Goal: Transaction & Acquisition: Purchase product/service

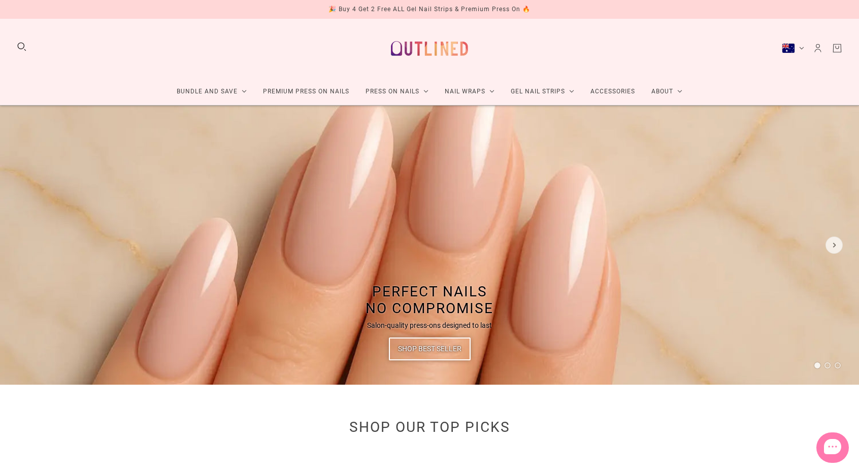
click at [587, 66] on div "Bundle and Save Press On Nail Bundles Press On Nails Bundles Kids Press On Nail…" at bounding box center [429, 62] width 859 height 87
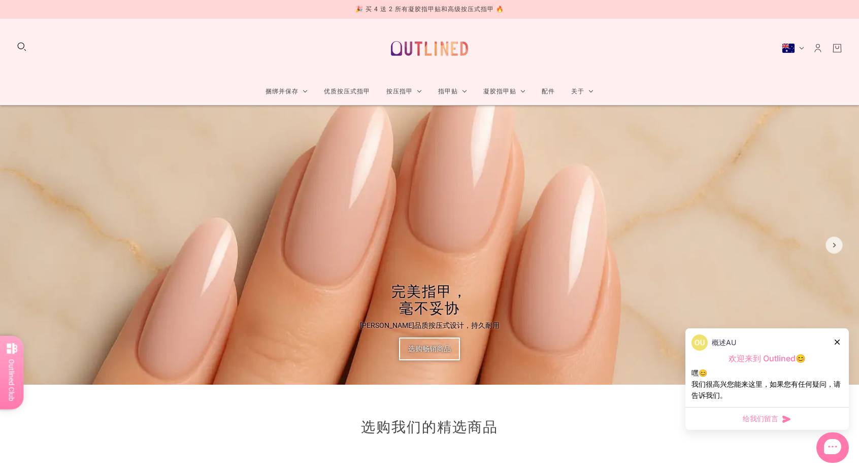
click at [834, 342] on icon at bounding box center [836, 341] width 5 height 5
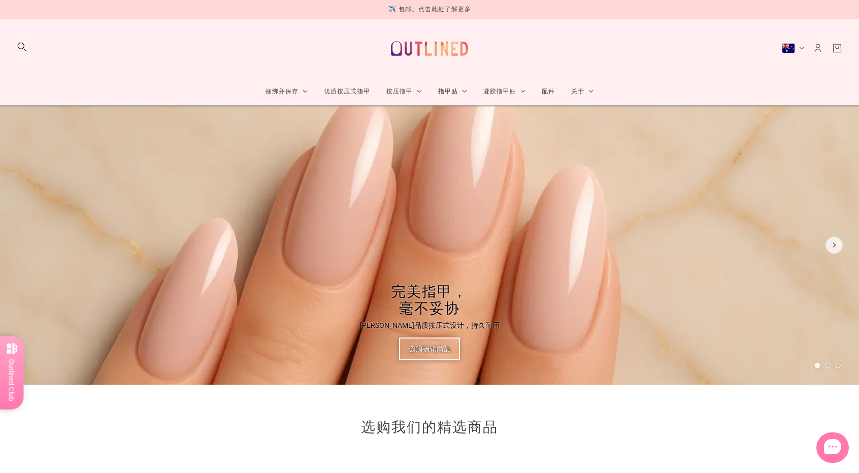
click at [818, 49] on icon "帐户" at bounding box center [817, 48] width 11 height 11
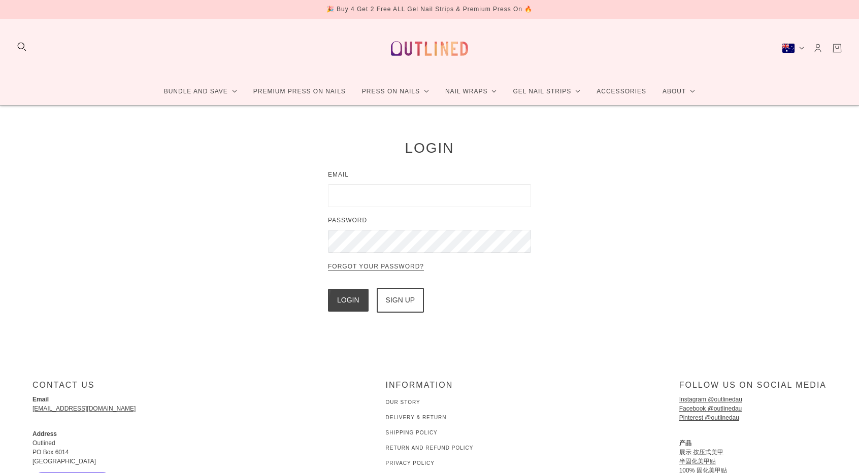
click at [394, 192] on input "Email" at bounding box center [429, 195] width 203 height 23
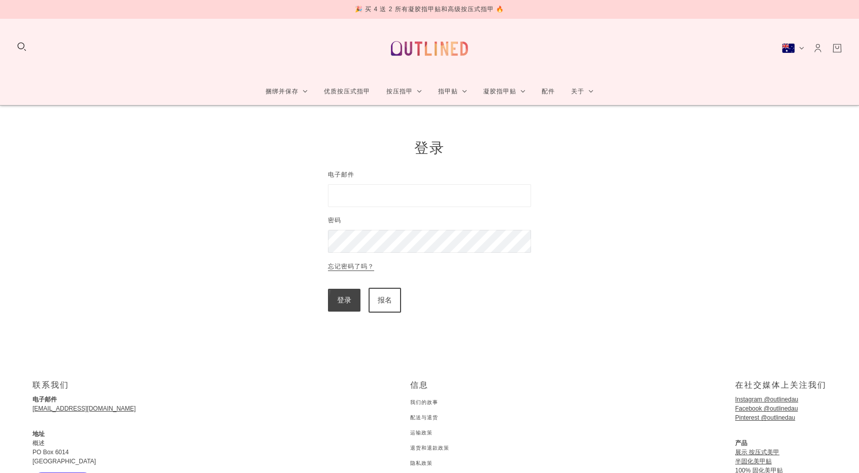
type input "**********"
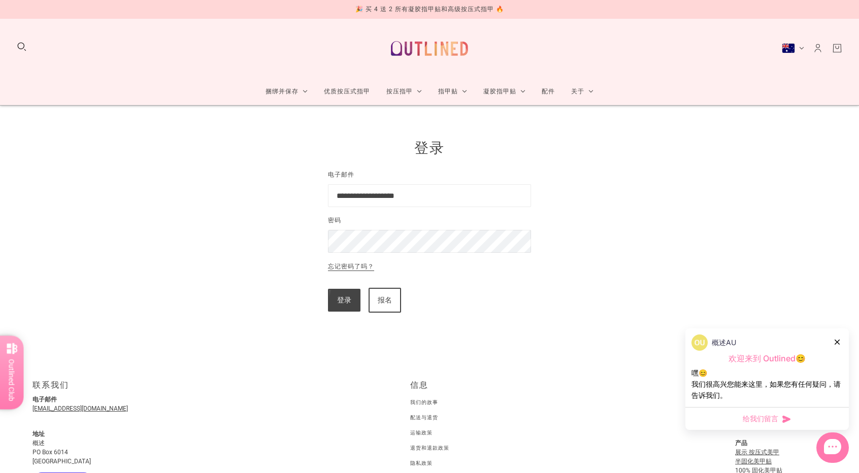
click at [344, 286] on p "忘记密码了吗？" at bounding box center [429, 274] width 203 height 27
click at [344, 288] on div "登录 报名" at bounding box center [429, 300] width 203 height 25
click at [347, 295] on button "登录" at bounding box center [344, 300] width 32 height 23
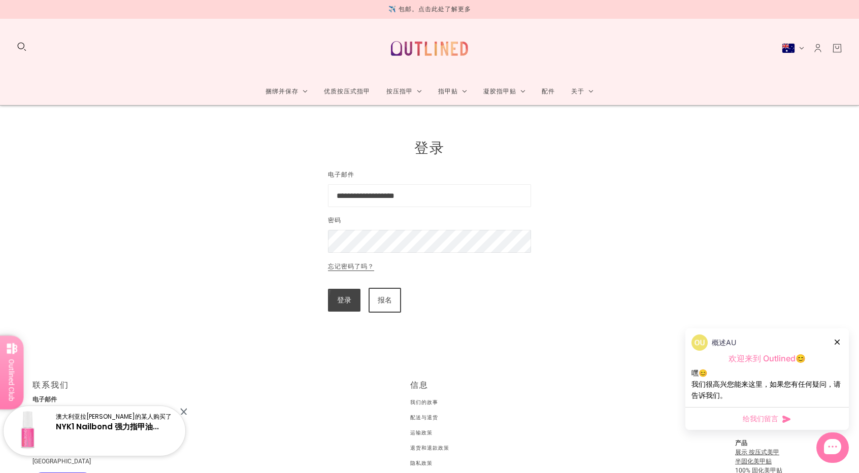
click at [347, 295] on button "登录" at bounding box center [344, 300] width 32 height 23
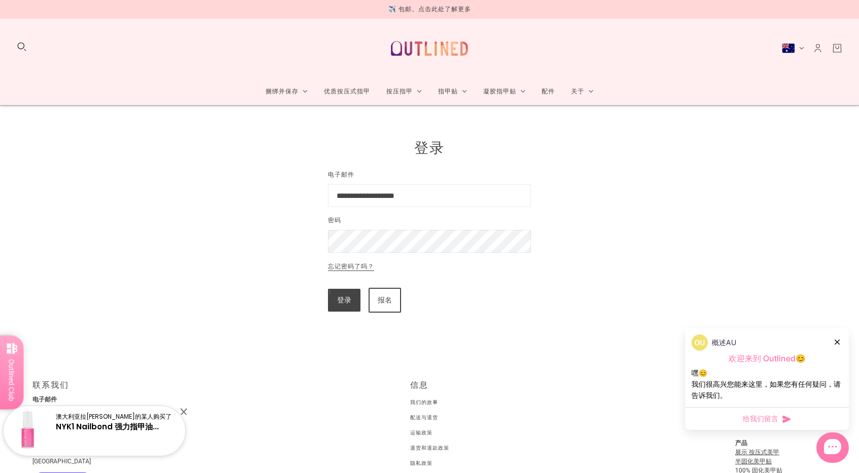
click at [347, 295] on button "登录" at bounding box center [344, 300] width 32 height 23
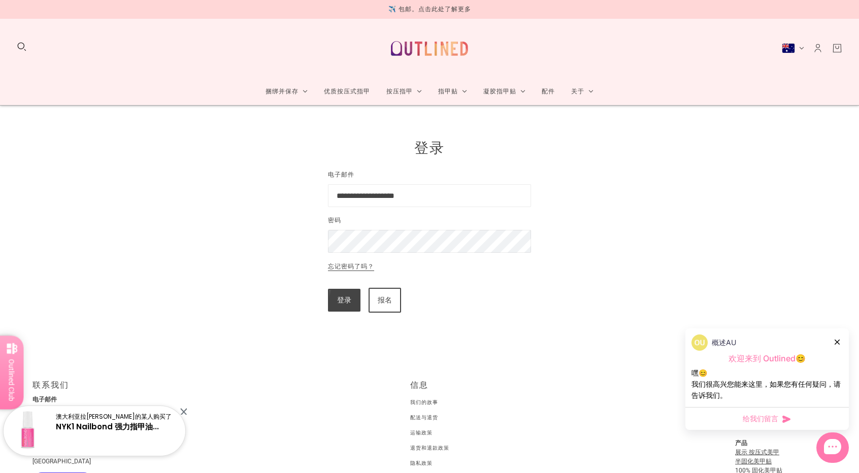
click at [347, 295] on button "登录" at bounding box center [344, 300] width 32 height 23
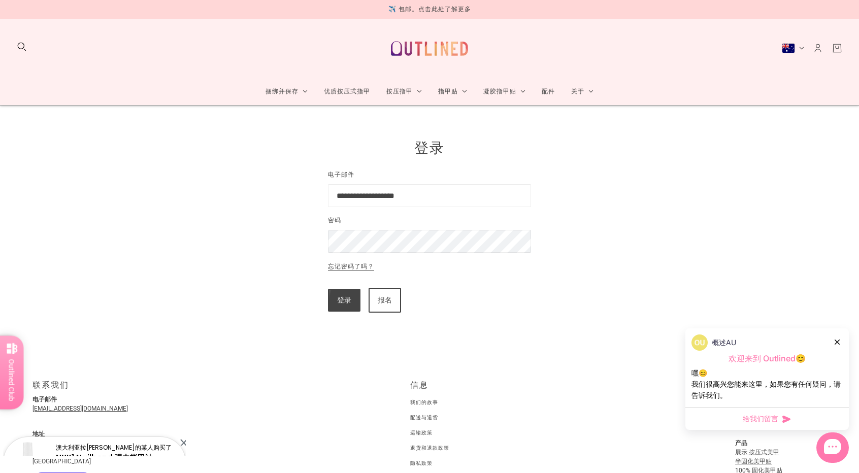
click at [347, 295] on button "登录" at bounding box center [344, 300] width 32 height 23
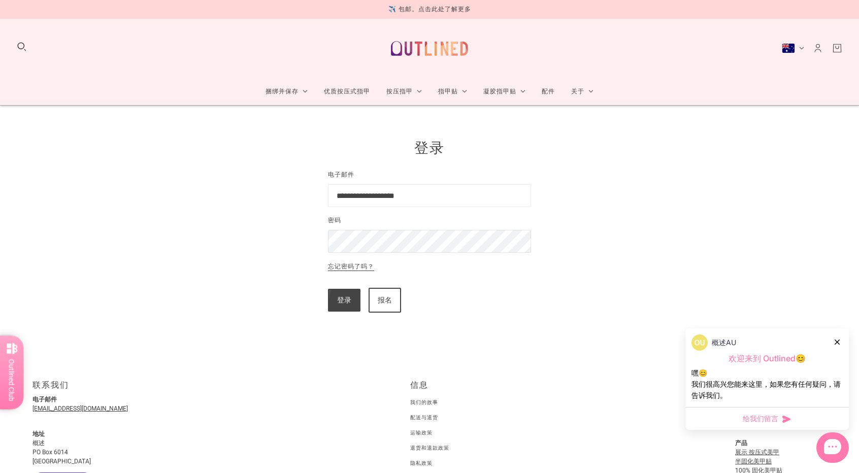
click at [347, 295] on button "登录" at bounding box center [344, 300] width 32 height 23
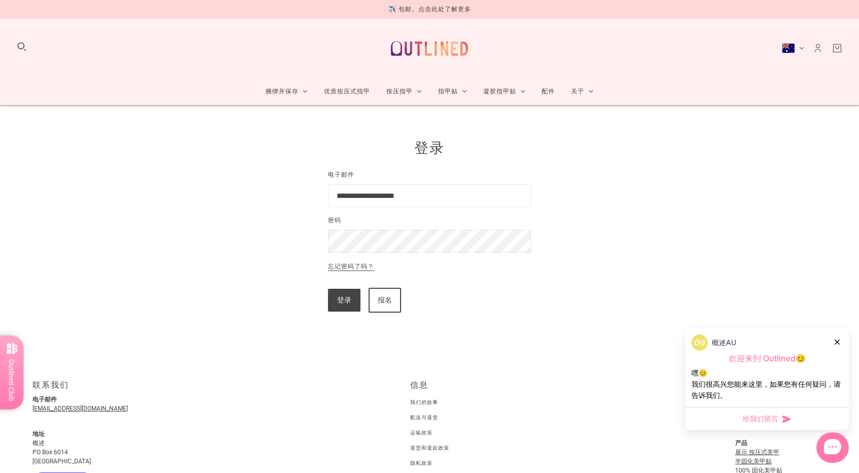
click at [347, 295] on button "登录" at bounding box center [344, 300] width 32 height 23
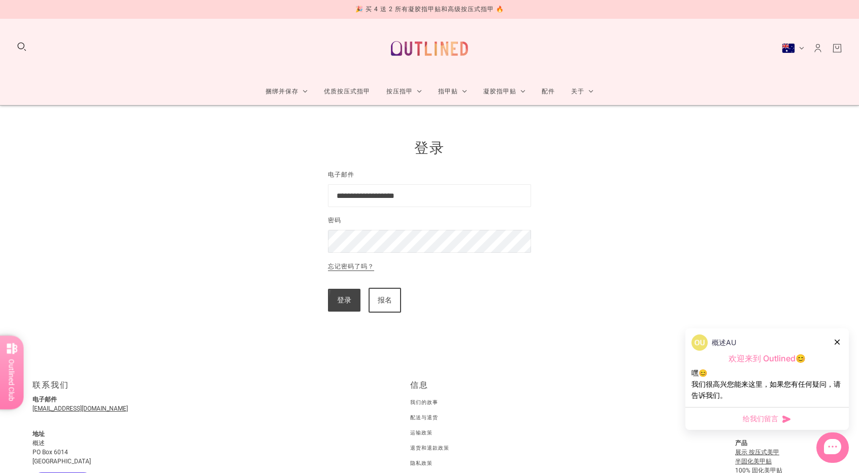
drag, startPoint x: 3, startPoint y: 50, endPoint x: 20, endPoint y: 47, distance: 18.0
click at [5, 51] on div "捆绑并保存 按压式指甲束 按压式指甲套装 儿童按压指甲套装 指甲贴套装 指甲贴套装 儿童指甲贴套装 半固化凝胶条束 半固化凝胶条束 100% Cured Ge…" at bounding box center [429, 62] width 859 height 87
click at [20, 47] on button "搜索" at bounding box center [21, 46] width 11 height 11
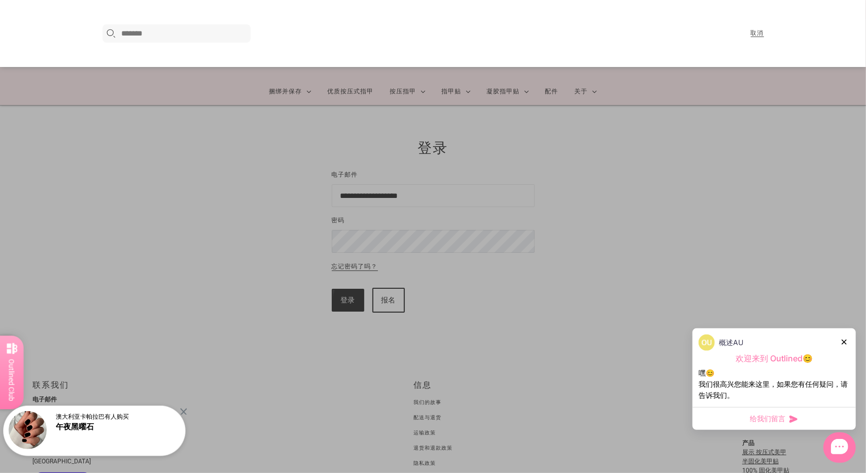
click at [204, 40] on div "在此搜索..." at bounding box center [176, 33] width 149 height 18
click at [197, 31] on input "在此搜索..." at bounding box center [185, 33] width 126 height 12
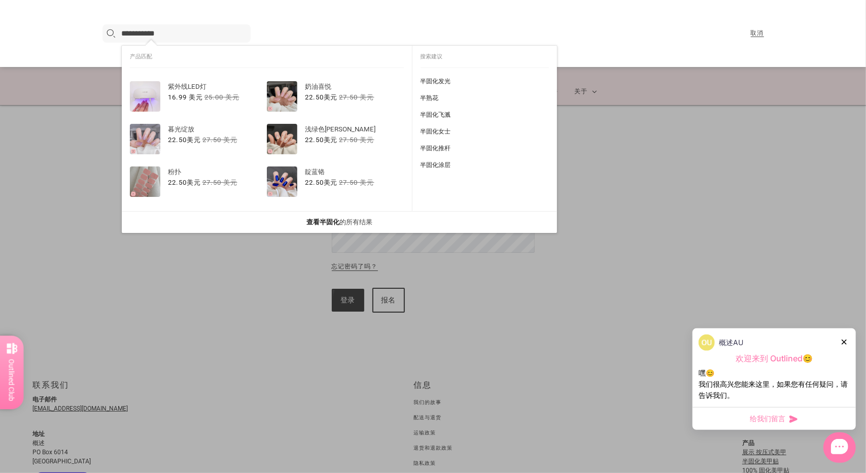
type input "**********"
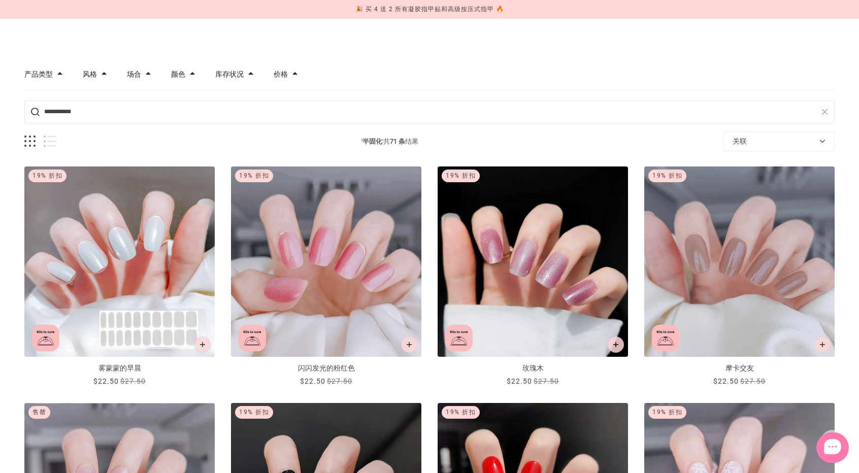
scroll to position [203, 0]
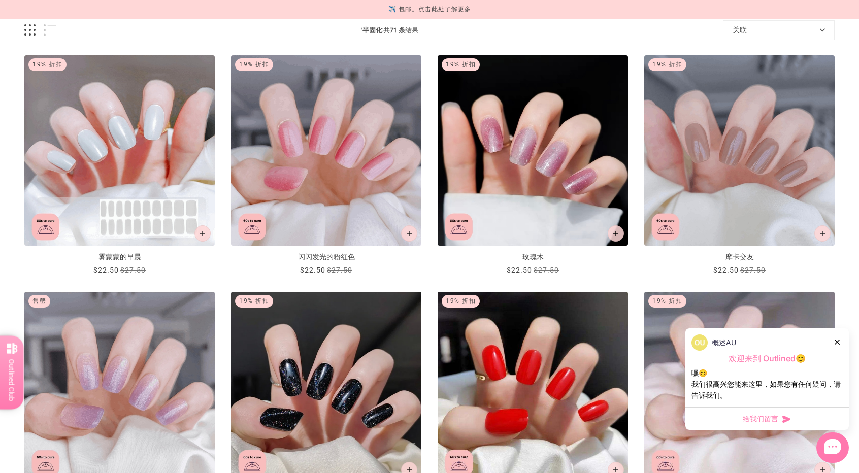
click at [836, 340] on icon at bounding box center [836, 341] width 5 height 5
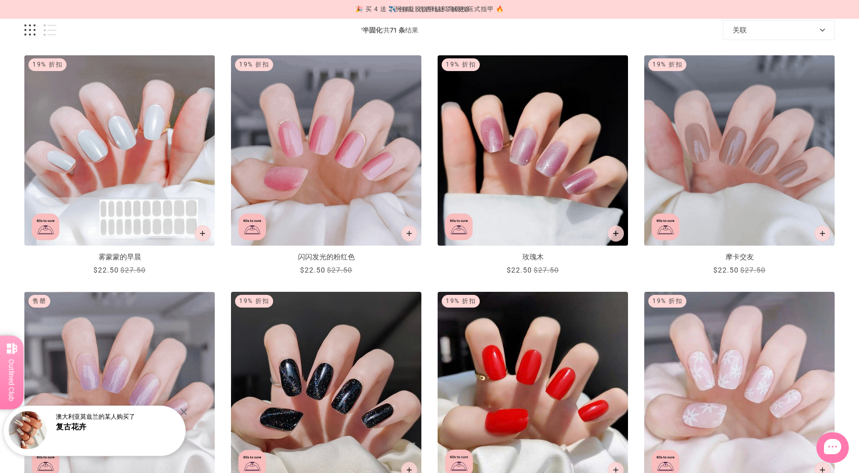
click at [182, 411] on div at bounding box center [183, 411] width 7 height 7
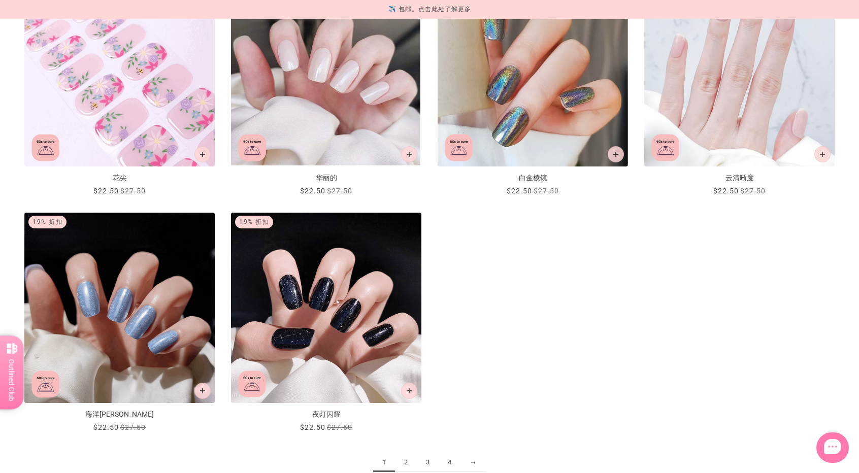
scroll to position [1116, 0]
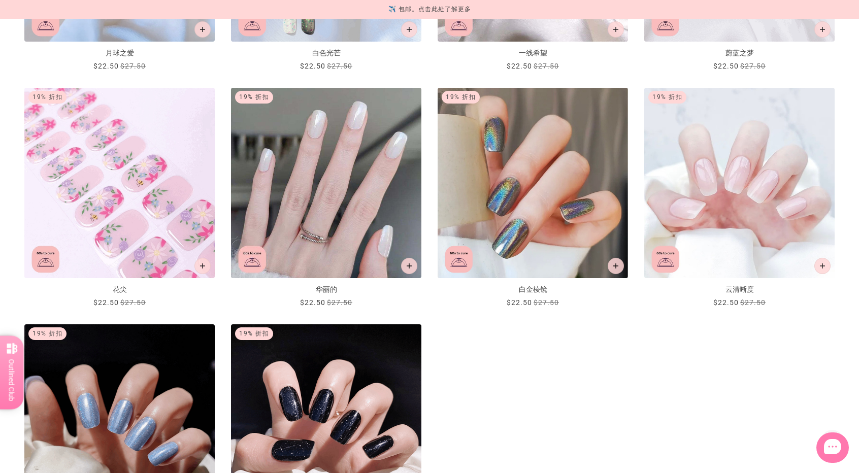
click at [324, 194] on img "华丽的" at bounding box center [326, 183] width 190 height 190
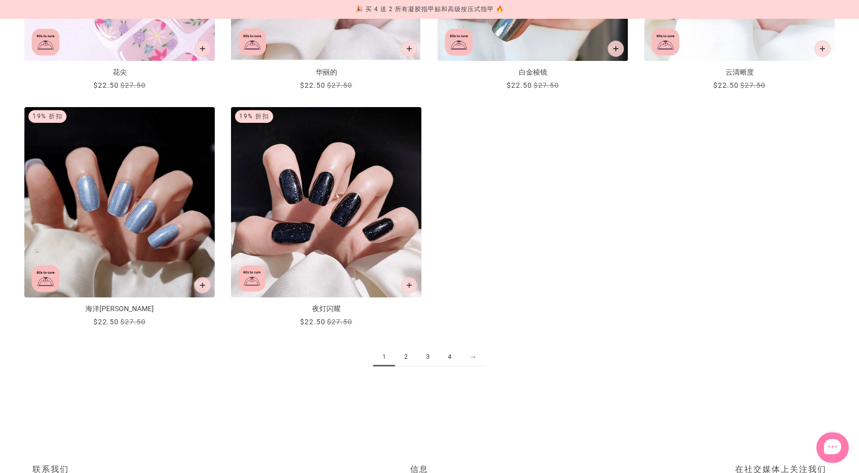
click at [408, 354] on link "2" at bounding box center [406, 357] width 22 height 19
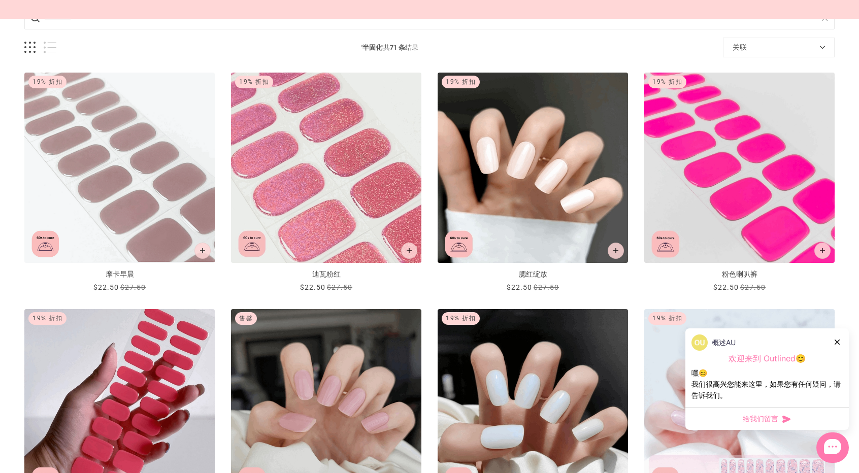
click at [835, 341] on icon at bounding box center [836, 341] width 5 height 5
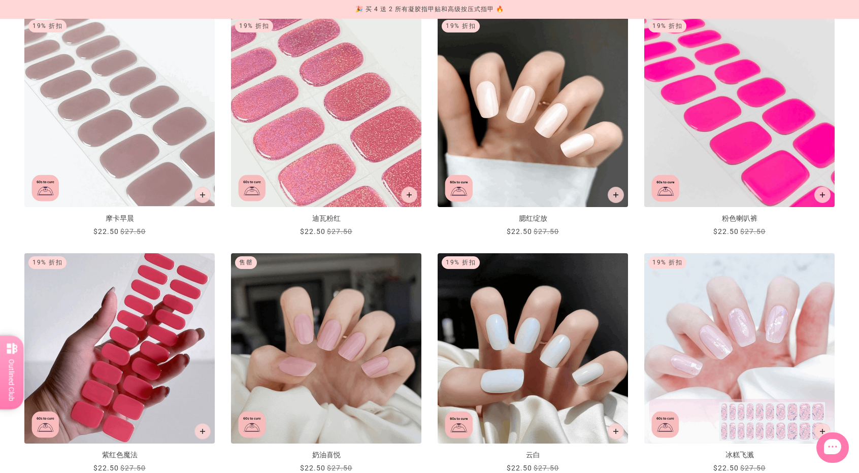
scroll to position [254, 0]
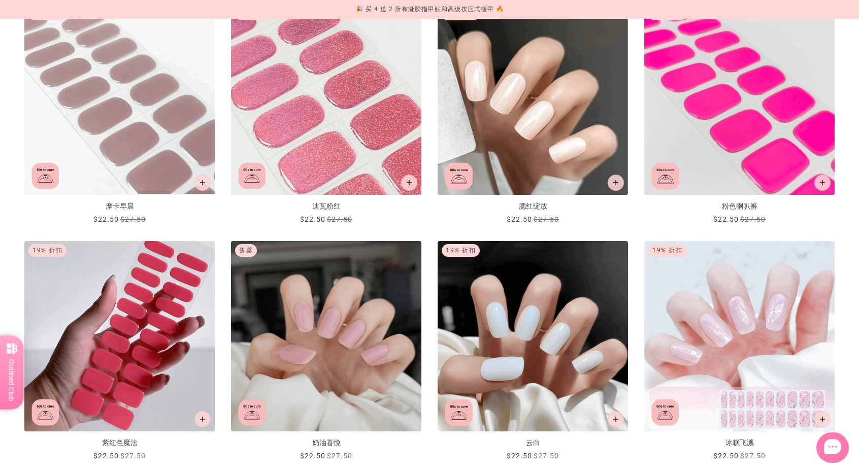
click at [564, 116] on img "腮红绽放" at bounding box center [532, 100] width 190 height 190
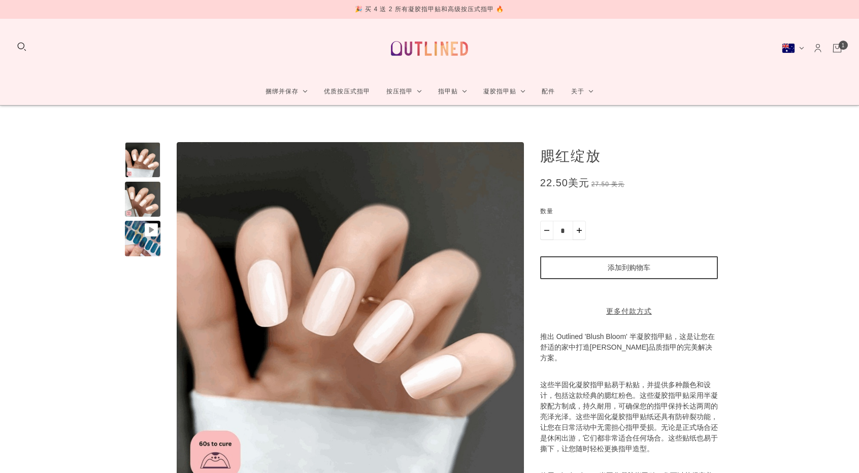
click at [619, 266] on button "添加到购物车" at bounding box center [629, 267] width 178 height 23
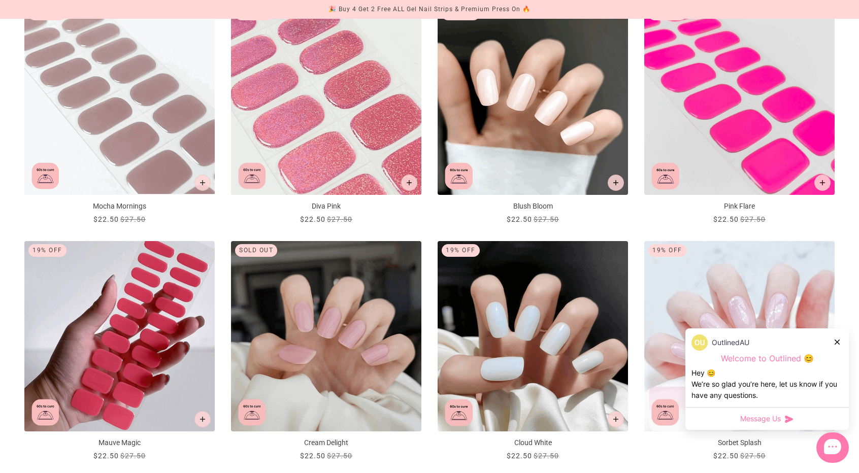
scroll to position [355, 0]
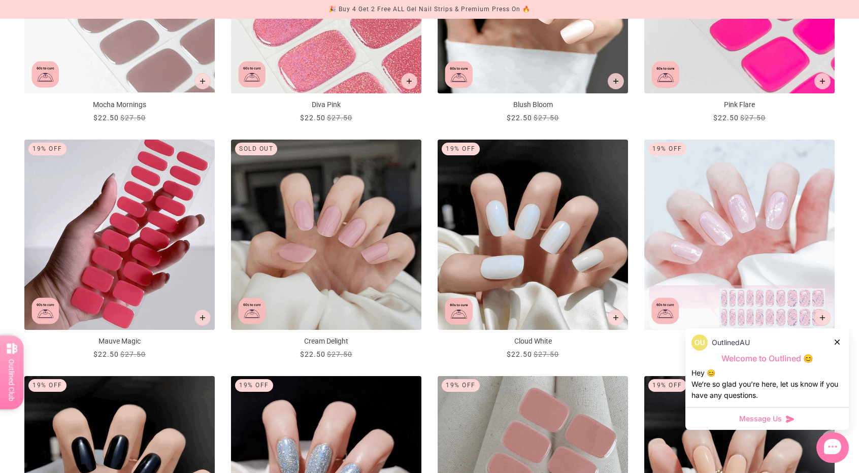
click at [836, 341] on icon at bounding box center [836, 341] width 5 height 5
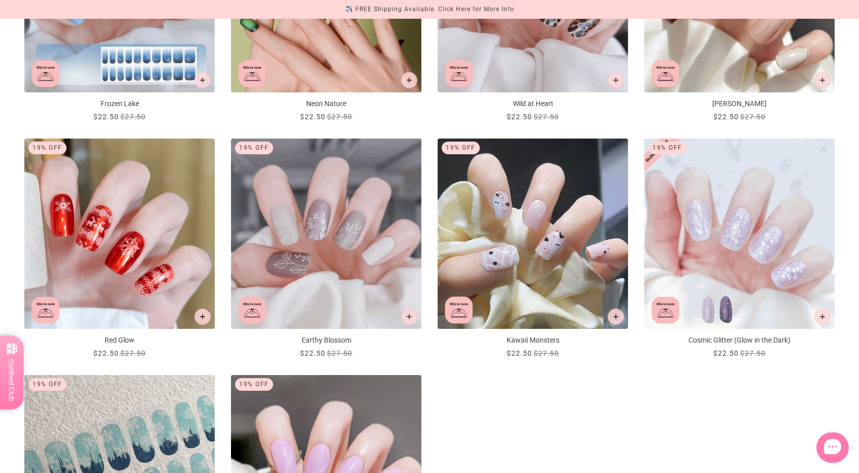
scroll to position [1268, 0]
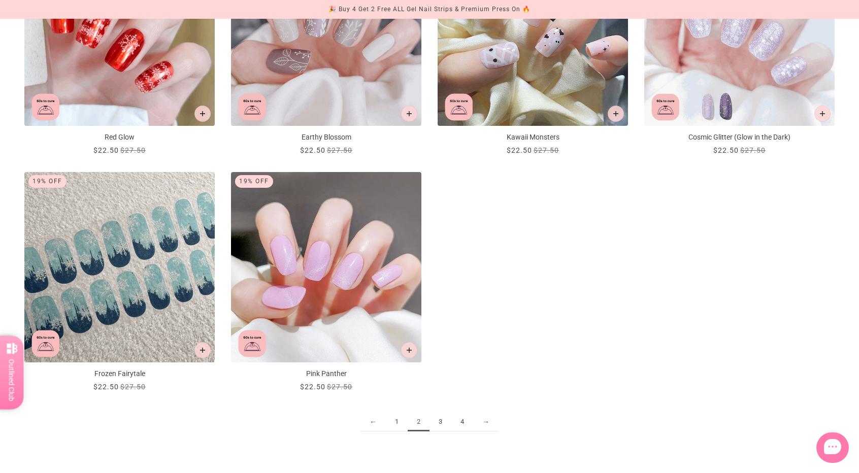
click at [436, 418] on link "3" at bounding box center [440, 422] width 22 height 19
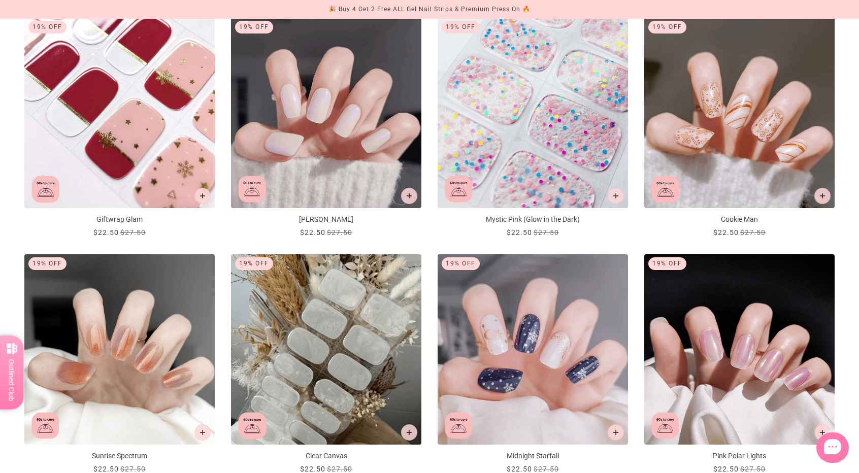
scroll to position [710, 0]
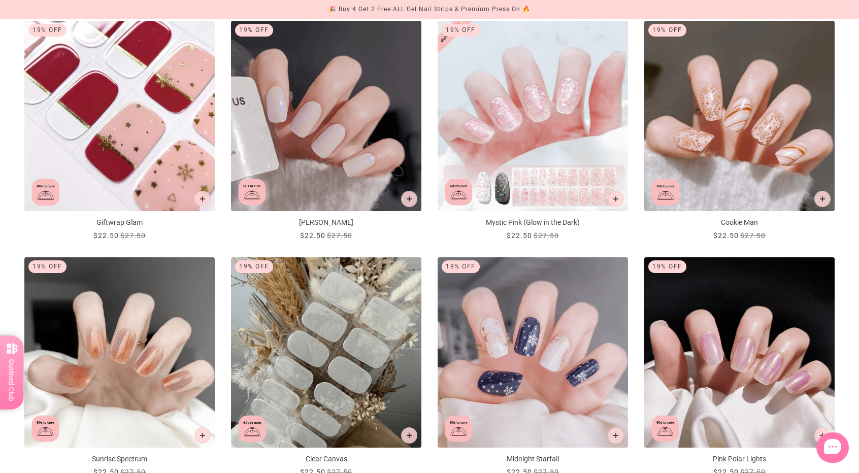
click at [346, 124] on img "Aurora Glow" at bounding box center [326, 116] width 190 height 190
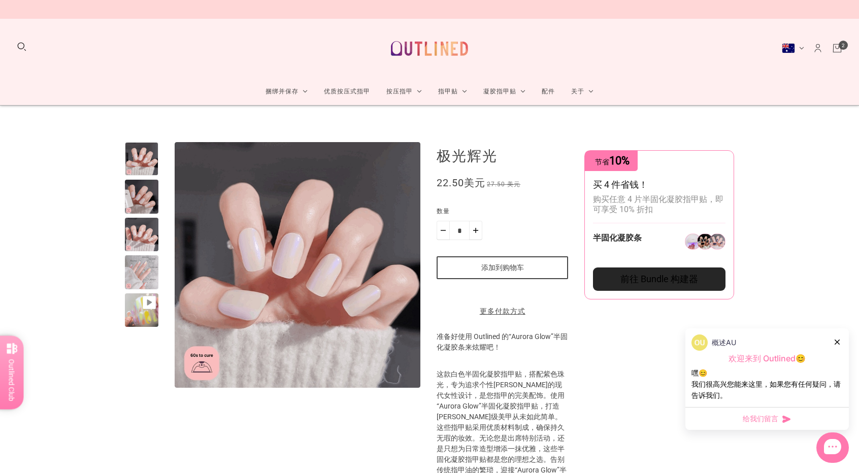
click at [836, 337] on div at bounding box center [837, 341] width 6 height 11
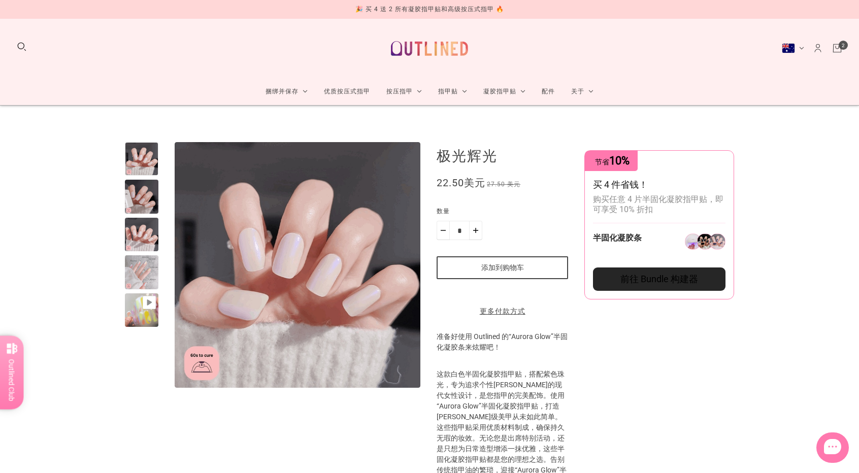
click at [150, 243] on div at bounding box center [141, 234] width 33 height 33
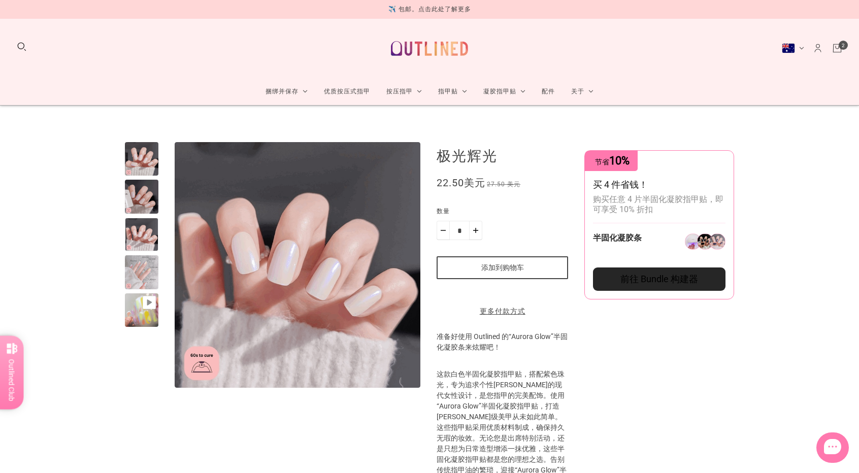
click at [527, 271] on button "添加到购物车" at bounding box center [501, 267] width 131 height 23
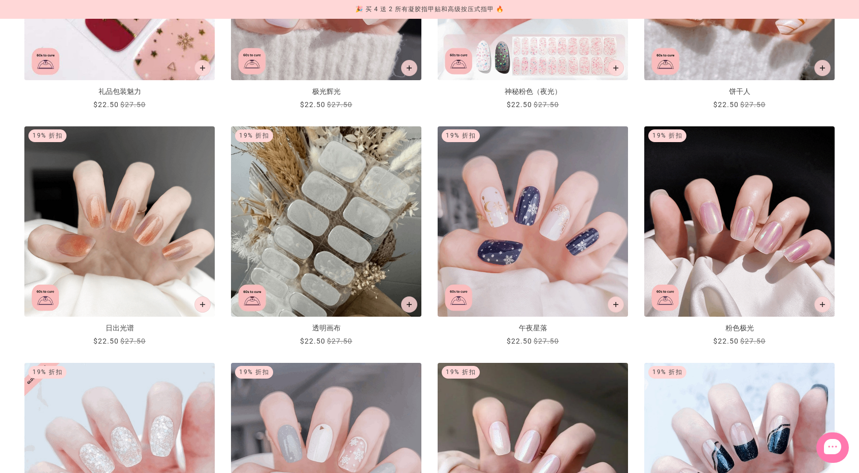
scroll to position [710, 0]
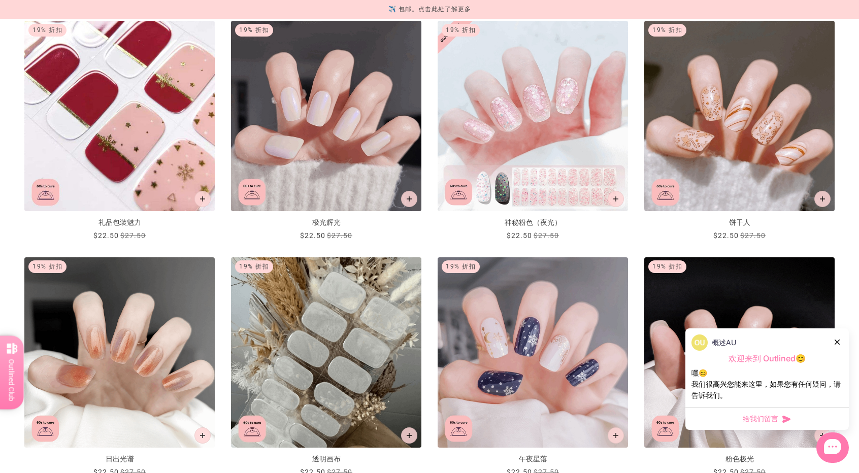
click at [837, 340] on icon at bounding box center [836, 341] width 5 height 5
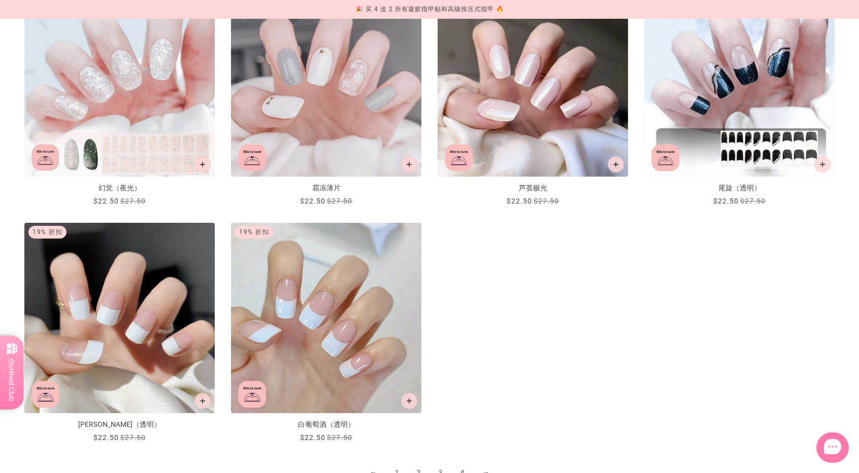
scroll to position [1116, 0]
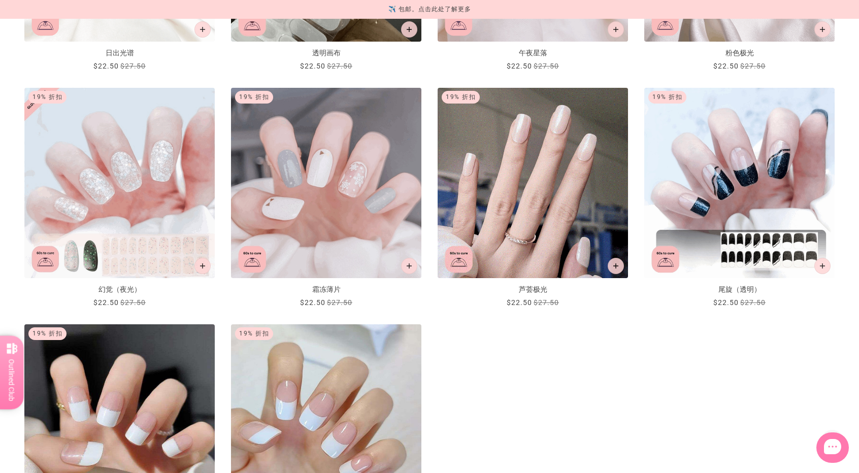
click at [503, 196] on img "芦荟极光" at bounding box center [532, 183] width 190 height 190
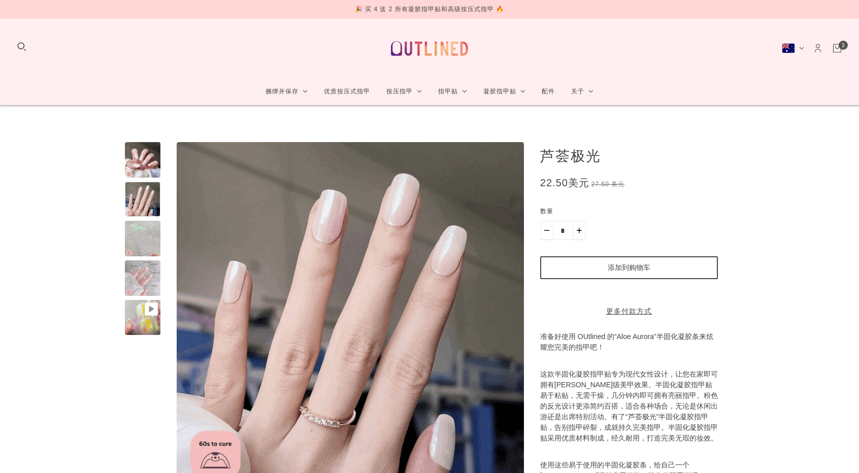
click at [572, 269] on product-buy-buttons-root "添加到购物车 更多付款方式 此商品为定期或延期购买。继续操作即表示我同意 取消政策 ，并授权您按照本页面列出的价格、频率和日期通过我的付款方式扣款，直至我的订…" at bounding box center [629, 286] width 178 height 60
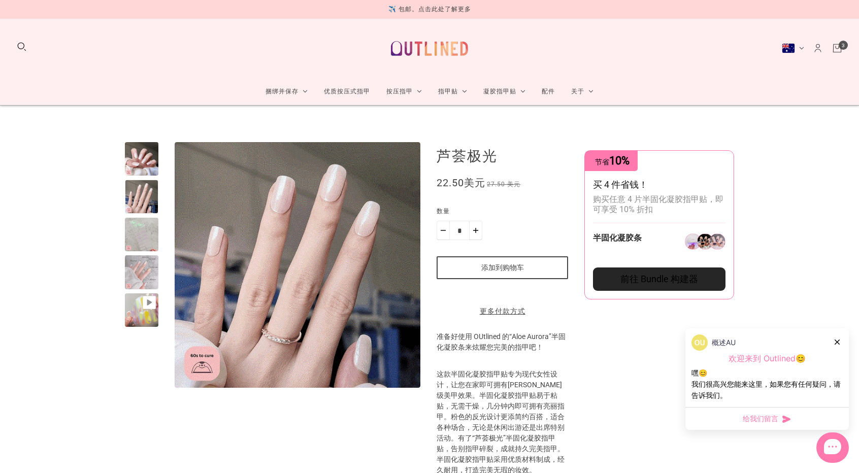
click at [835, 345] on div at bounding box center [837, 341] width 6 height 11
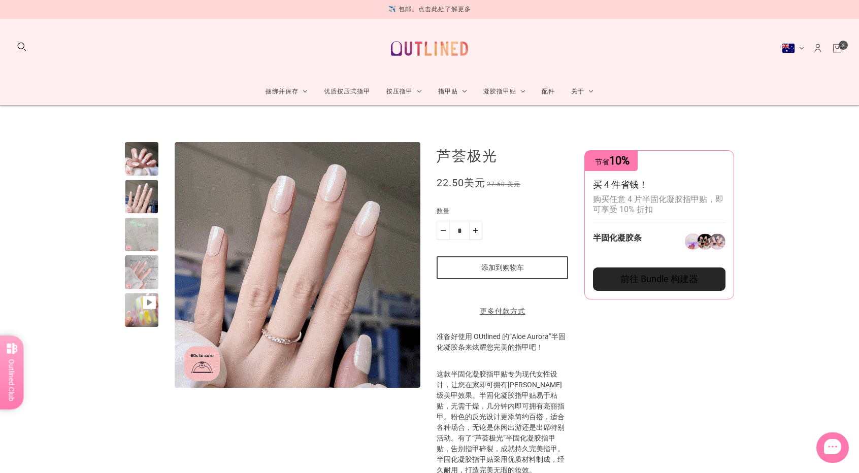
click at [504, 263] on button "添加到购物车" at bounding box center [501, 267] width 131 height 23
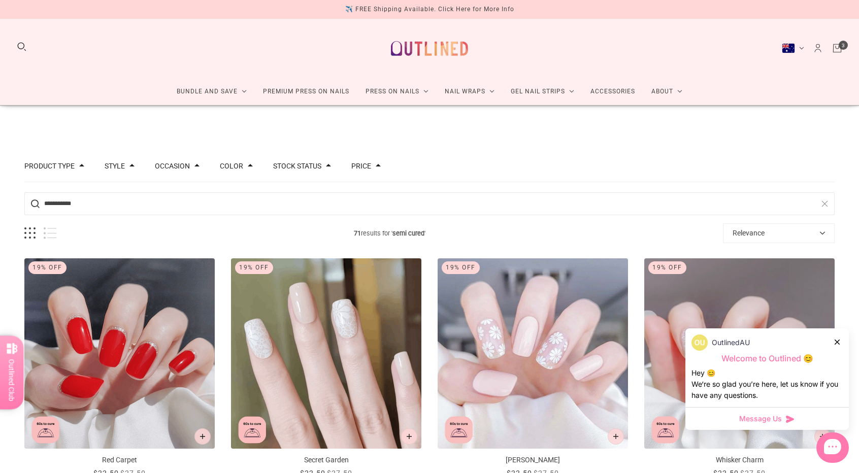
click at [841, 45] on link "Cart" at bounding box center [836, 48] width 11 height 11
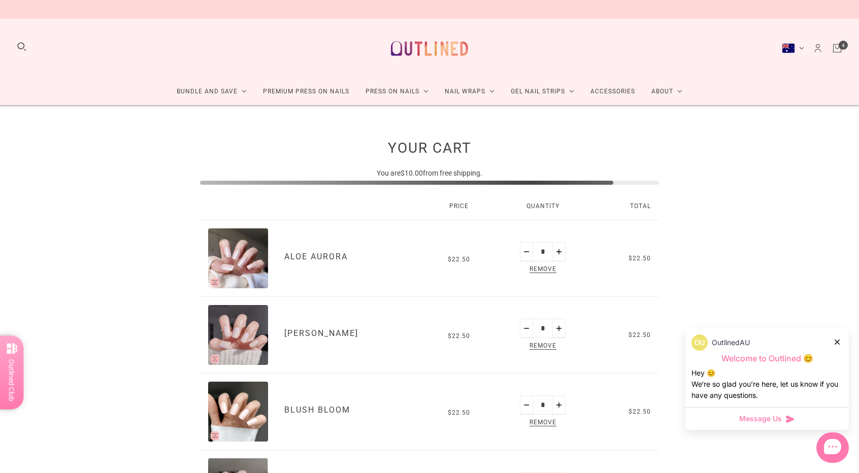
click at [841, 342] on div "OutlinedAU" at bounding box center [766, 342] width 151 height 16
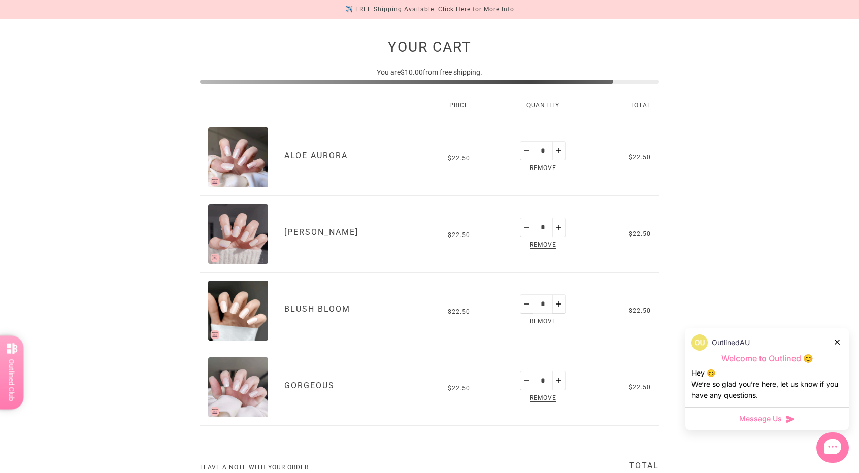
scroll to position [101, 0]
click at [834, 340] on div "OutlinedAU" at bounding box center [766, 342] width 151 height 16
click at [835, 340] on icon at bounding box center [836, 341] width 5 height 5
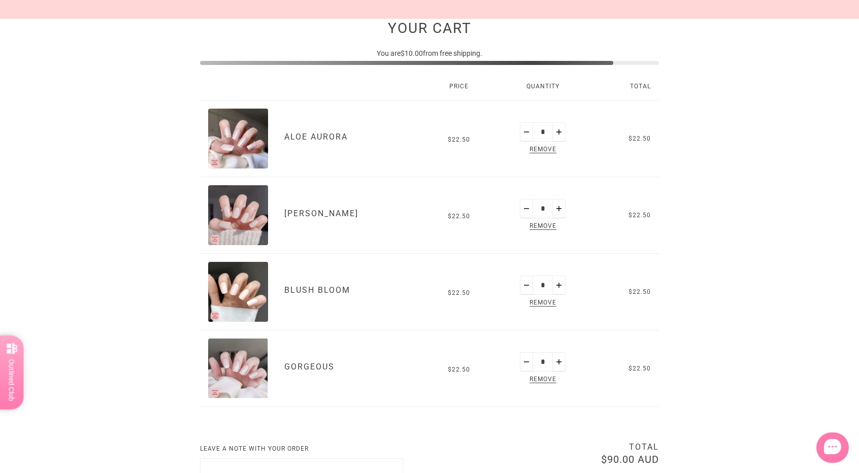
scroll to position [0, 0]
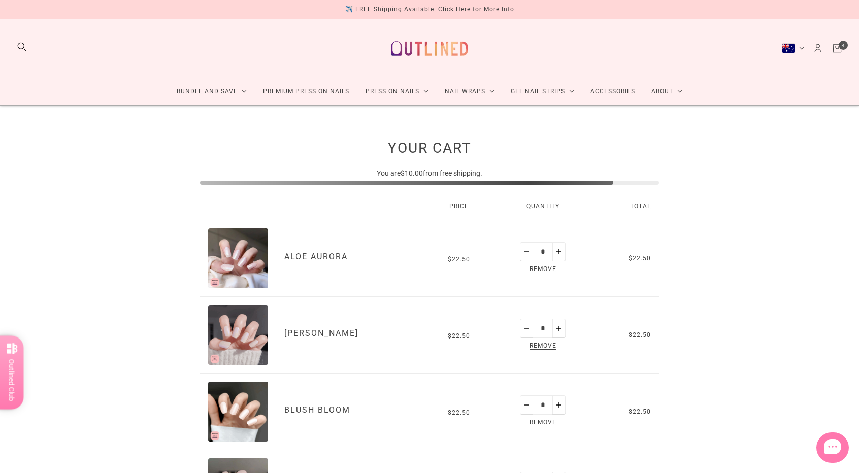
click at [787, 236] on div "Your Cart You are $10.00 from free shipping. Price Quantity Total Aloe Aurora A…" at bounding box center [429, 417] width 859 height 622
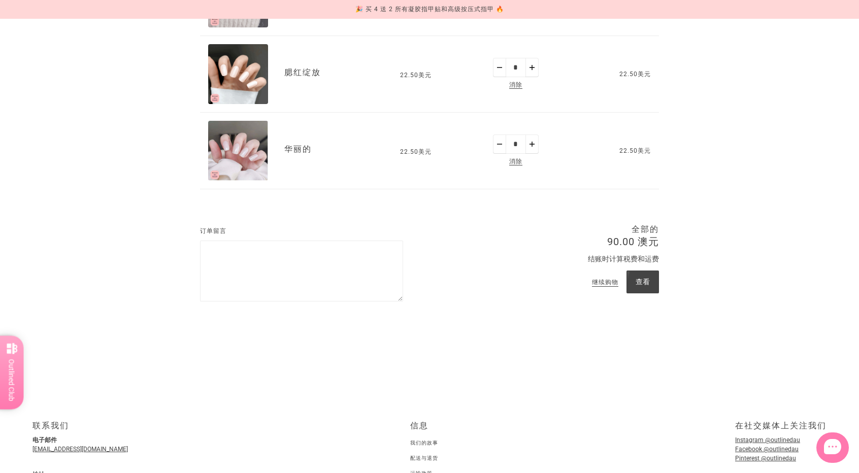
scroll to position [51, 0]
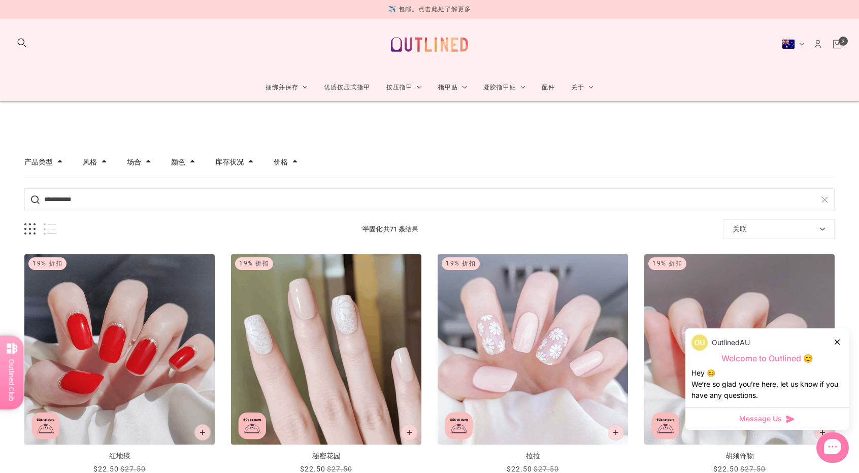
scroll to position [4, 0]
click at [840, 41] on link "大车" at bounding box center [836, 44] width 11 height 11
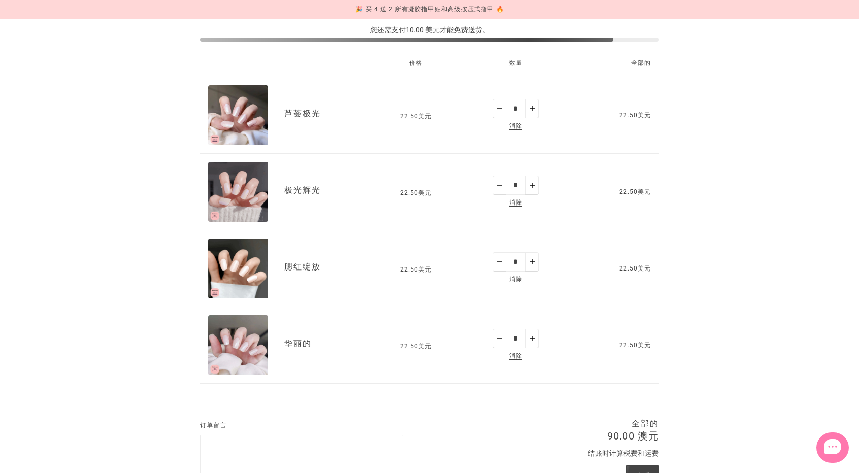
scroll to position [152, 0]
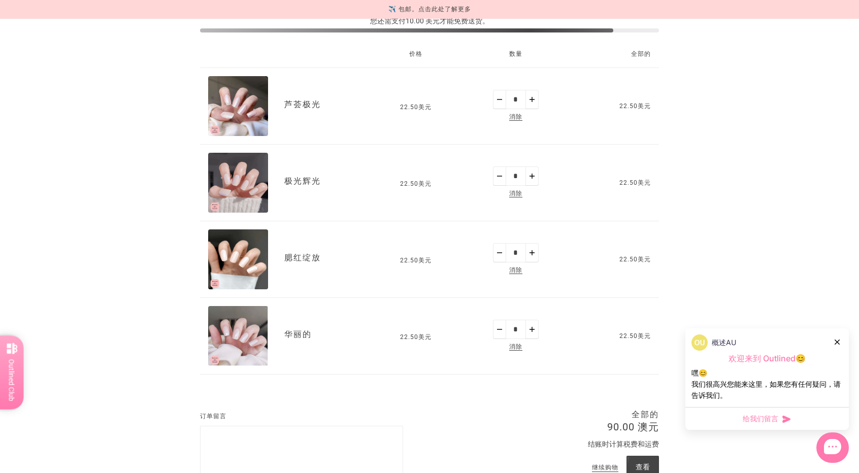
click at [836, 341] on icon at bounding box center [836, 341] width 5 height 5
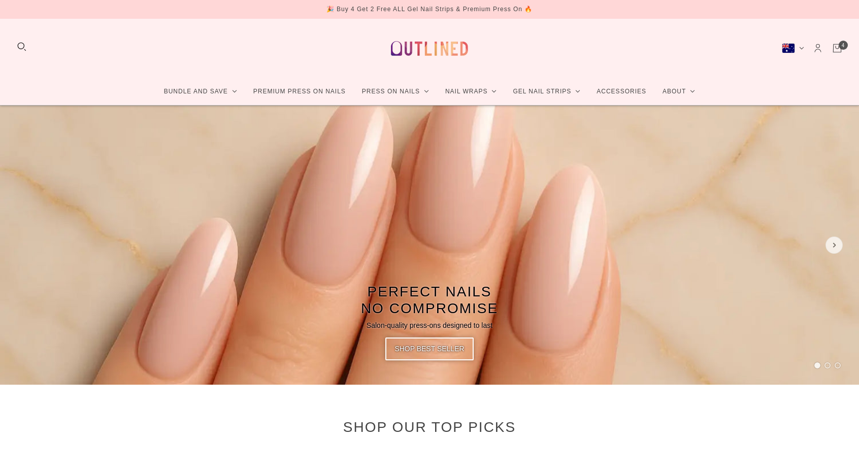
click at [838, 49] on icon "Cart" at bounding box center [836, 48] width 11 height 11
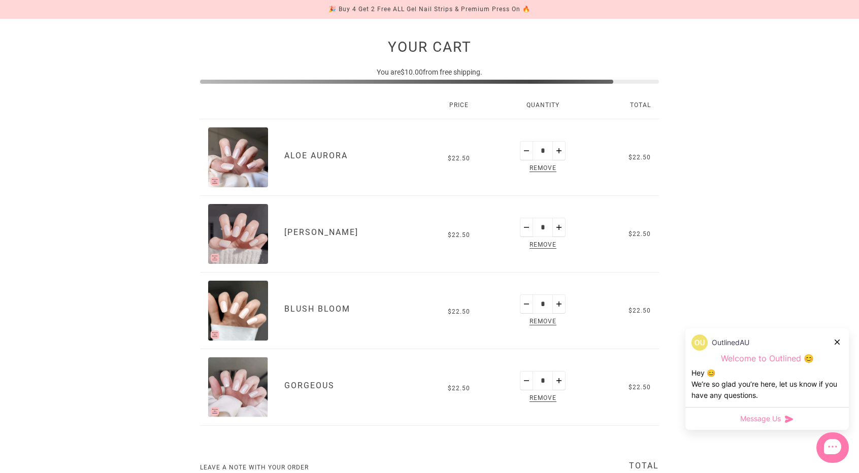
scroll to position [101, 0]
click at [838, 341] on icon at bounding box center [836, 341] width 5 height 5
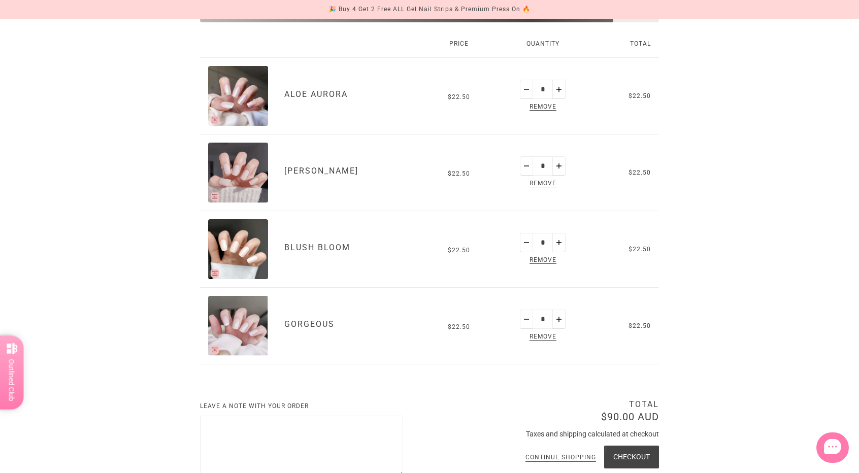
scroll to position [304, 0]
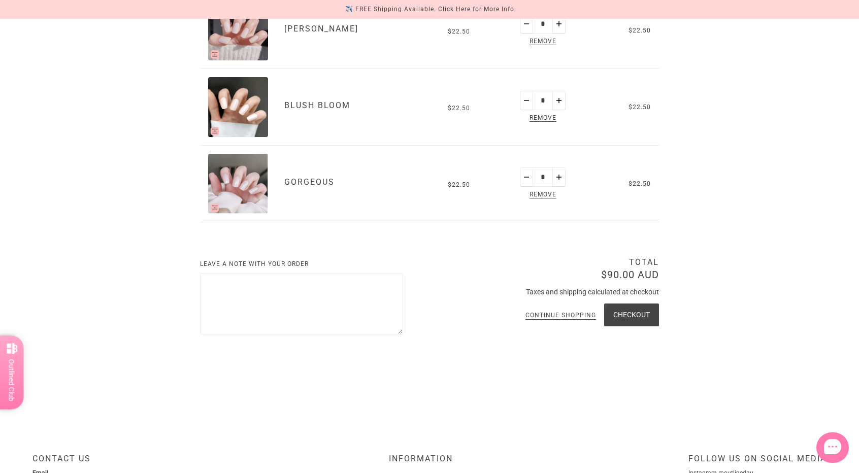
click at [328, 267] on label "Leave a note with your order" at bounding box center [301, 266] width 203 height 15
click at [328, 273] on textarea "Leave a note with your order" at bounding box center [301, 303] width 203 height 61
click at [657, 344] on shop-pay-wallet-button at bounding box center [658, 339] width 2 height 8
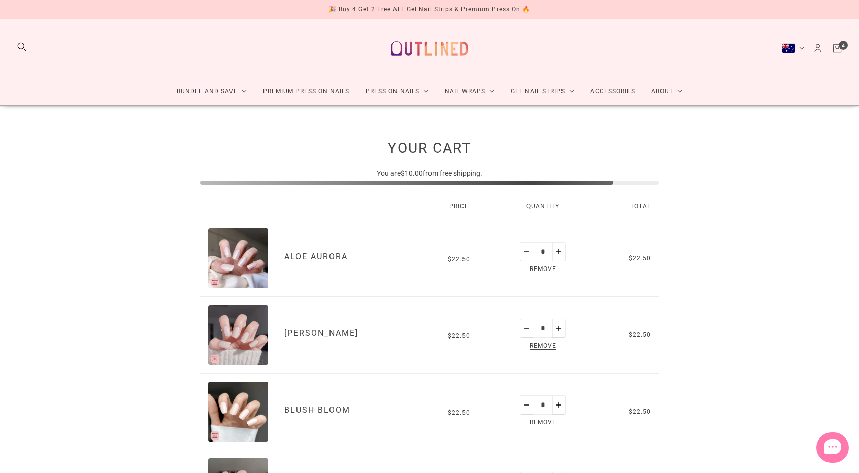
scroll to position [304, 0]
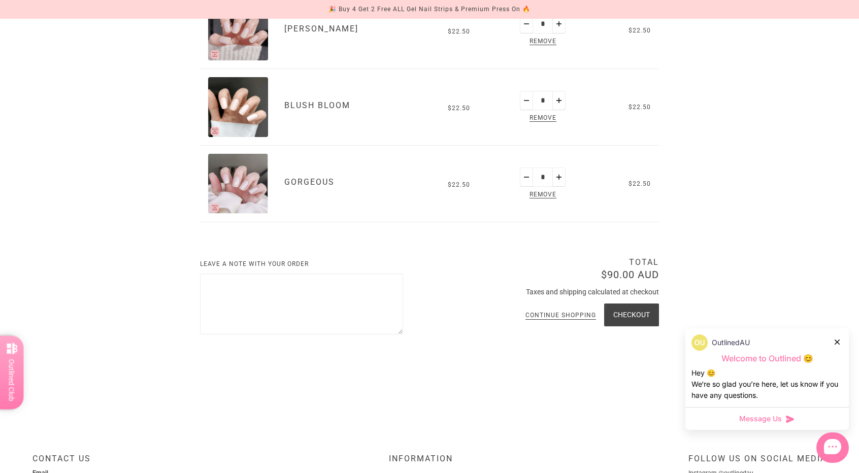
click at [637, 311] on button "Checkout" at bounding box center [631, 314] width 55 height 23
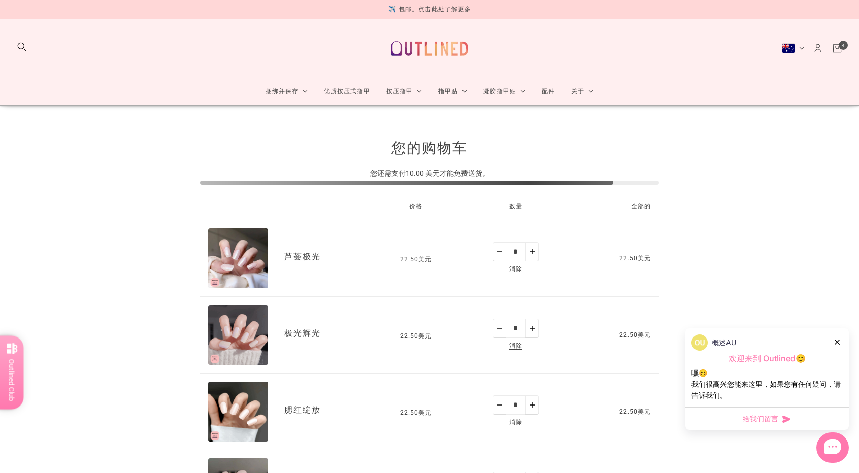
click at [840, 343] on div at bounding box center [837, 341] width 6 height 11
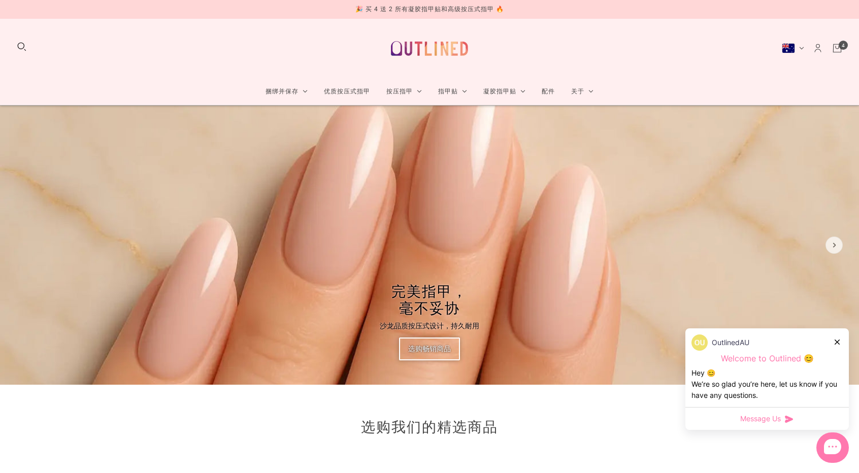
scroll to position [4, 0]
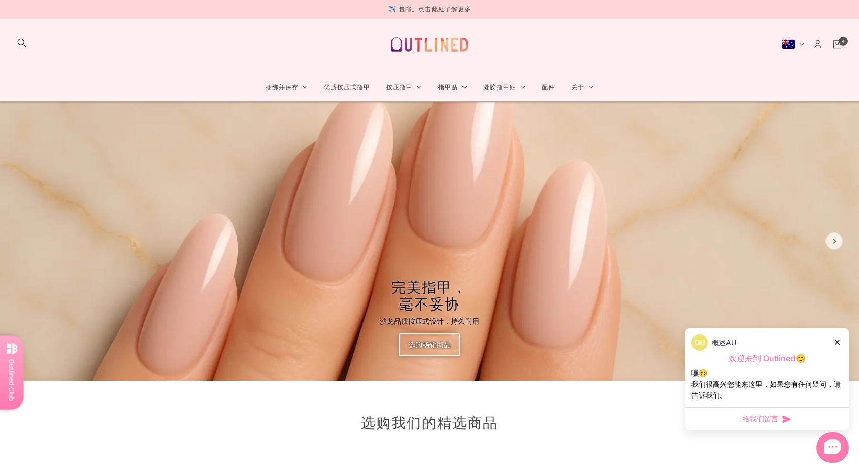
click at [23, 43] on button "搜索" at bounding box center [21, 42] width 11 height 11
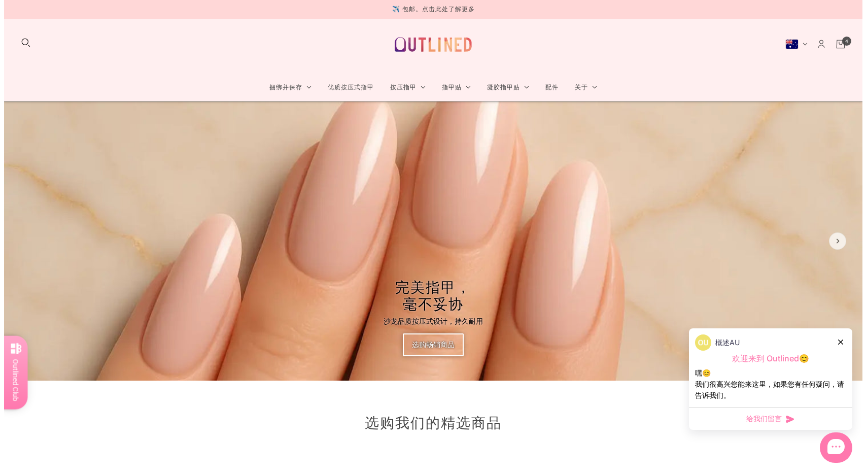
scroll to position [0, 0]
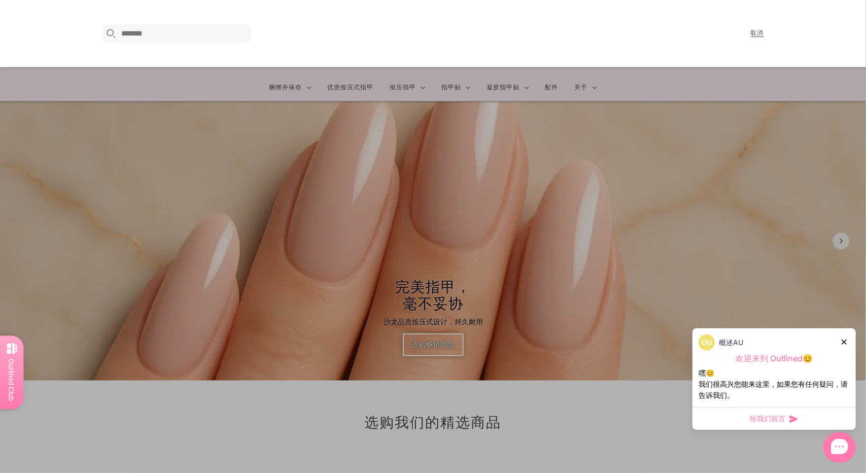
click at [183, 33] on input "在此搜索..." at bounding box center [185, 33] width 126 height 12
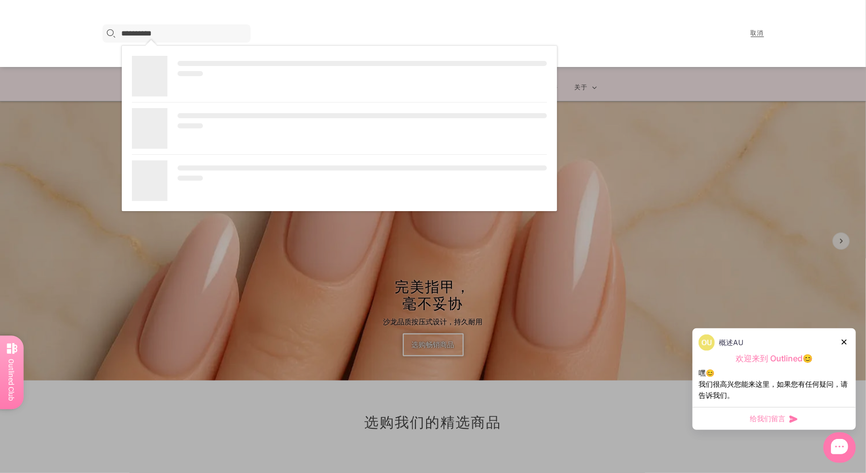
type input "**********"
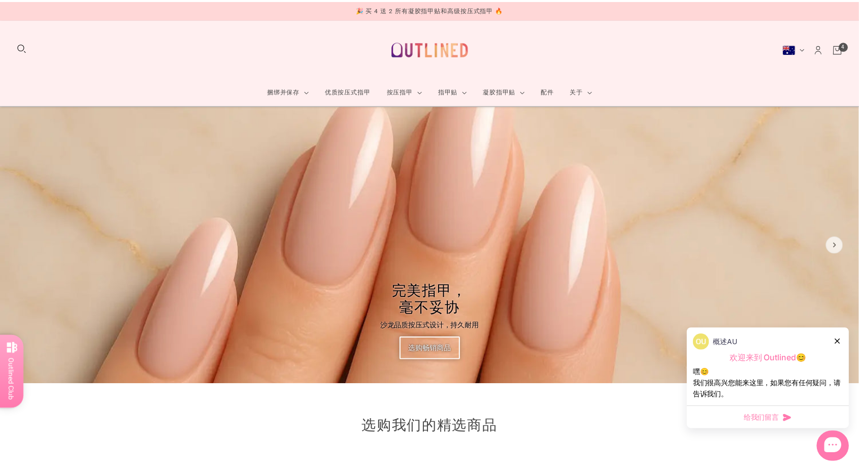
scroll to position [4, 0]
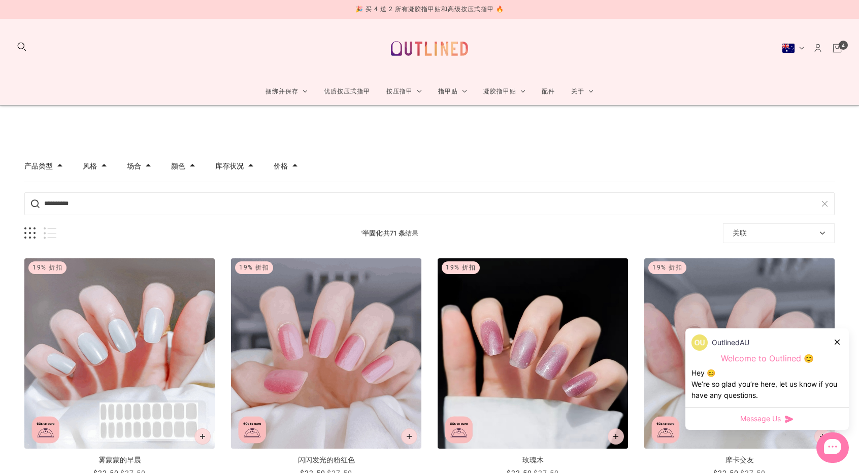
scroll to position [710, 0]
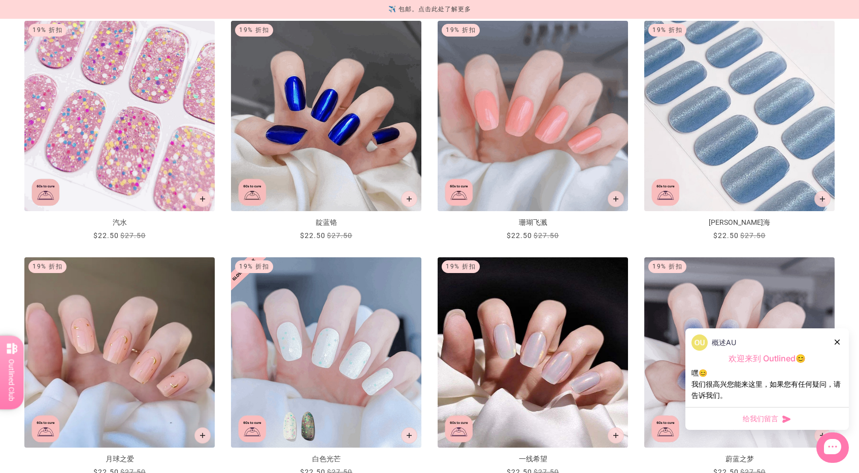
click at [837, 341] on icon at bounding box center [836, 341] width 5 height 5
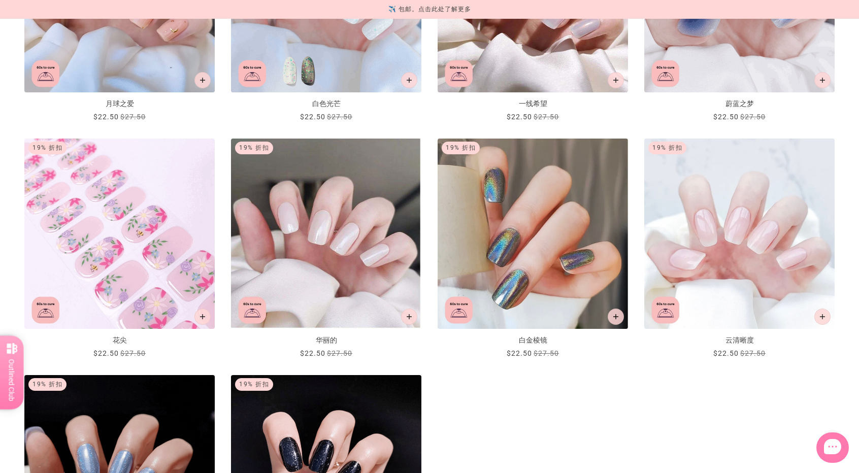
scroll to position [1268, 0]
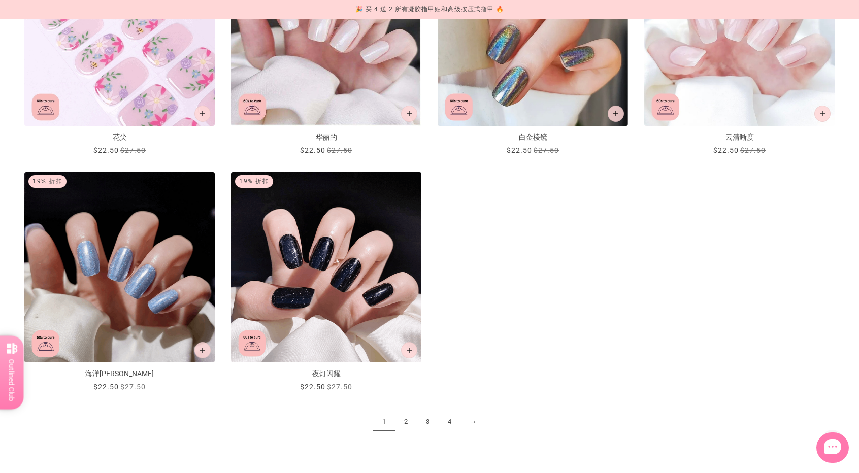
click at [406, 420] on font "2" at bounding box center [406, 422] width 4 height 8
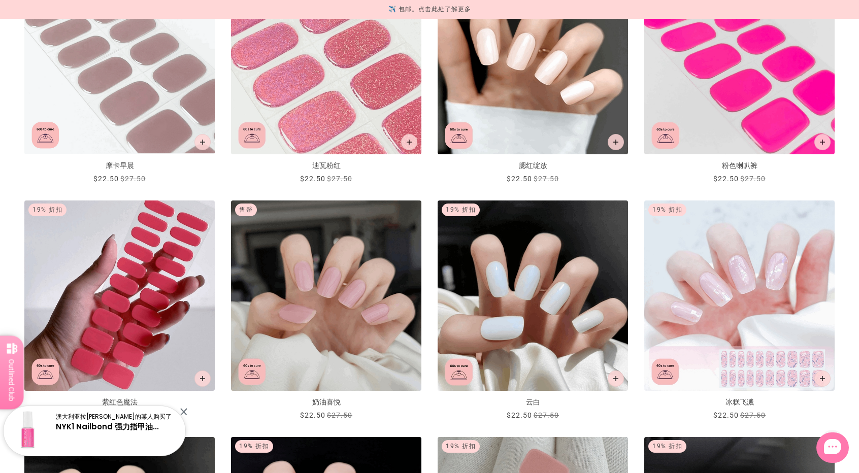
scroll to position [355, 0]
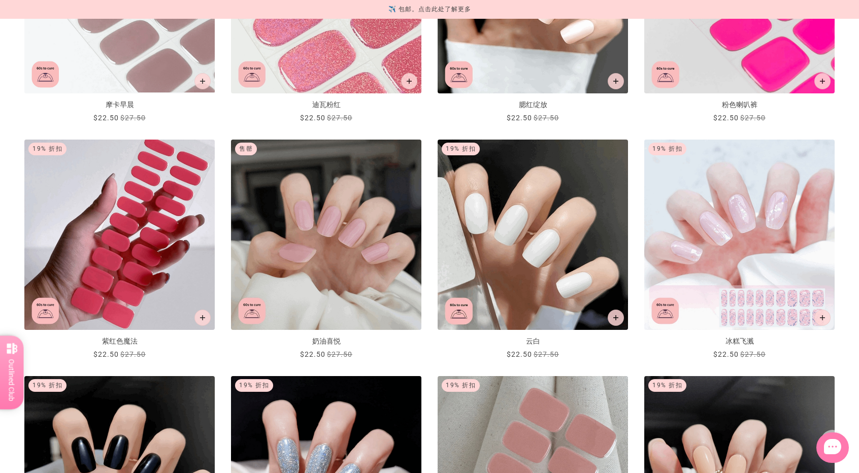
click at [567, 250] on img "云白" at bounding box center [532, 235] width 190 height 190
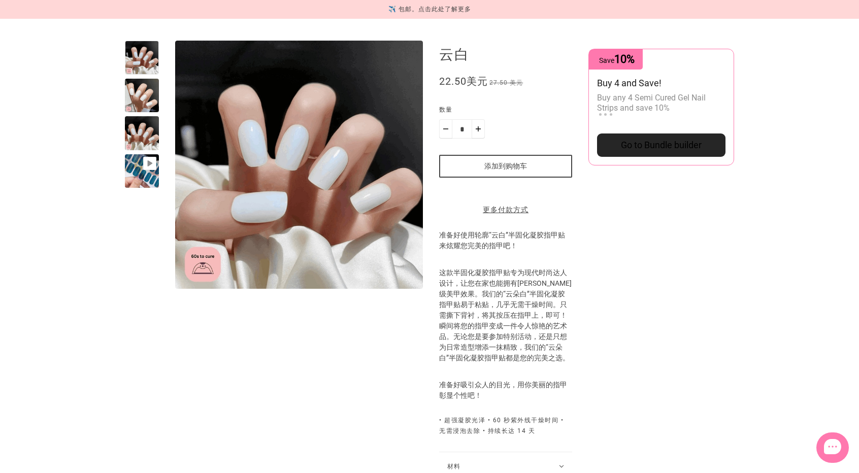
click at [141, 184] on div at bounding box center [142, 171] width 34 height 34
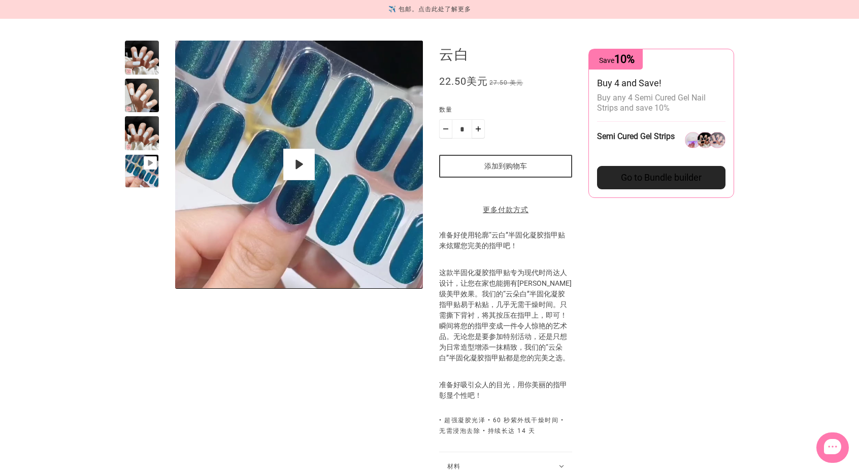
click at [317, 161] on div at bounding box center [299, 165] width 248 height 248
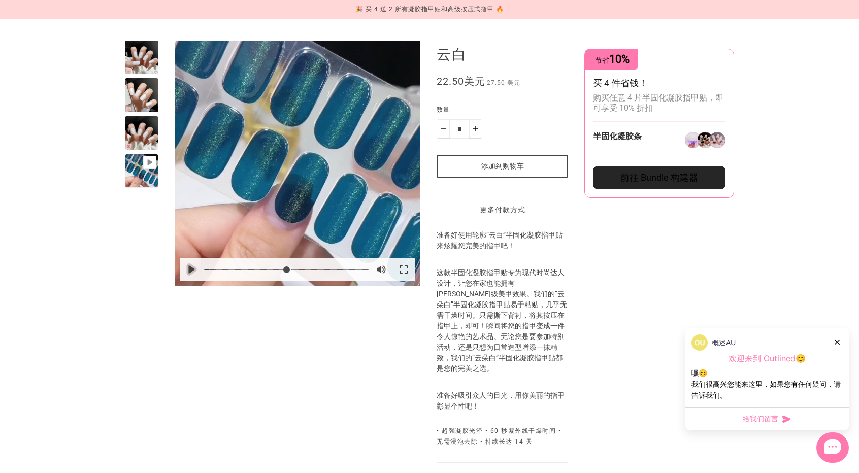
click at [191, 264] on button "暂停 玩" at bounding box center [191, 269] width 22 height 22
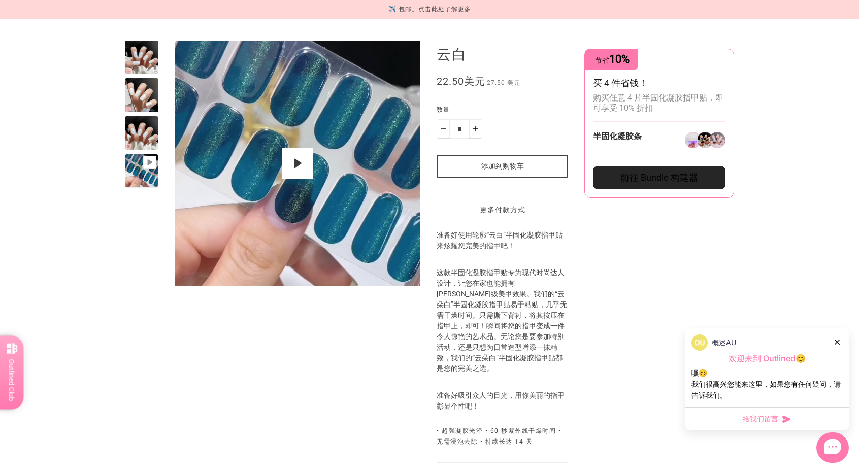
type input "*"
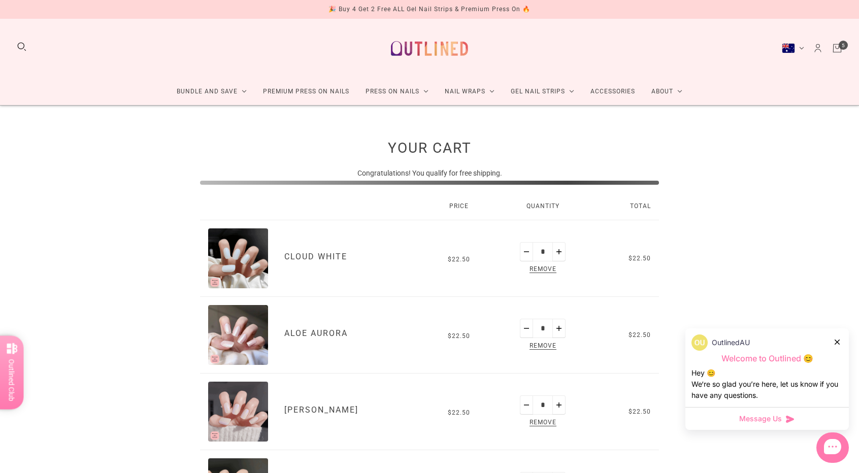
click at [837, 341] on icon at bounding box center [836, 341] width 5 height 5
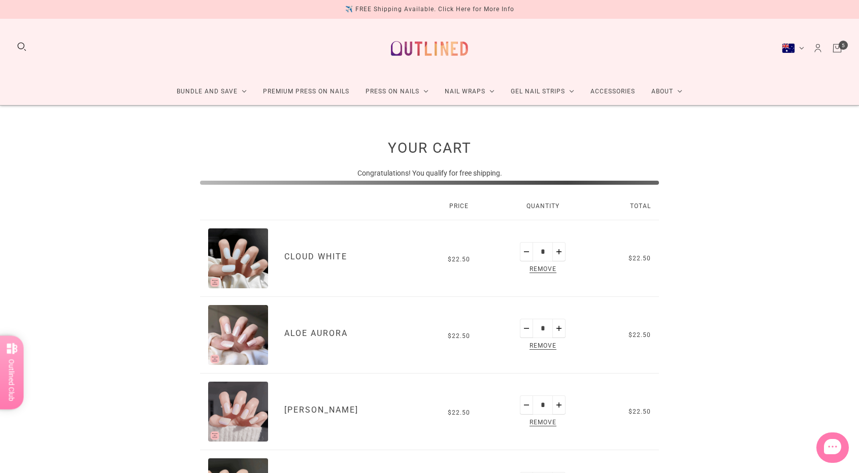
click at [842, 46] on link "Cart" at bounding box center [836, 48] width 11 height 11
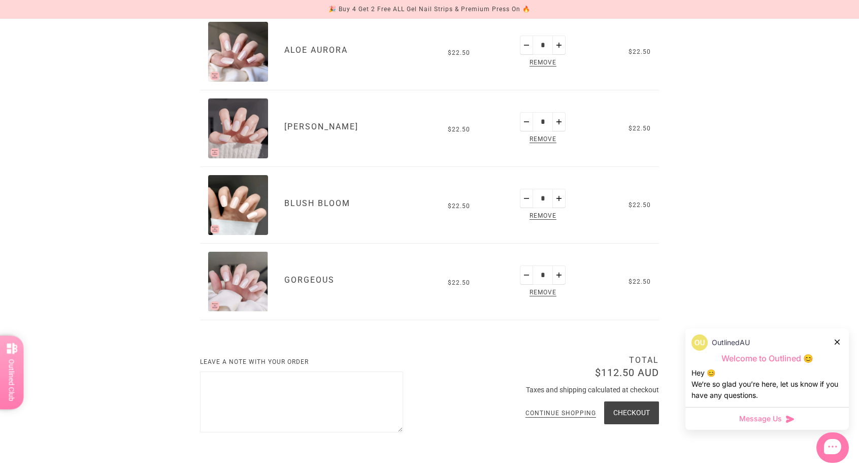
scroll to position [355, 0]
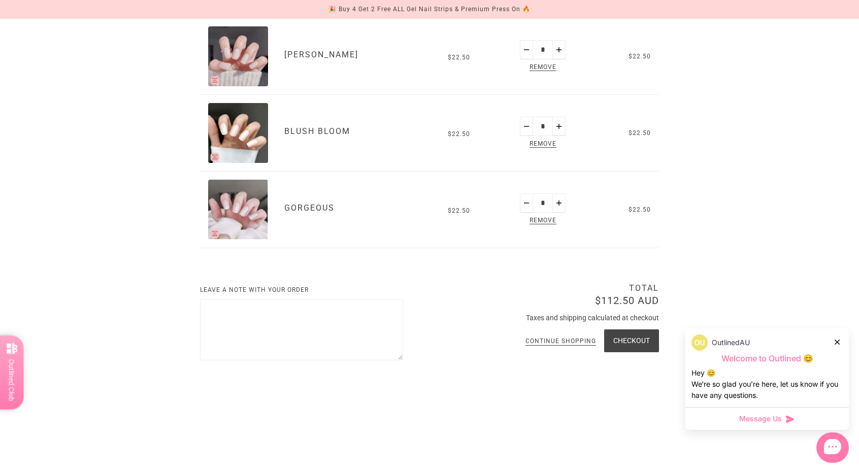
click at [638, 340] on button "Checkout" at bounding box center [631, 340] width 55 height 23
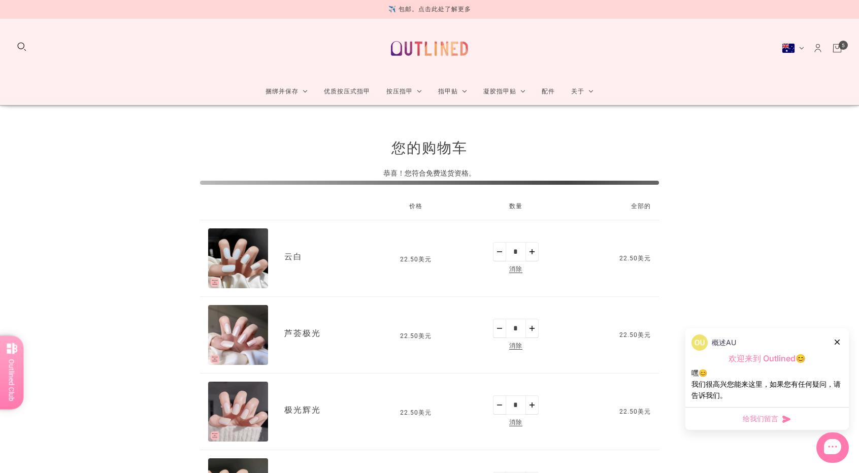
scroll to position [203, 0]
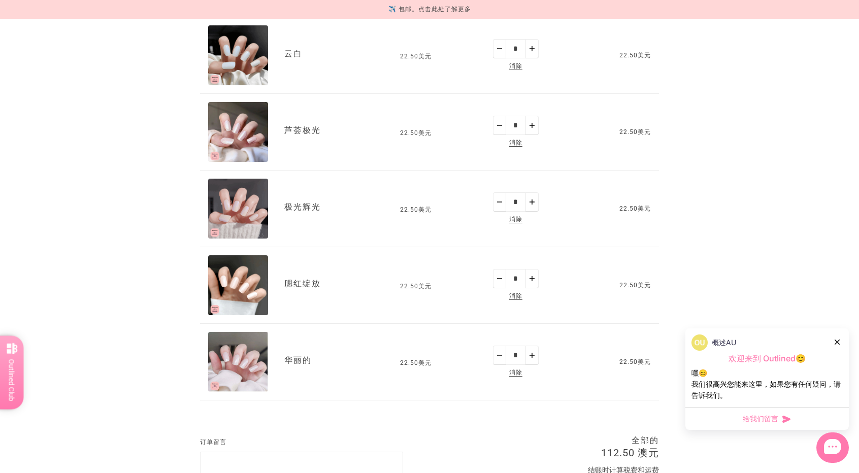
click at [836, 342] on icon at bounding box center [836, 341] width 5 height 5
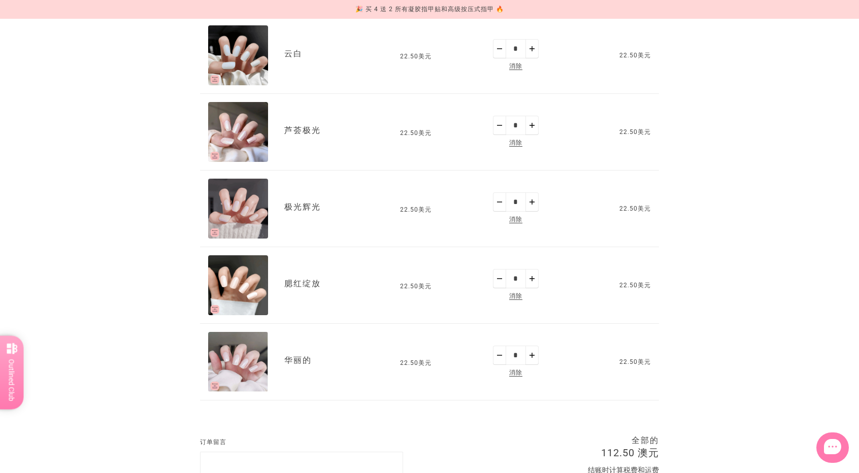
click at [513, 70] on font "消除" at bounding box center [515, 65] width 13 height 7
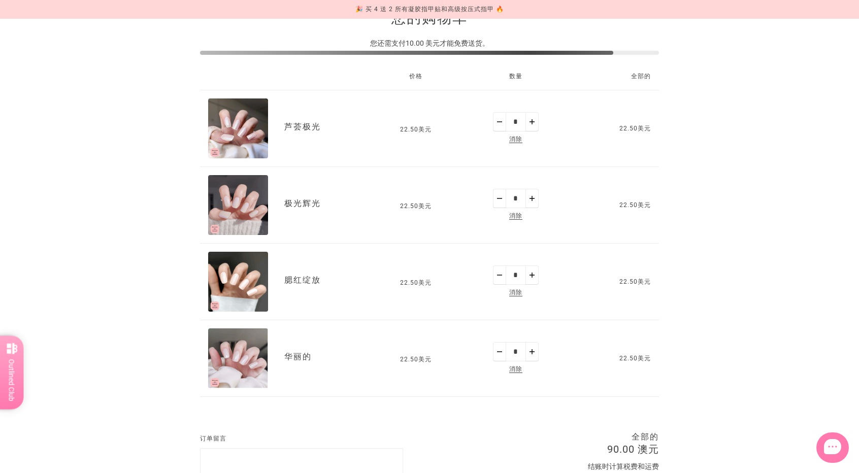
scroll to position [131, 0]
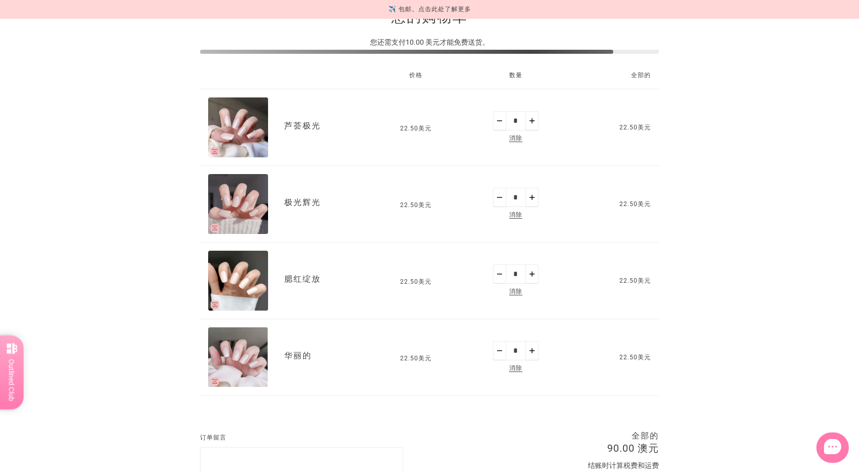
click at [517, 294] on font "消除" at bounding box center [515, 291] width 13 height 7
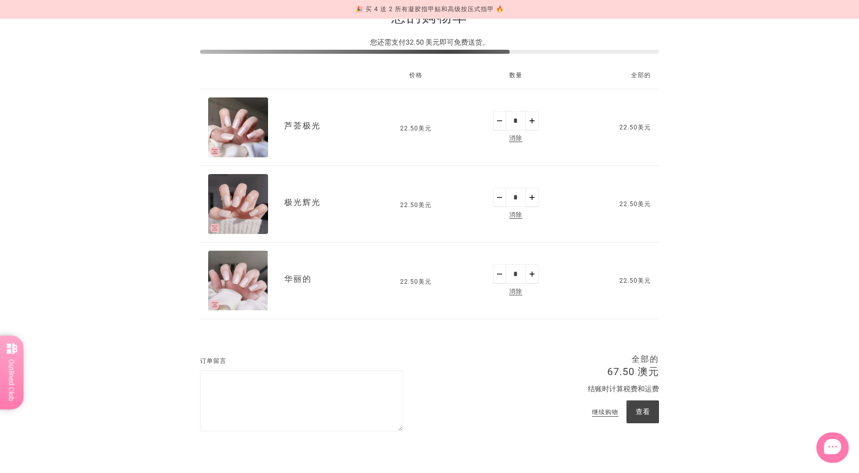
click at [260, 195] on img "极光辉光" at bounding box center [238, 204] width 60 height 60
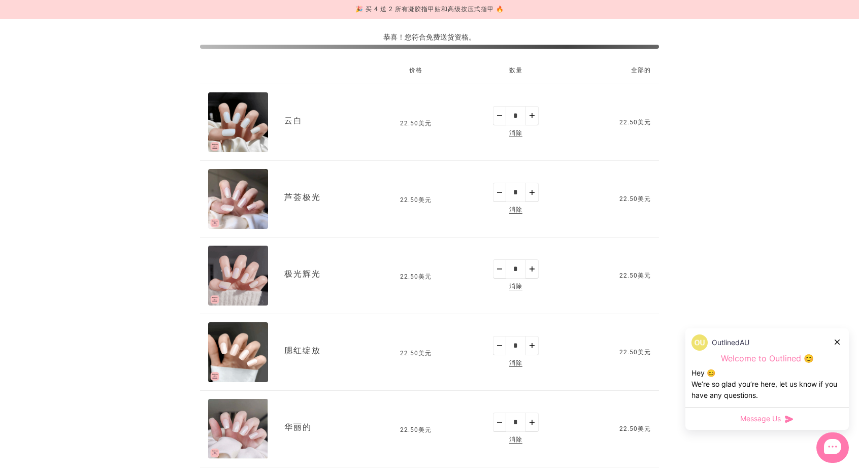
scroll to position [232, 0]
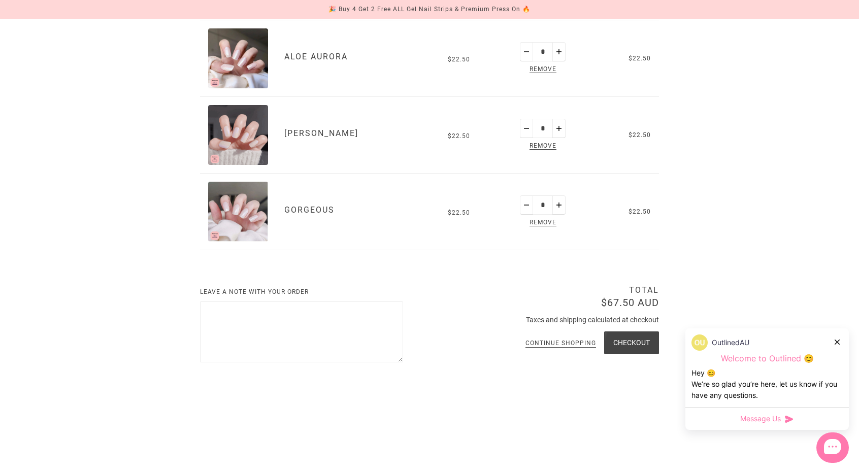
scroll to position [80, 0]
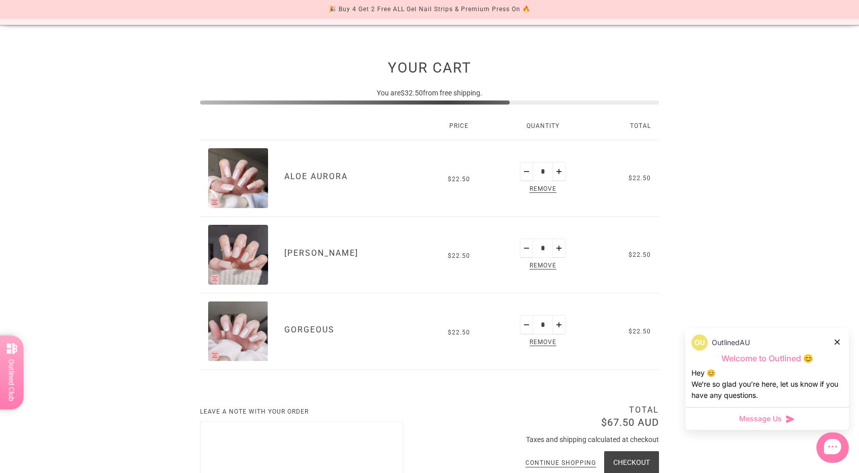
click at [835, 341] on icon at bounding box center [836, 341] width 5 height 5
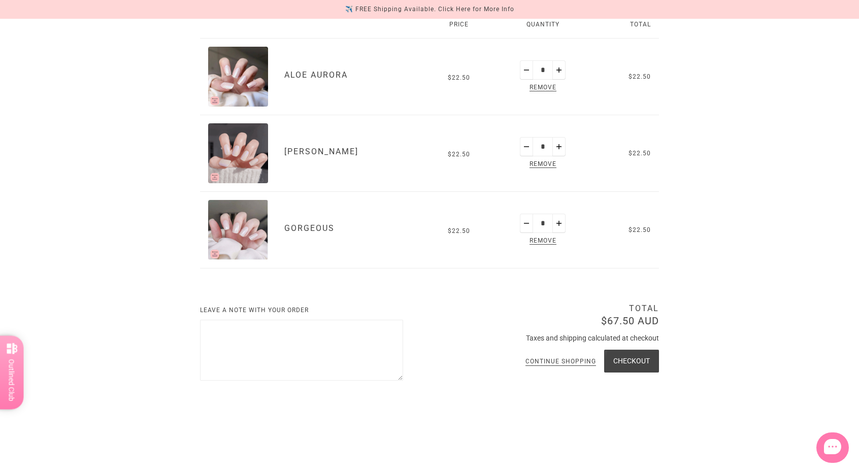
scroll to position [0, 0]
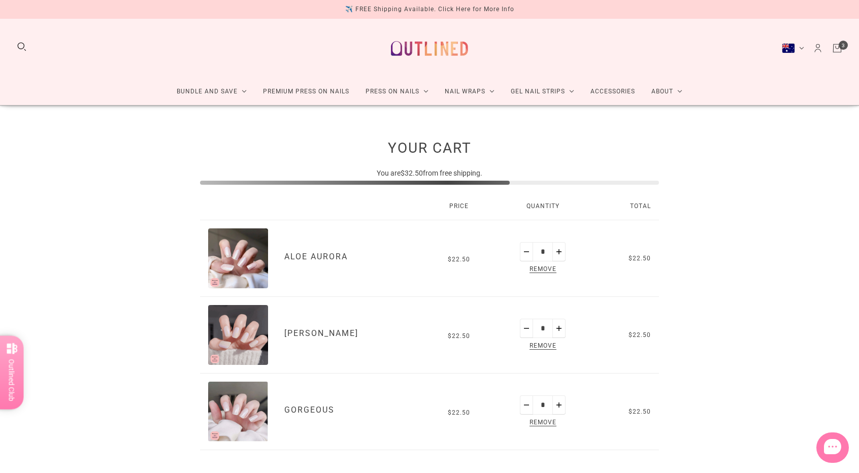
click at [18, 56] on div "Bundle and Save Press On Nail Bundles Press On Nails Bundles Kids Press On Nail…" at bounding box center [429, 62] width 859 height 87
click at [19, 50] on button "Search" at bounding box center [21, 46] width 11 height 11
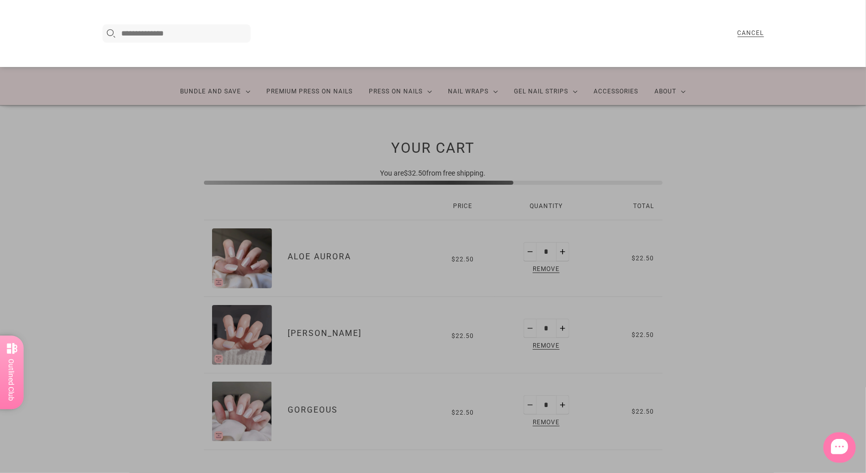
click at [193, 35] on input "Search here..." at bounding box center [185, 33] width 126 height 12
type input "*"
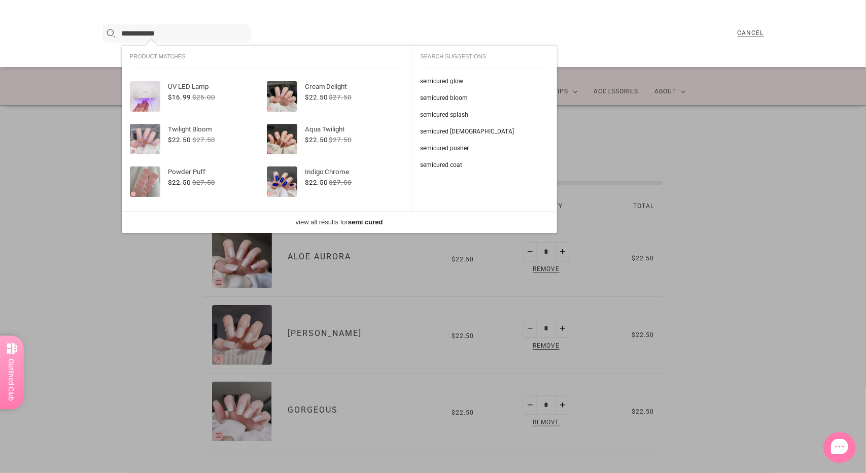
type input "**********"
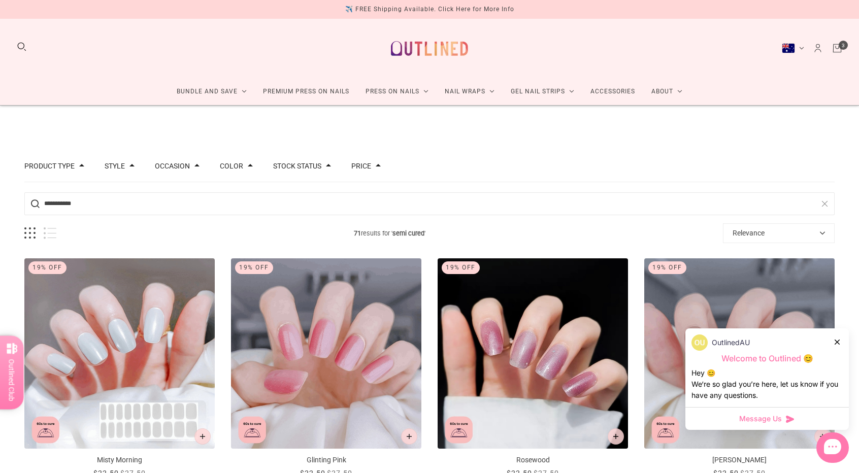
click at [162, 195] on input "**********" at bounding box center [429, 203] width 810 height 23
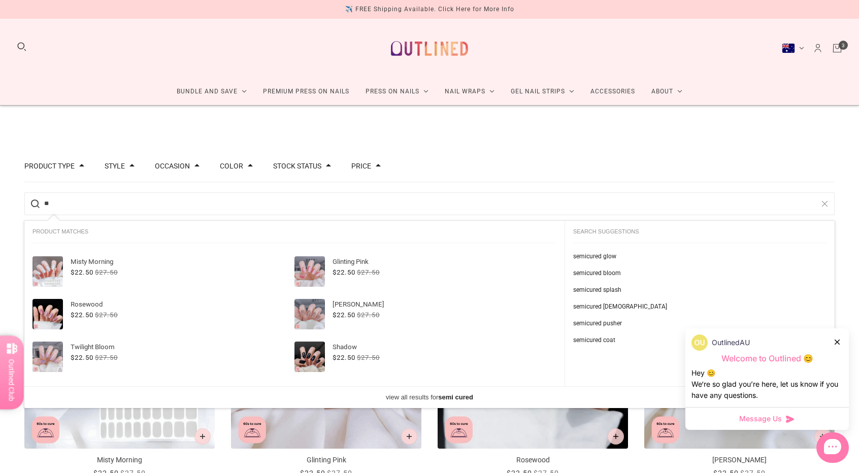
type input "*"
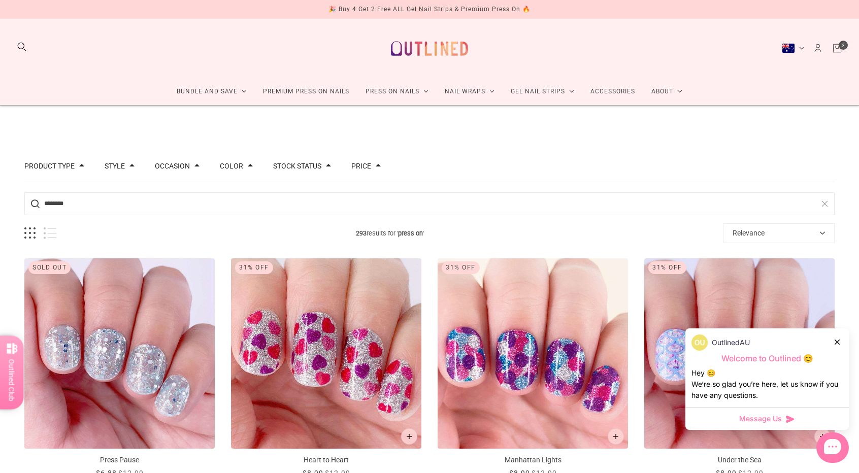
type input "**********"
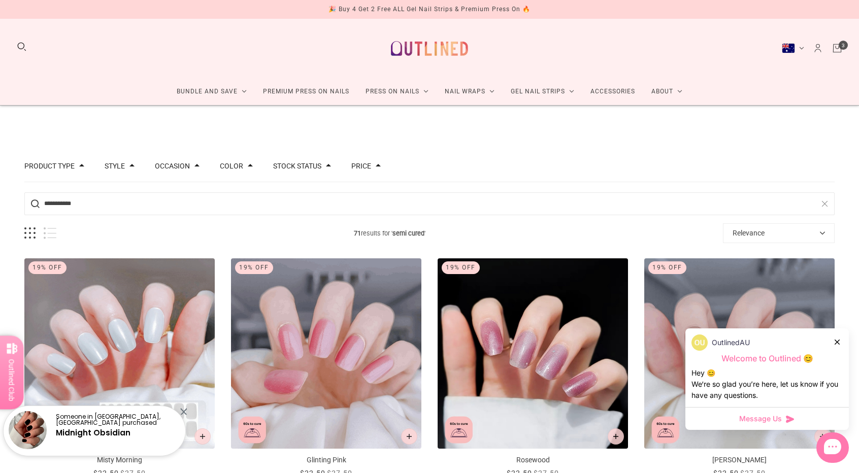
click at [833, 48] on icon "Cart" at bounding box center [836, 48] width 11 height 11
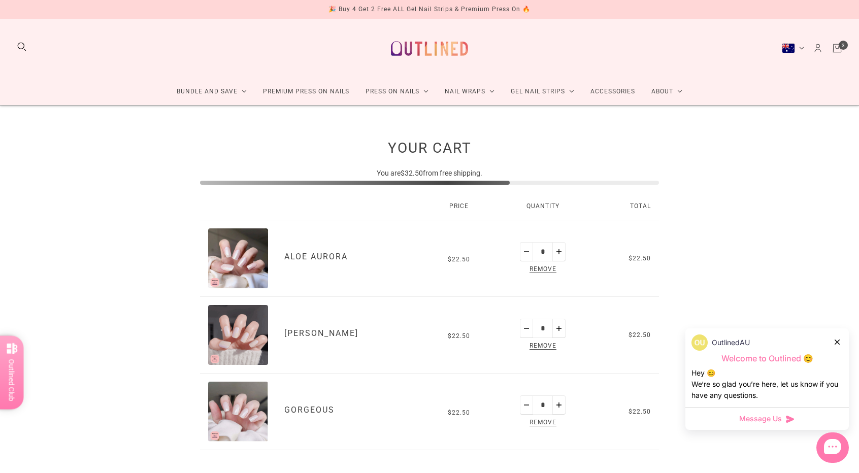
drag, startPoint x: 837, startPoint y: 342, endPoint x: 832, endPoint y: 337, distance: 7.2
click at [837, 342] on icon at bounding box center [836, 341] width 5 height 5
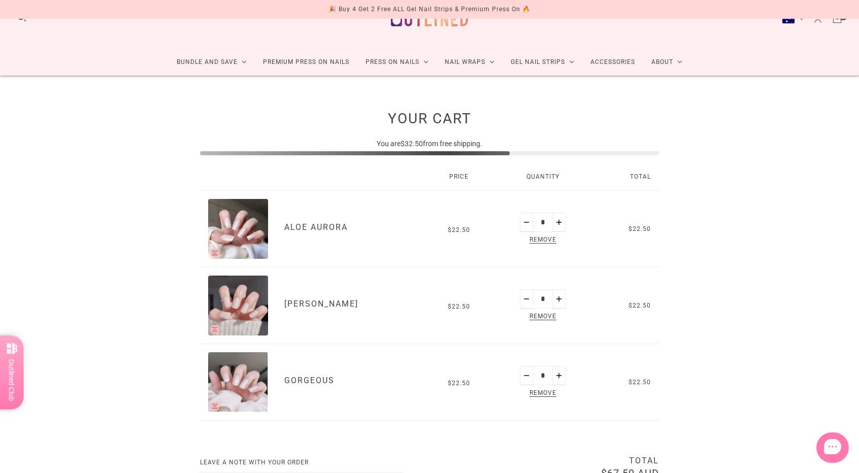
scroll to position [101, 0]
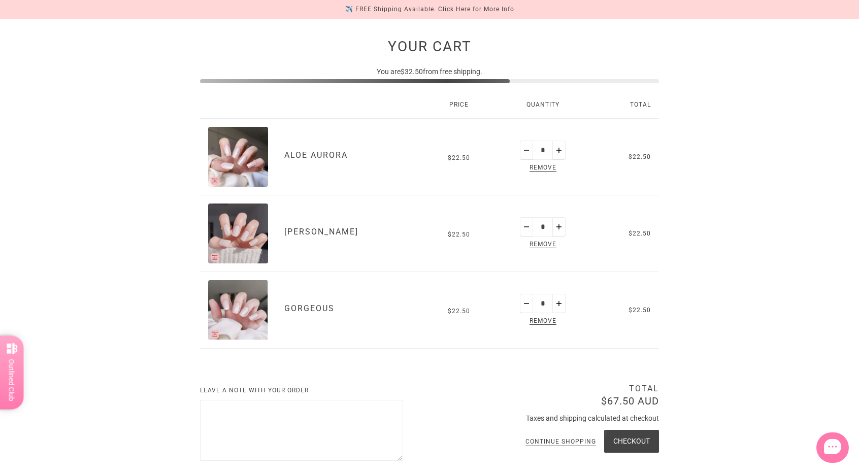
click at [249, 315] on img "Gorgeous" at bounding box center [238, 310] width 60 height 60
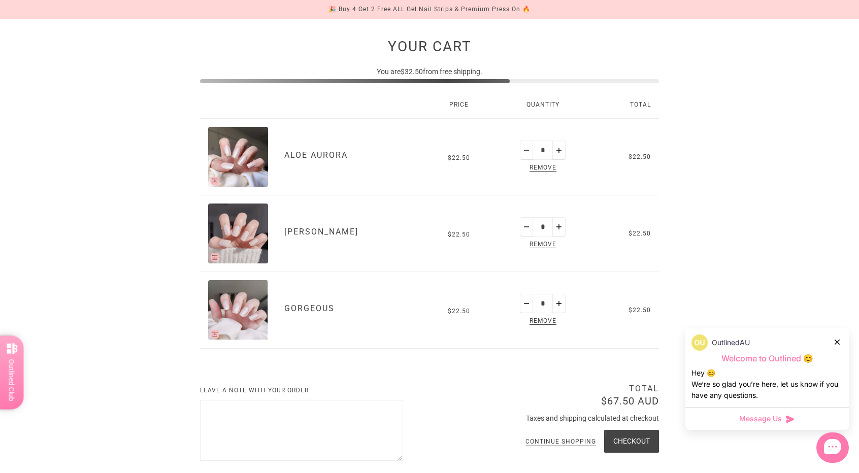
click at [233, 168] on img "Aloe Aurora" at bounding box center [238, 157] width 60 height 60
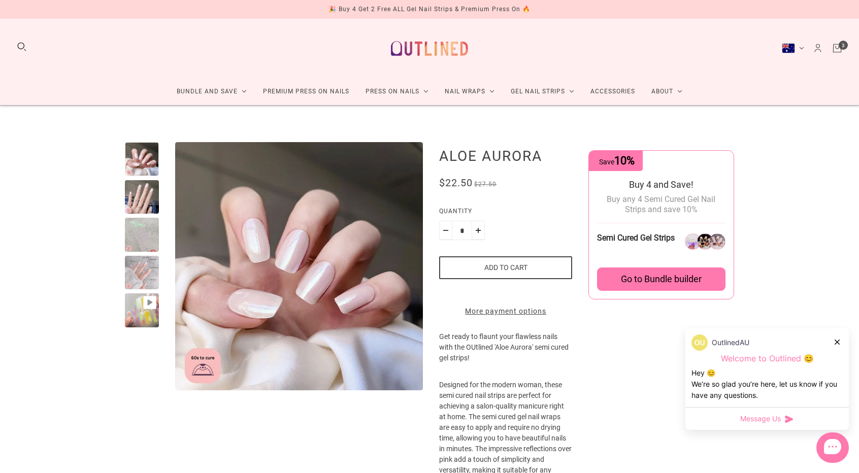
click at [142, 324] on div at bounding box center [142, 310] width 34 height 34
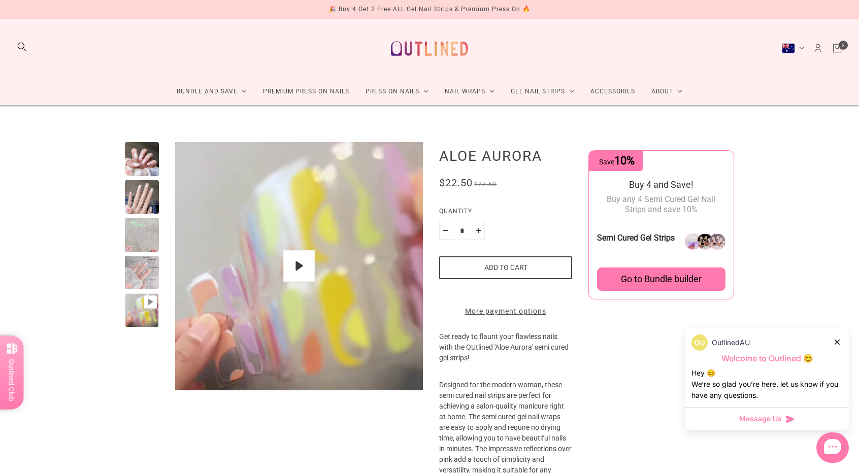
click at [144, 165] on div at bounding box center [142, 159] width 34 height 34
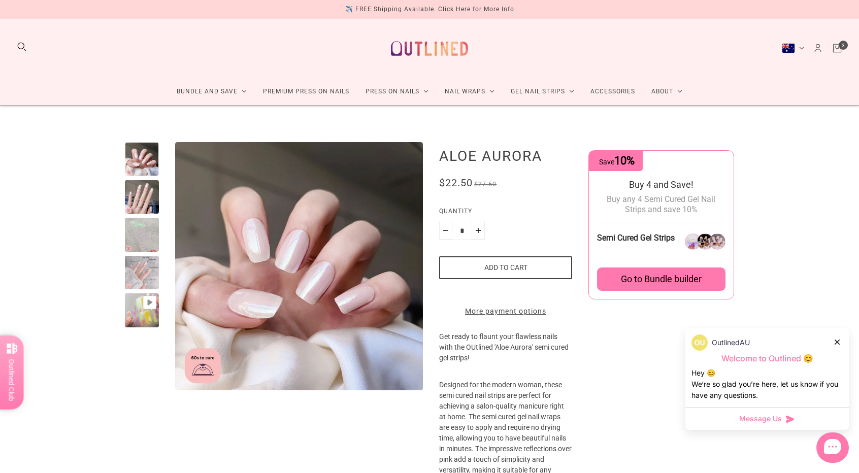
click at [143, 194] on div at bounding box center [142, 197] width 34 height 34
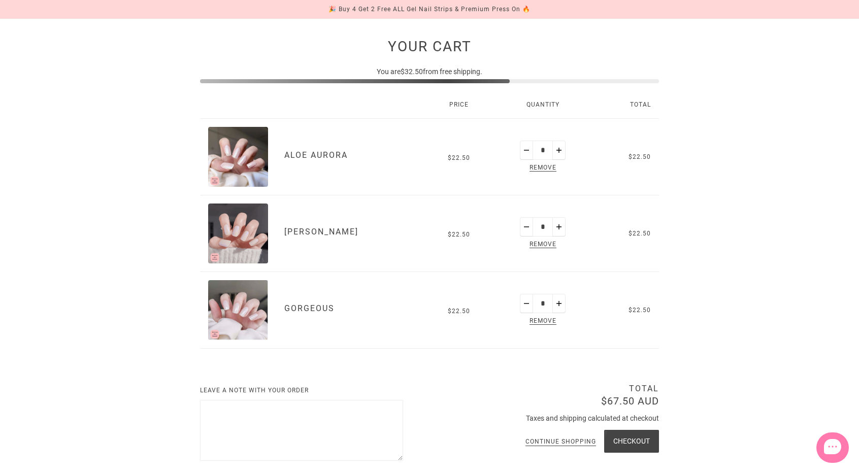
scroll to position [101, 0]
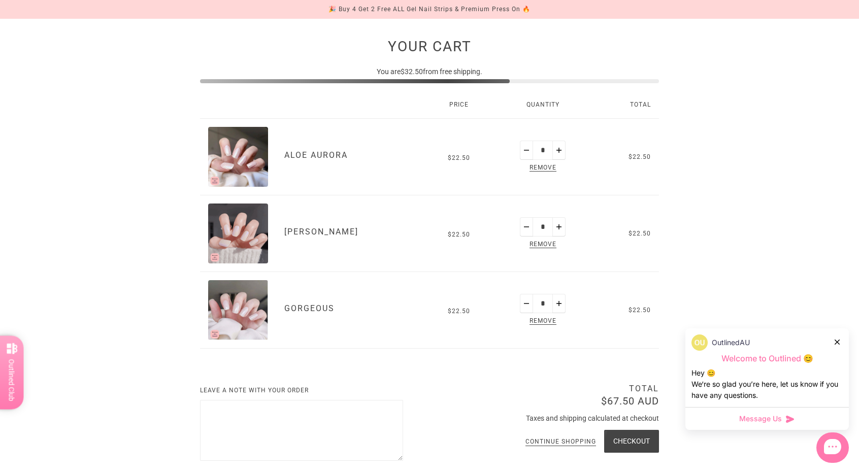
click at [838, 341] on icon at bounding box center [836, 341] width 5 height 5
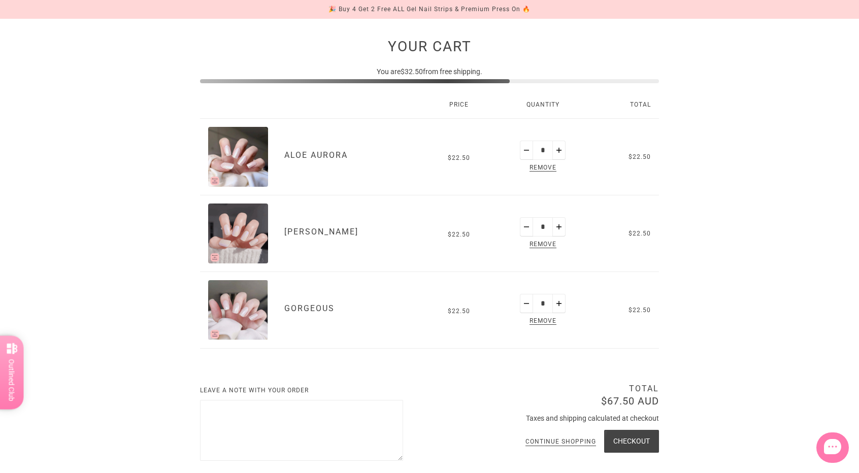
click at [544, 170] on span "Remove" at bounding box center [542, 168] width 31 height 12
click at [551, 241] on span "Remove" at bounding box center [542, 245] width 31 height 12
click at [544, 323] on span "Remove" at bounding box center [542, 322] width 31 height 12
click at [539, 169] on span "Remove" at bounding box center [542, 168] width 31 height 12
click at [551, 242] on span "Remove" at bounding box center [542, 245] width 31 height 12
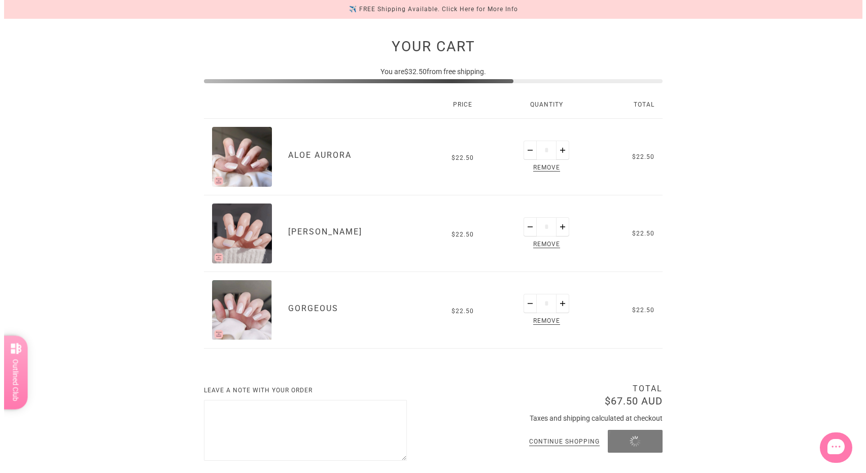
scroll to position [0, 0]
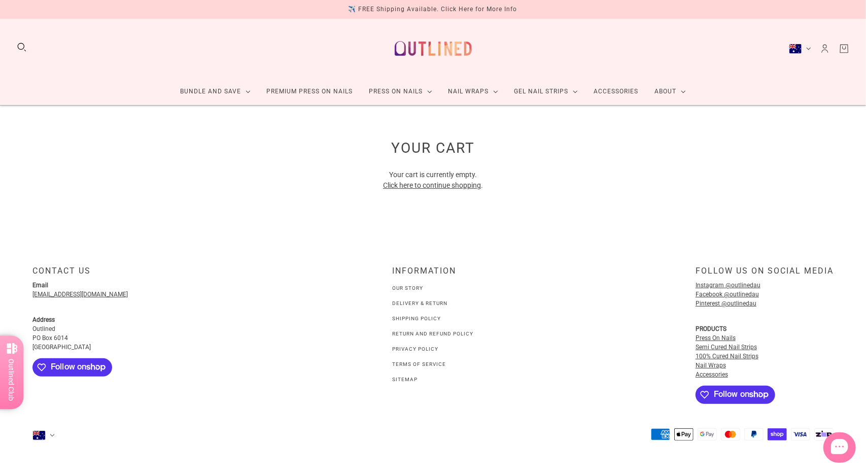
click at [551, 323] on div "INFORMATION Our Story Delivery & Return Shipping Policy Return and Refund Polic…" at bounding box center [433, 335] width 272 height 153
click at [24, 47] on button "Search" at bounding box center [21, 47] width 11 height 11
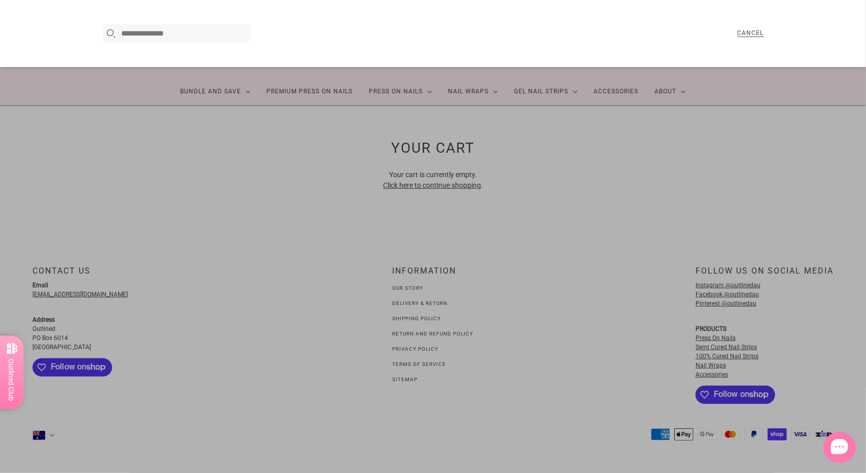
click at [177, 38] on input "Search here..." at bounding box center [185, 33] width 126 height 12
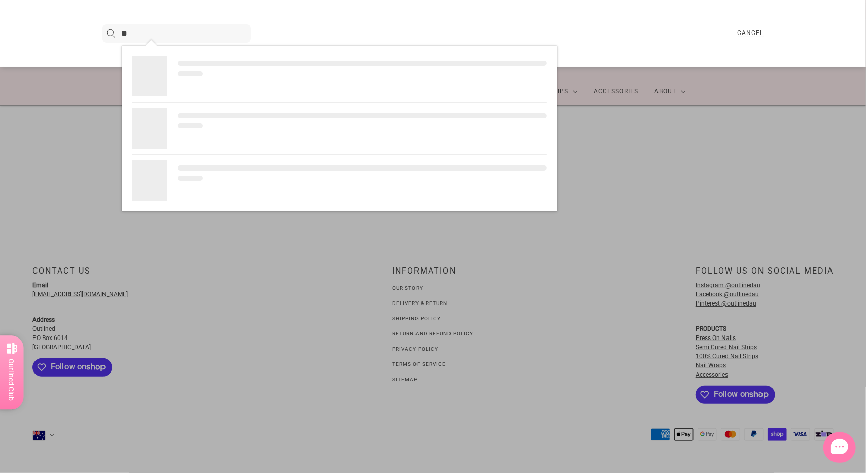
type input "*"
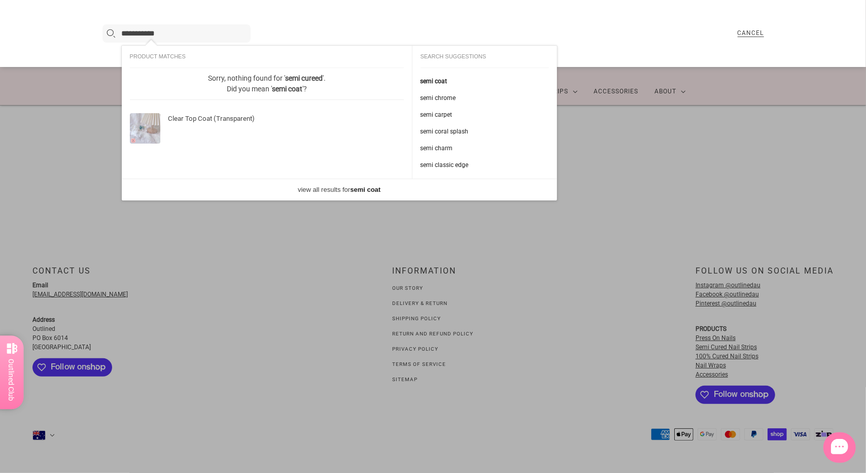
type input "**********"
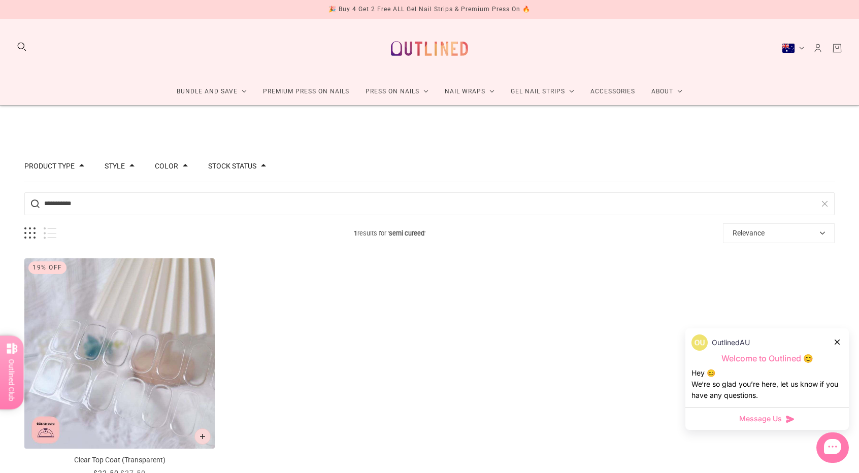
click at [177, 205] on input "**********" at bounding box center [429, 203] width 810 height 23
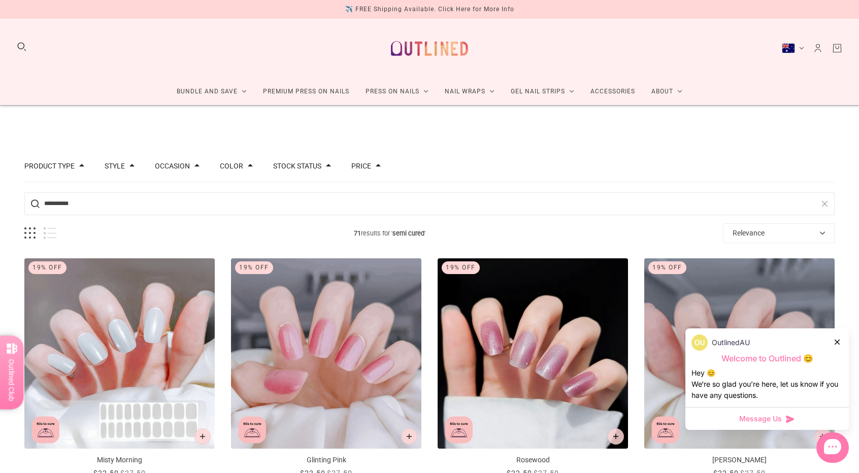
type input "**********"
click at [836, 339] on icon at bounding box center [836, 341] width 5 height 5
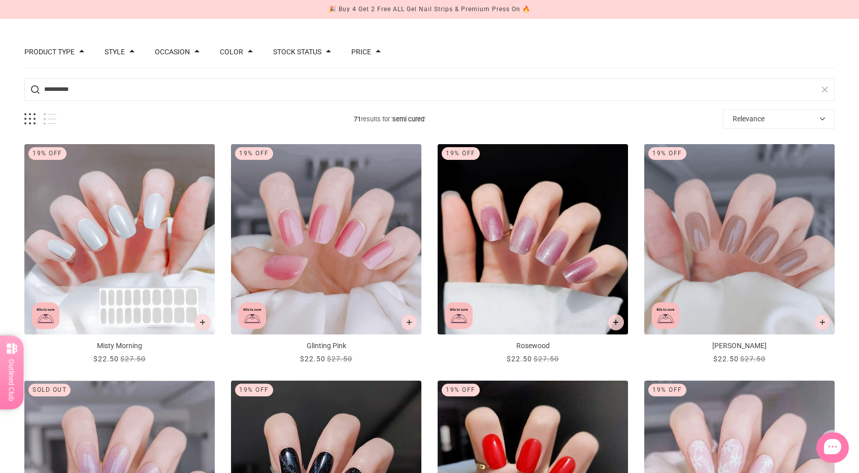
scroll to position [101, 0]
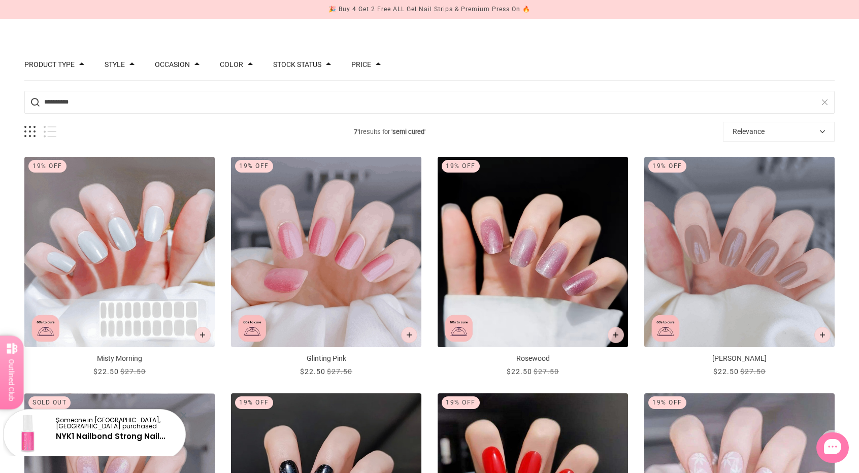
click at [155, 111] on input "**********" at bounding box center [429, 102] width 810 height 23
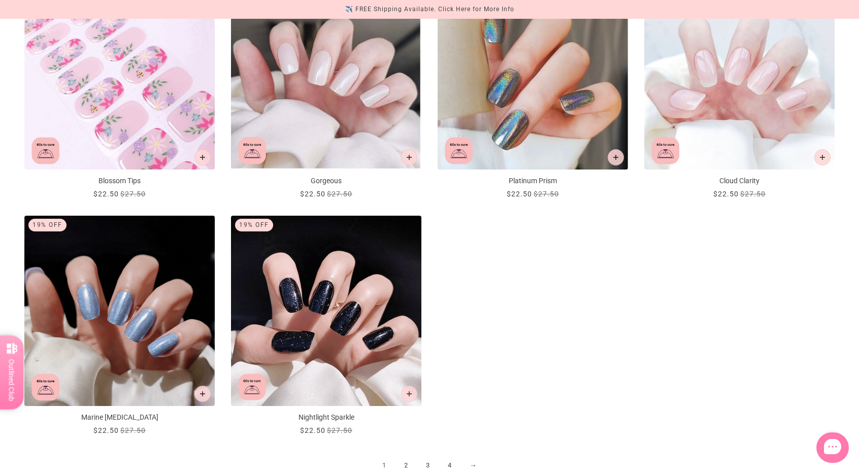
scroll to position [1218, 0]
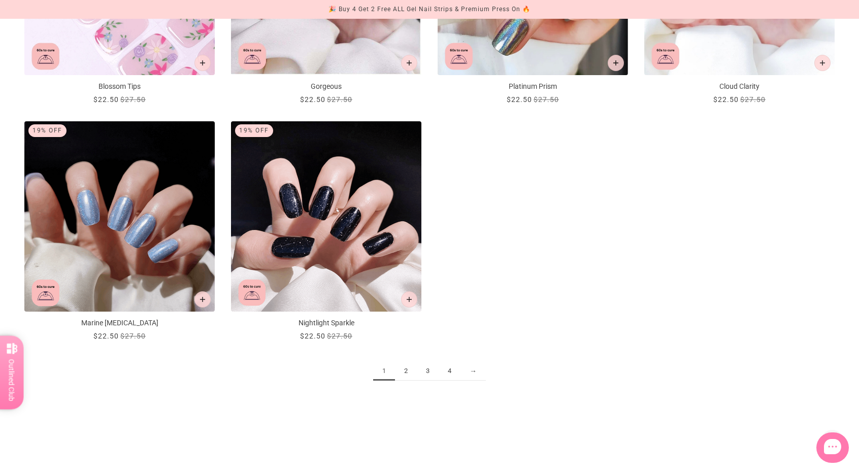
click at [403, 372] on link "2" at bounding box center [406, 371] width 22 height 19
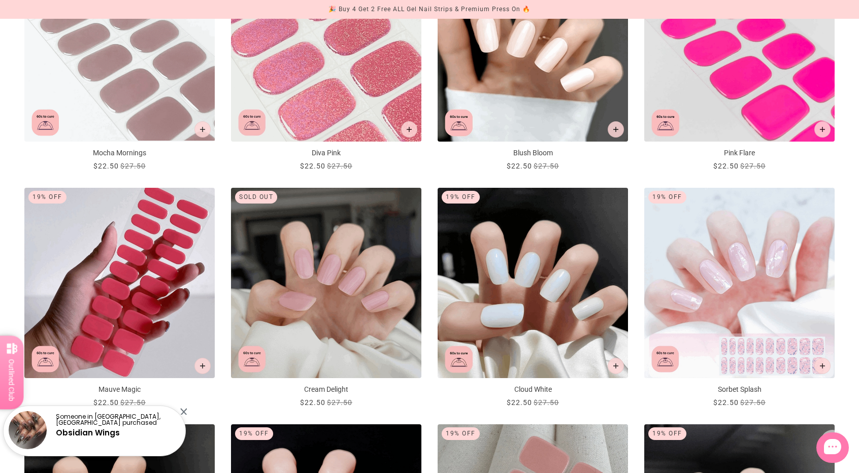
scroll to position [304, 0]
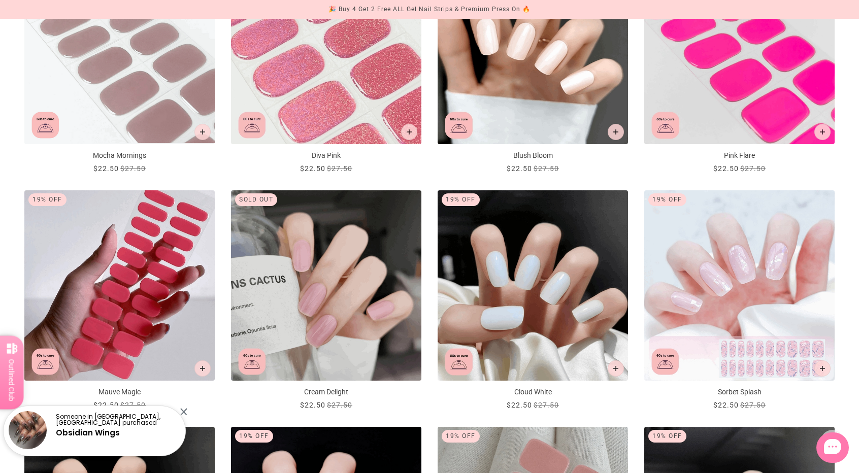
click at [343, 278] on img "Cream Delight" at bounding box center [326, 285] width 190 height 190
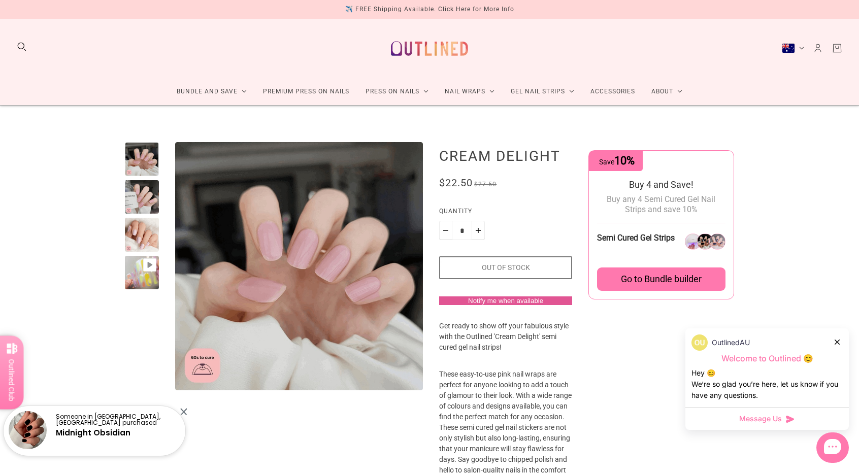
click at [838, 341] on icon at bounding box center [836, 341] width 5 height 5
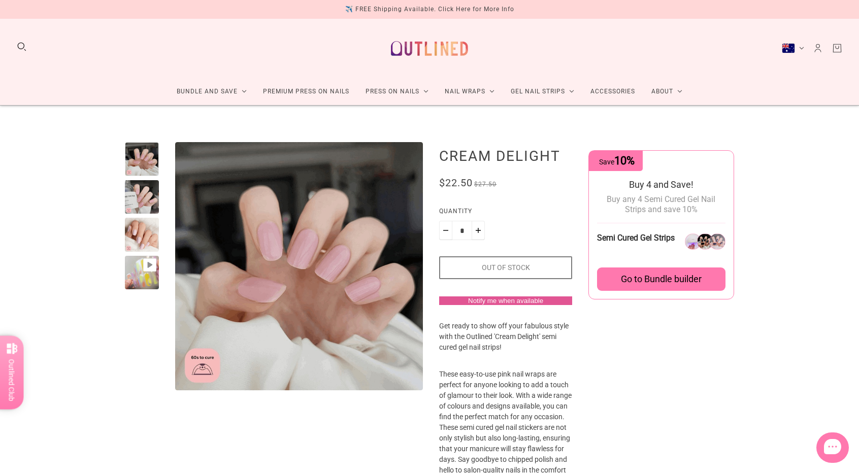
click at [156, 199] on div at bounding box center [142, 197] width 34 height 34
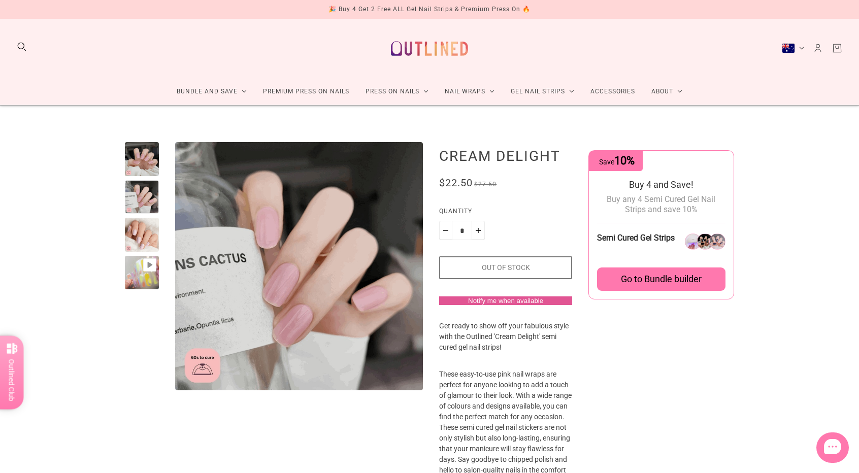
click at [149, 232] on div at bounding box center [142, 235] width 34 height 34
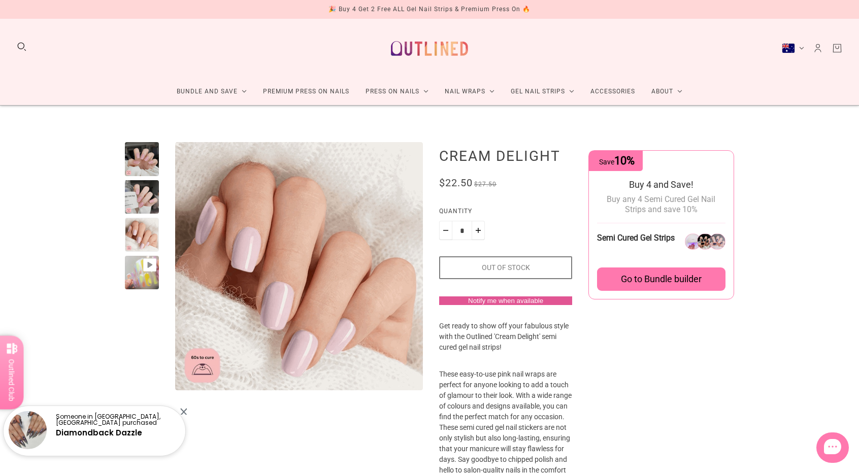
click at [141, 273] on div at bounding box center [142, 273] width 34 height 34
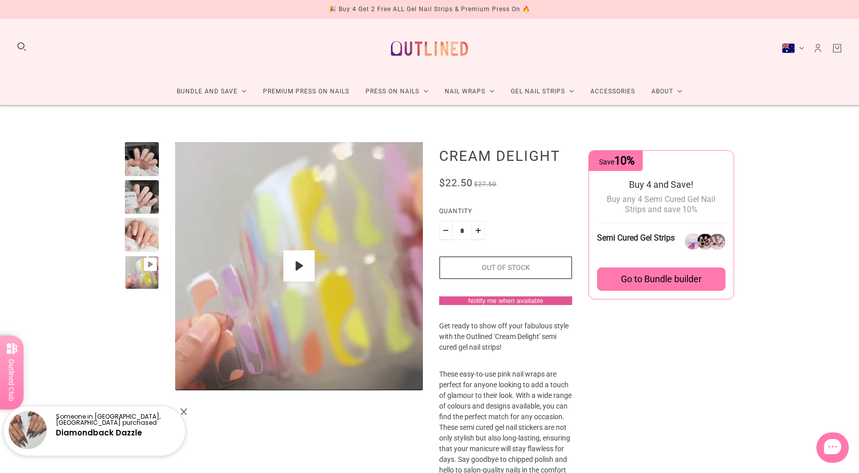
click at [141, 228] on div at bounding box center [142, 235] width 34 height 34
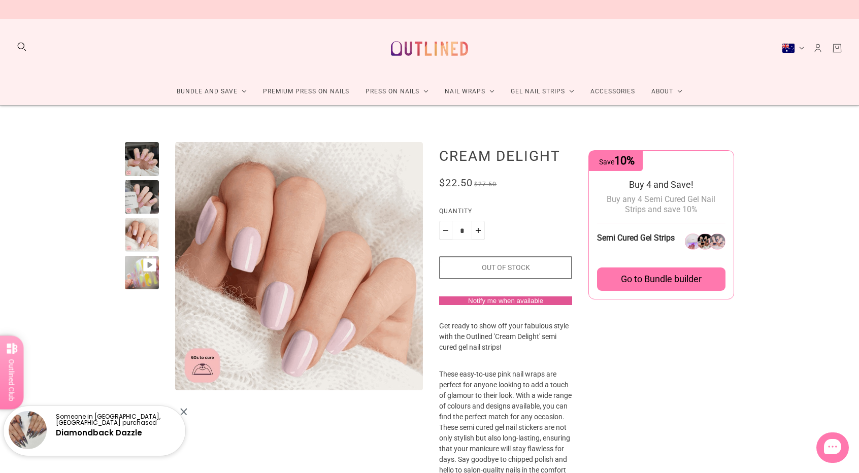
click at [141, 199] on div at bounding box center [142, 197] width 34 height 34
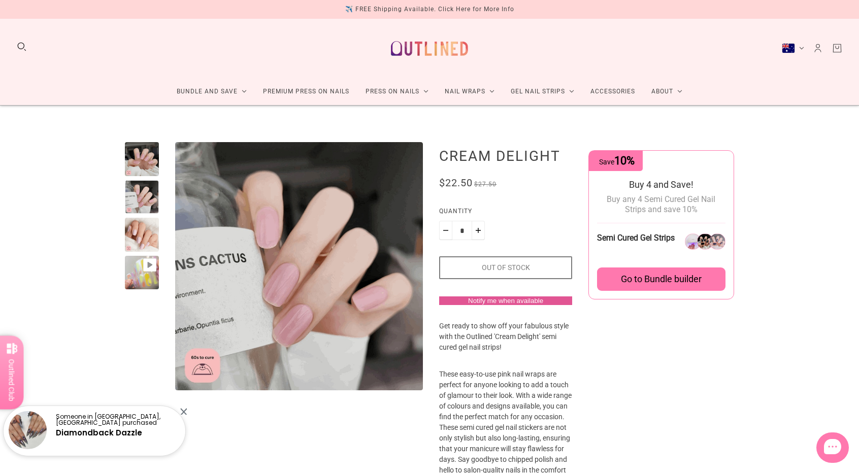
click at [141, 156] on div at bounding box center [142, 159] width 34 height 34
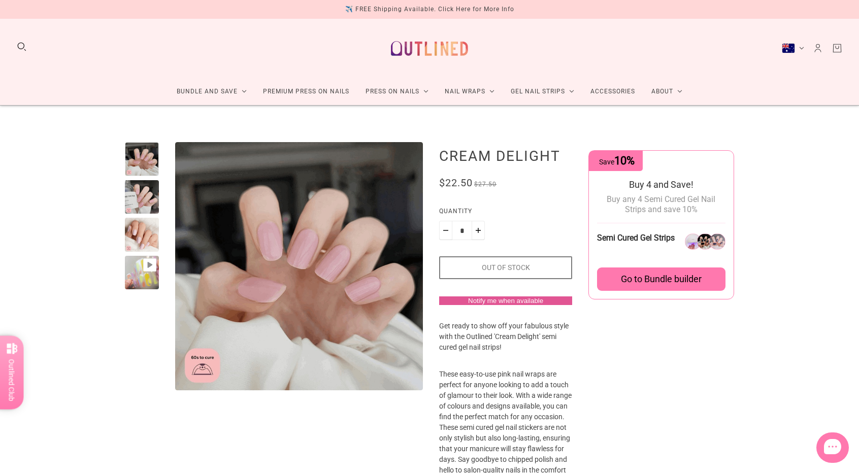
click at [146, 244] on div at bounding box center [142, 235] width 34 height 34
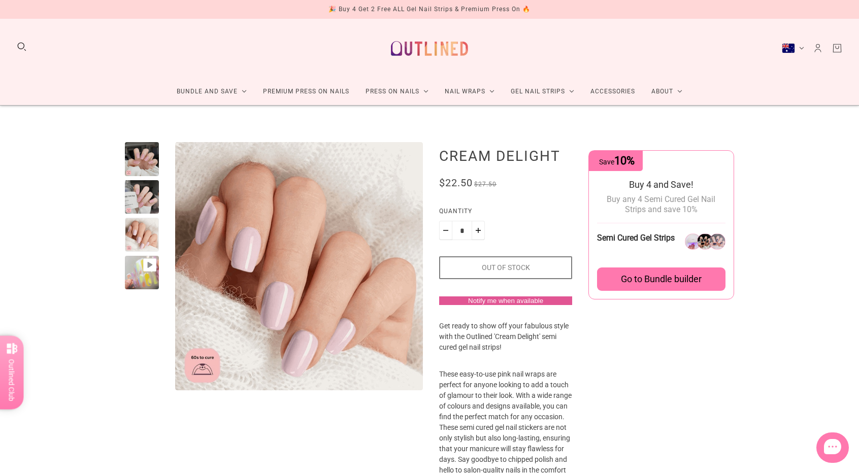
click at [158, 166] on product-media-variants "Pause Play % buffered 00:00 Unmute Mute Exit fullscreen Enter fullscreen Play" at bounding box center [274, 266] width 298 height 248
drag, startPoint x: 147, startPoint y: 158, endPoint x: 145, endPoint y: 148, distance: 9.9
click at [147, 158] on div at bounding box center [142, 159] width 34 height 34
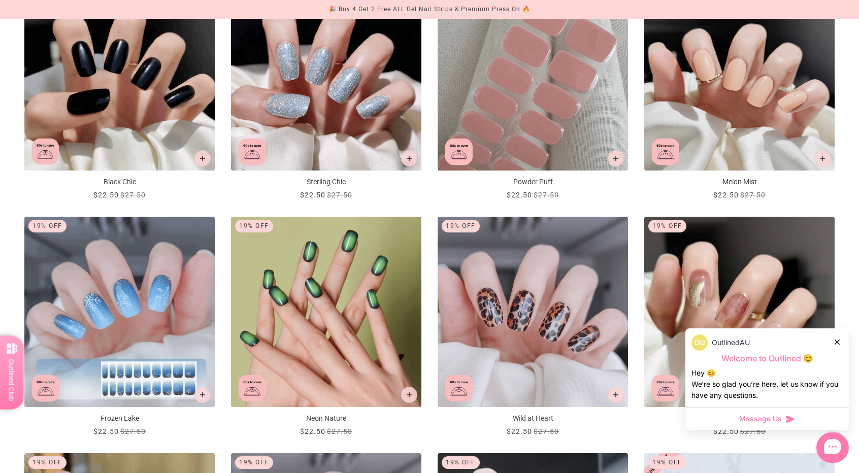
scroll to position [863, 0]
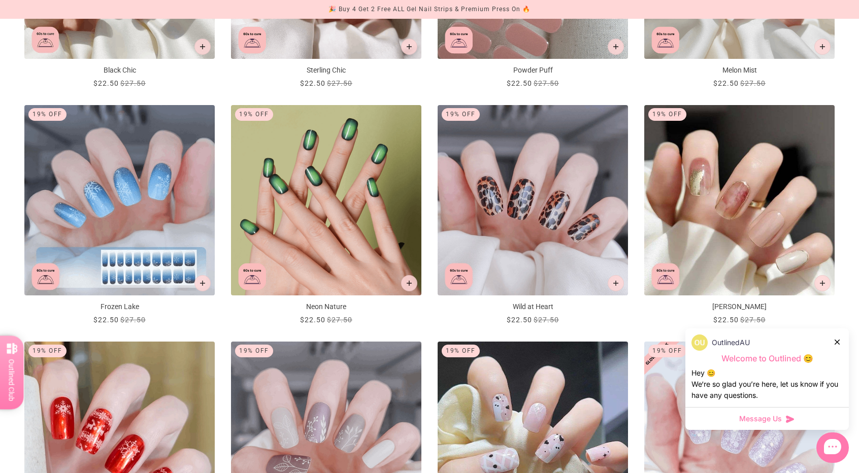
click at [836, 342] on icon at bounding box center [836, 341] width 5 height 5
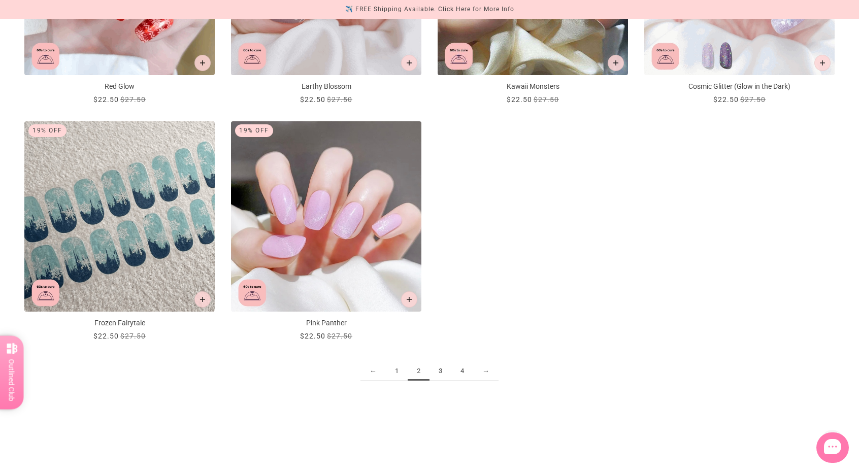
click at [437, 371] on link "3" at bounding box center [440, 371] width 22 height 19
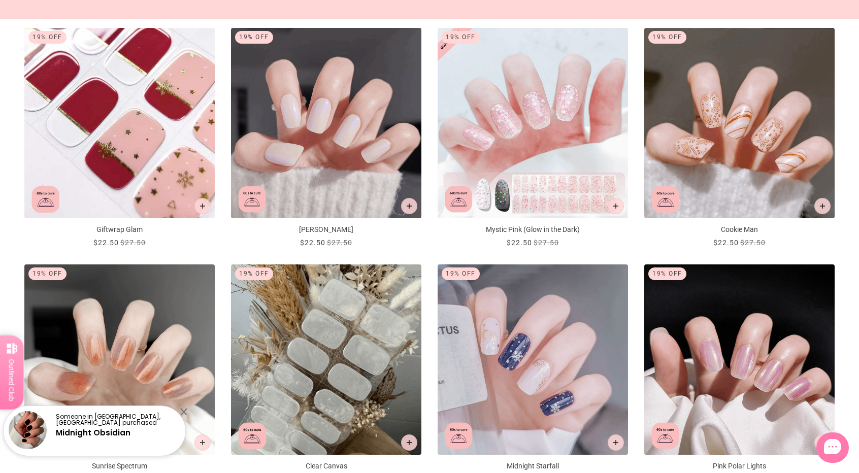
scroll to position [558, 0]
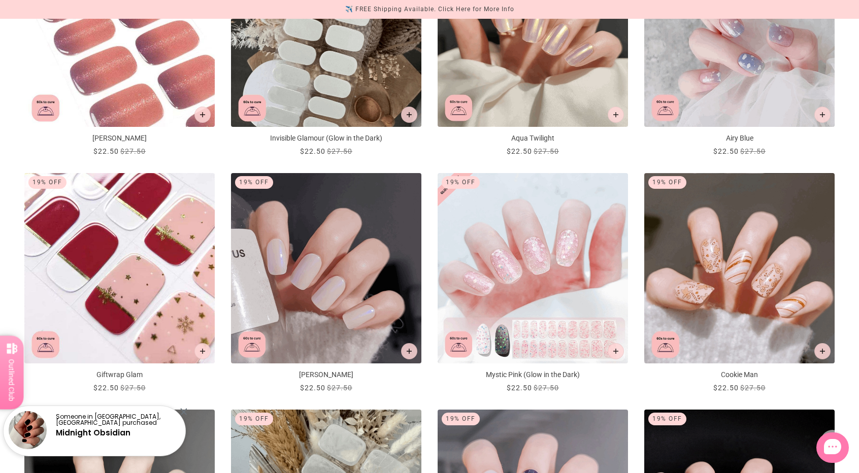
click at [370, 256] on img "Aurora Glow" at bounding box center [326, 268] width 190 height 190
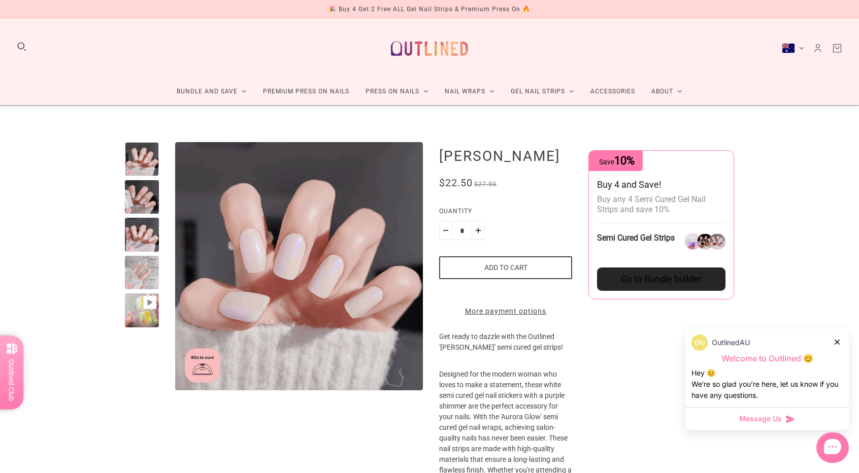
click at [839, 342] on icon at bounding box center [836, 341] width 5 height 5
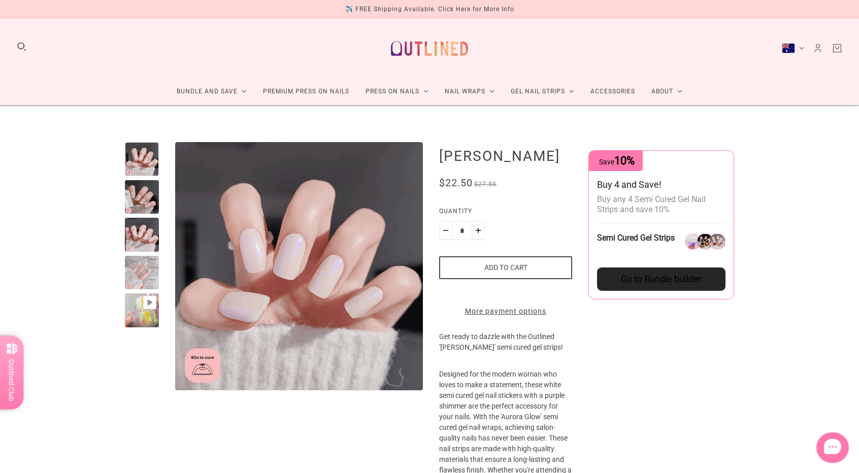
click at [134, 151] on div at bounding box center [142, 159] width 34 height 34
click at [142, 196] on div at bounding box center [142, 197] width 34 height 34
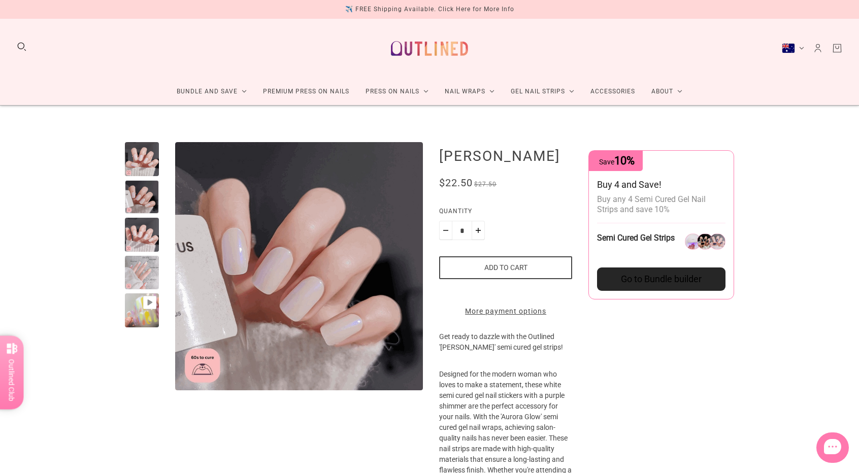
click at [144, 277] on div at bounding box center [142, 273] width 34 height 34
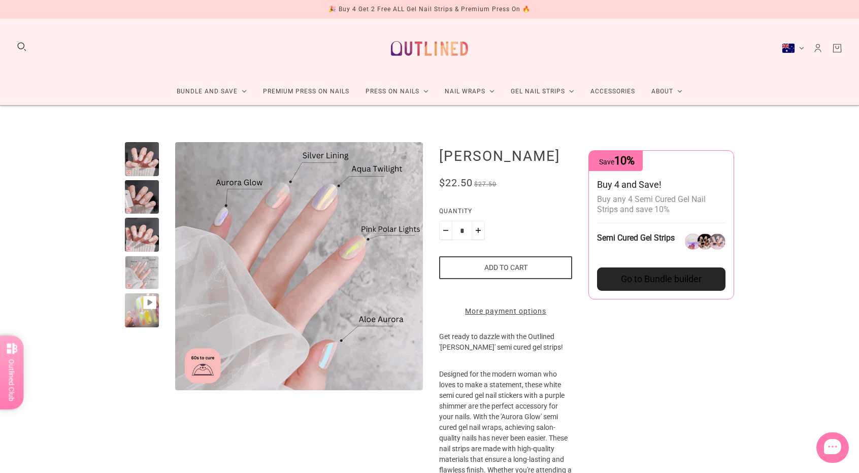
click at [152, 230] on div at bounding box center [142, 235] width 34 height 34
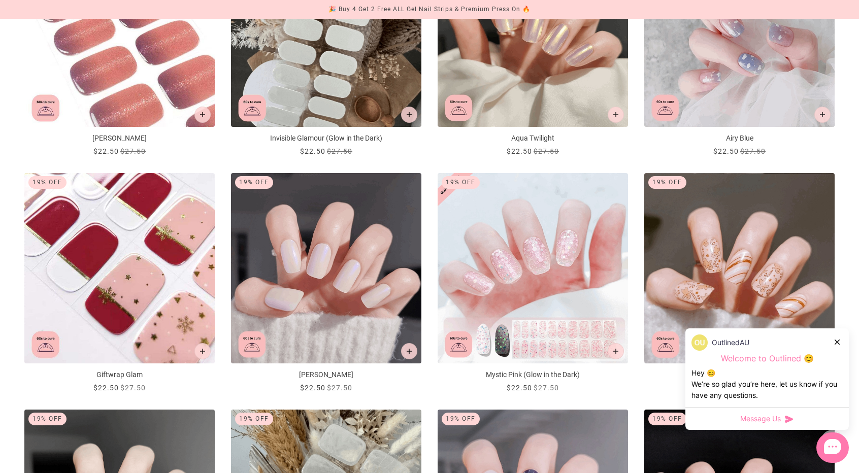
scroll to position [812, 0]
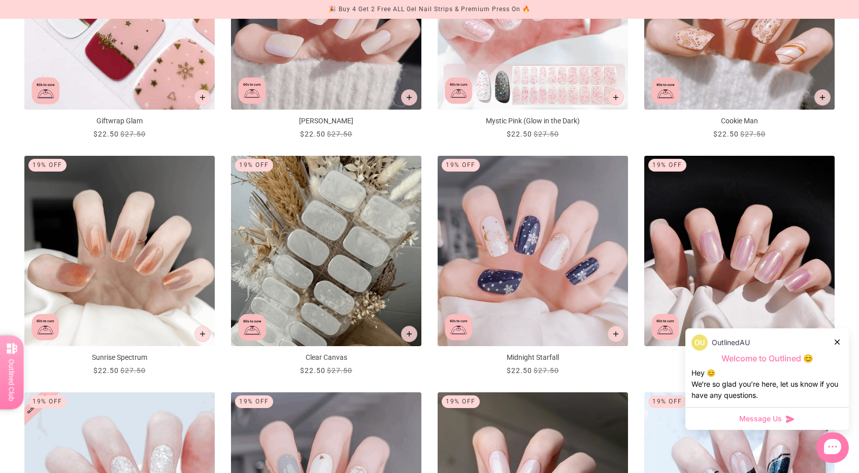
click at [839, 340] on div at bounding box center [837, 341] width 6 height 11
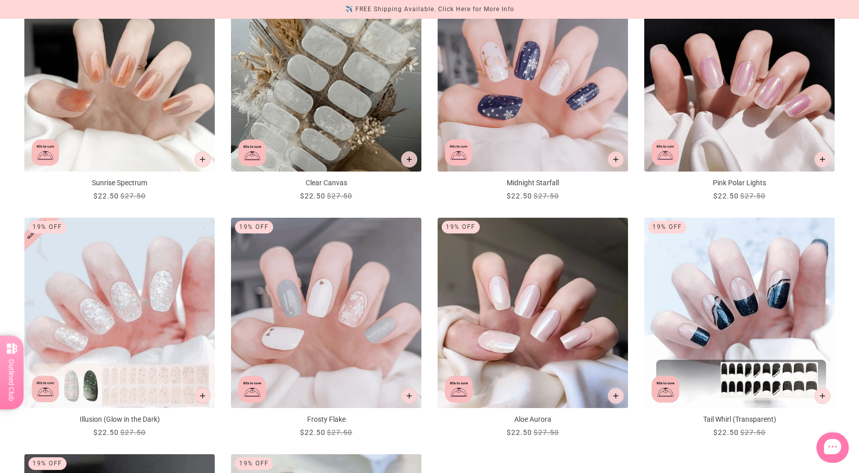
scroll to position [1015, 0]
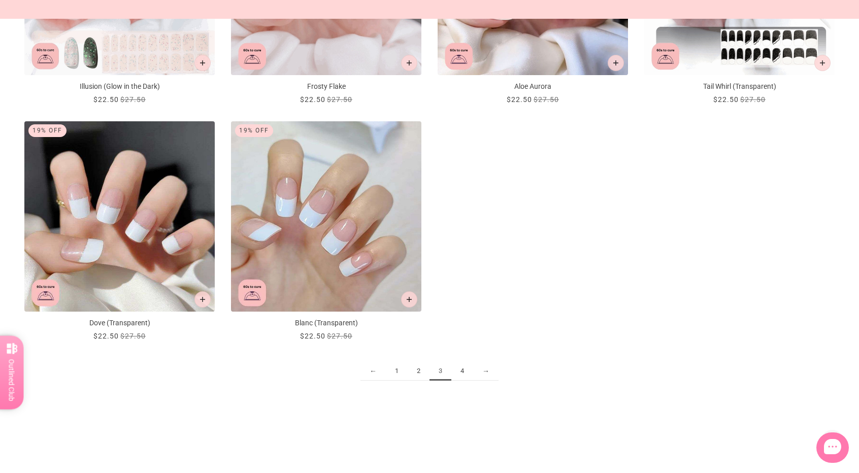
click at [462, 372] on link "4" at bounding box center [462, 371] width 22 height 19
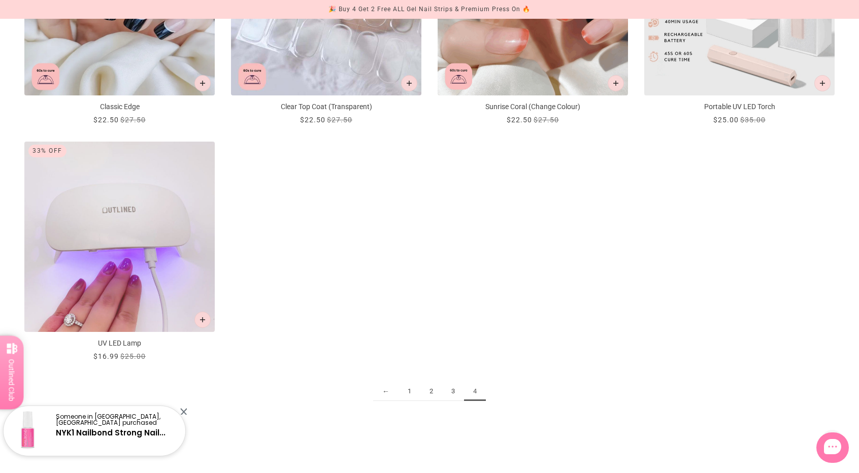
scroll to position [355, 0]
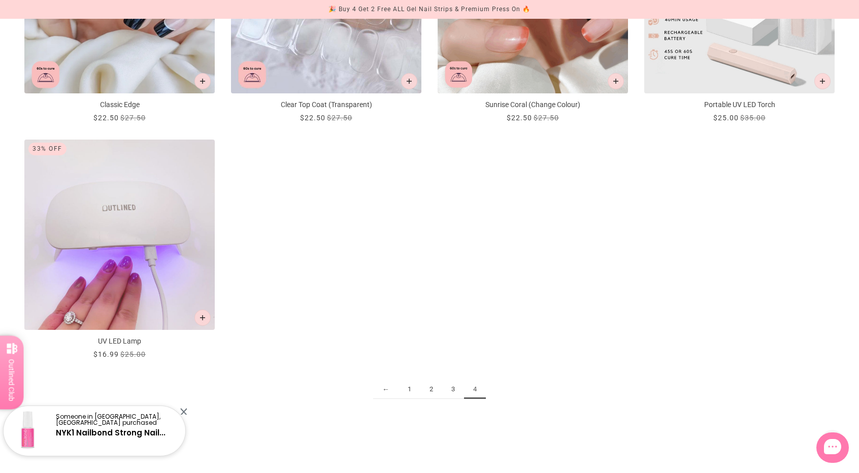
click at [408, 382] on link "1" at bounding box center [409, 389] width 22 height 19
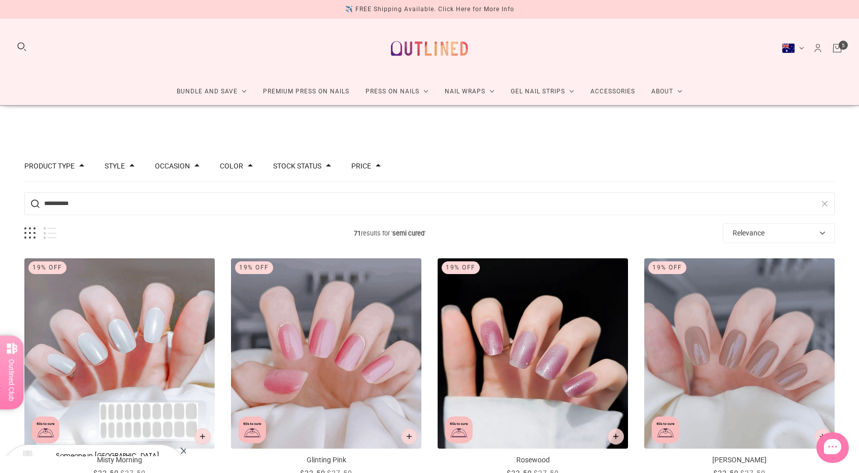
click at [344, 357] on img "Glinting Pink" at bounding box center [326, 353] width 190 height 190
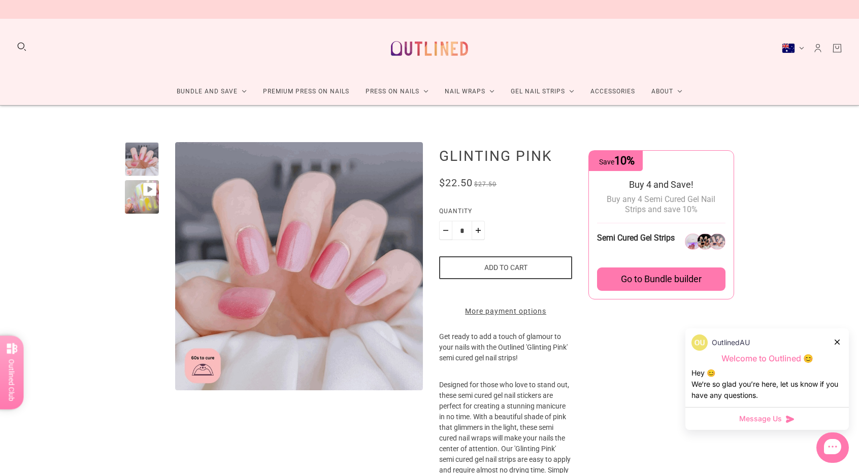
click at [148, 171] on div at bounding box center [142, 159] width 34 height 34
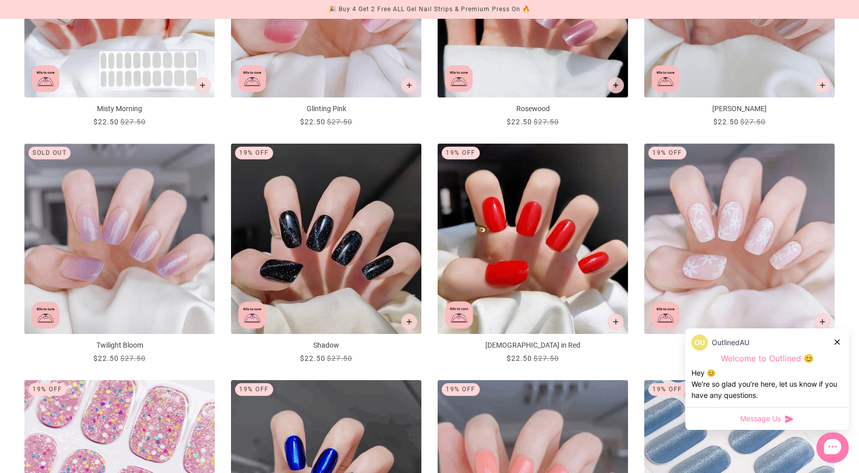
scroll to position [355, 0]
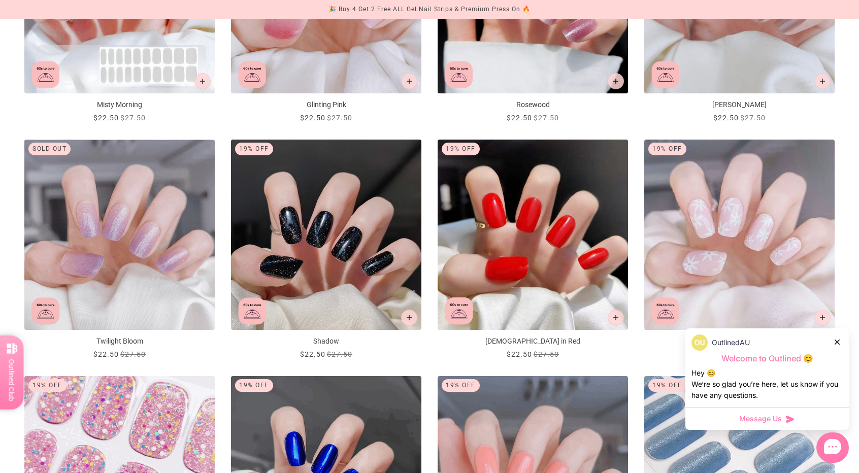
click at [839, 342] on div at bounding box center [837, 341] width 6 height 11
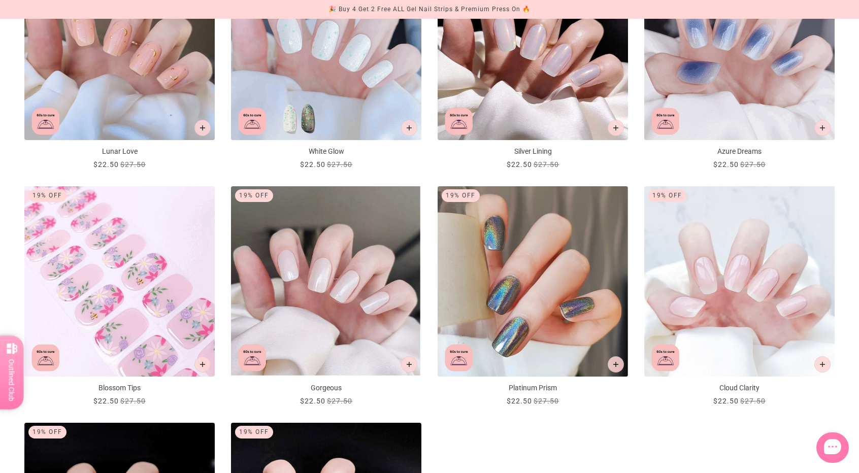
scroll to position [1116, 0]
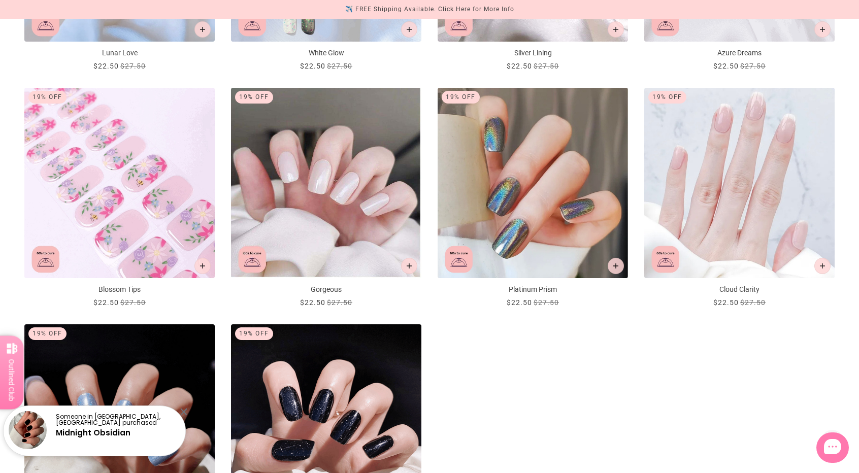
click at [704, 227] on img "Cloud Clarity" at bounding box center [739, 183] width 190 height 190
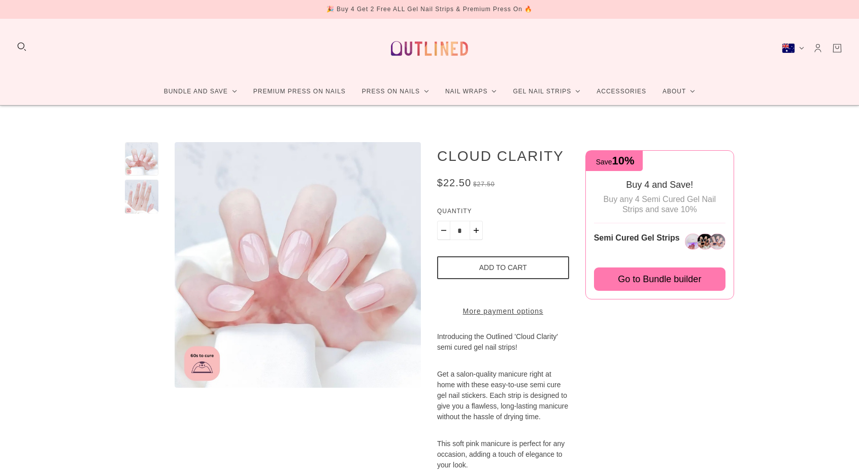
click at [146, 200] on div at bounding box center [141, 196] width 33 height 33
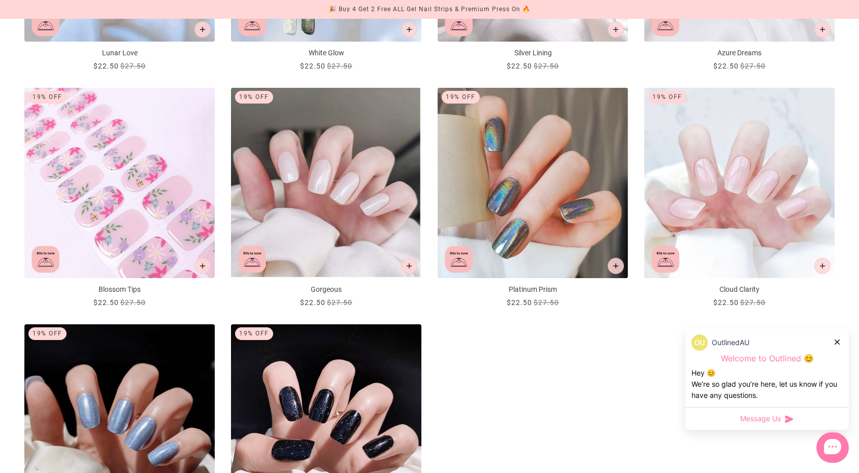
scroll to position [1421, 0]
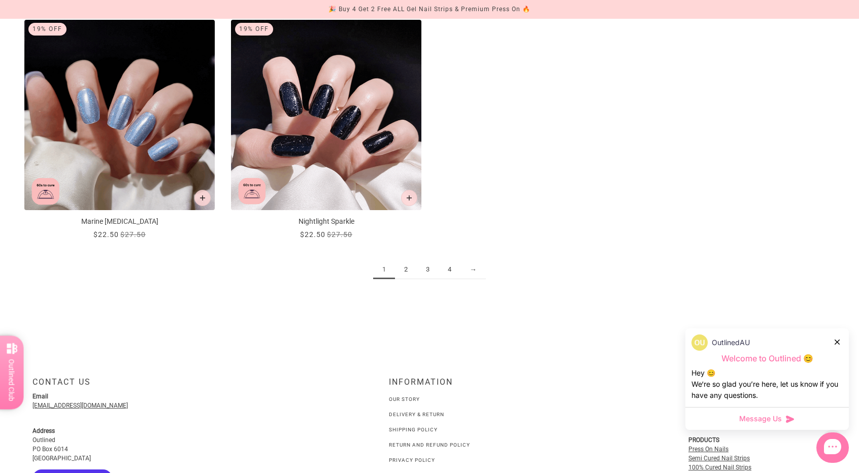
click at [836, 342] on icon at bounding box center [836, 341] width 5 height 5
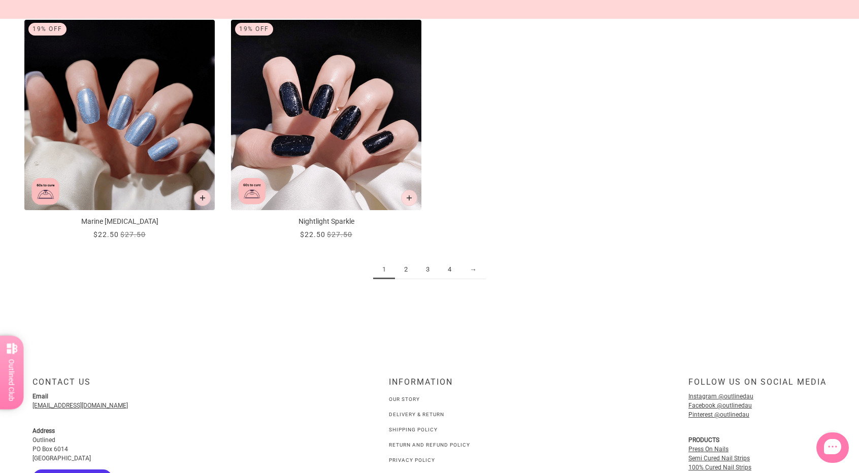
click at [404, 272] on link "2" at bounding box center [406, 269] width 22 height 19
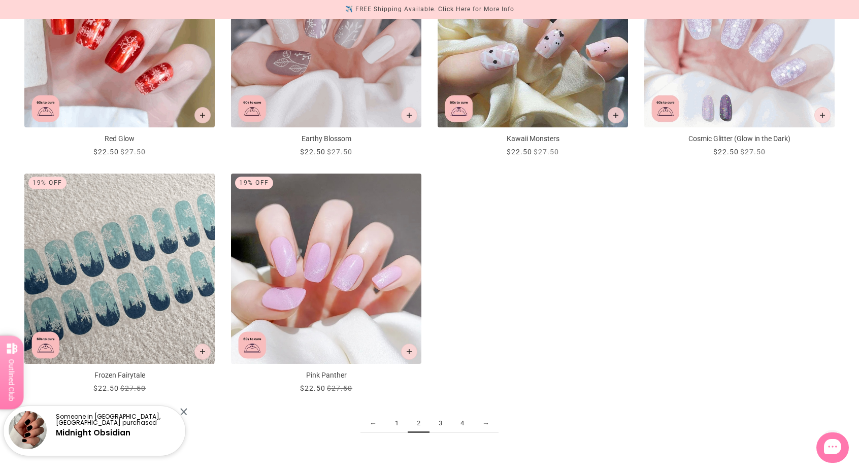
scroll to position [1268, 0]
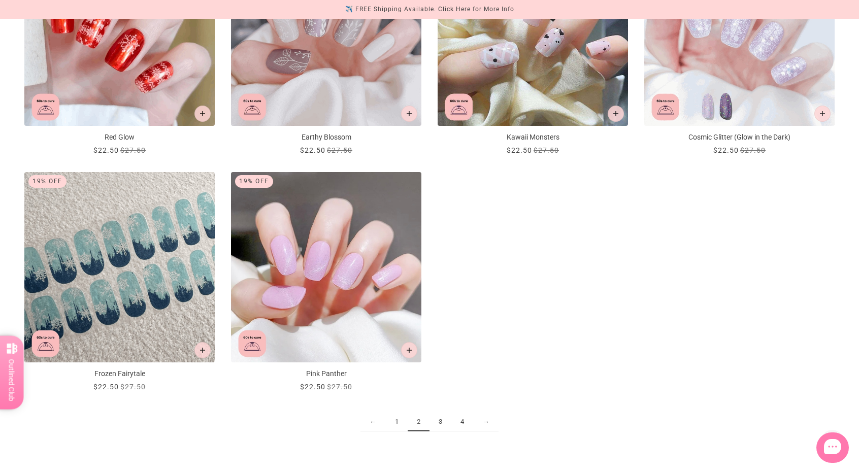
click at [444, 422] on link "3" at bounding box center [440, 422] width 22 height 19
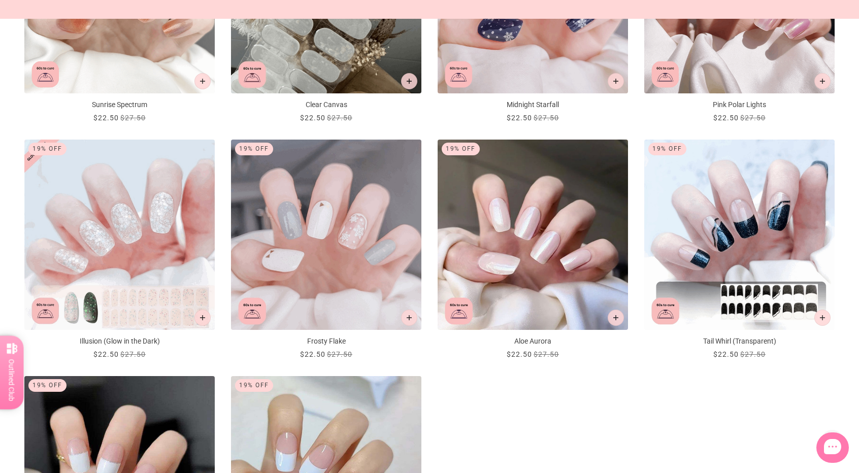
scroll to position [1268, 0]
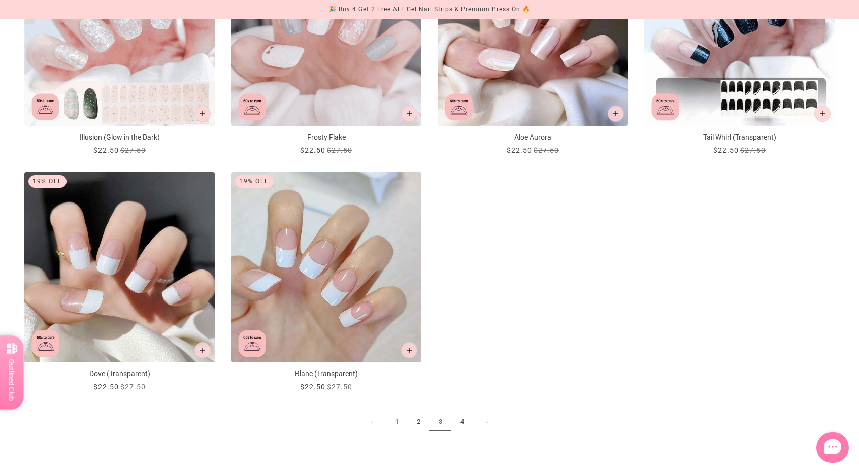
click at [420, 424] on link "2" at bounding box center [418, 422] width 22 height 19
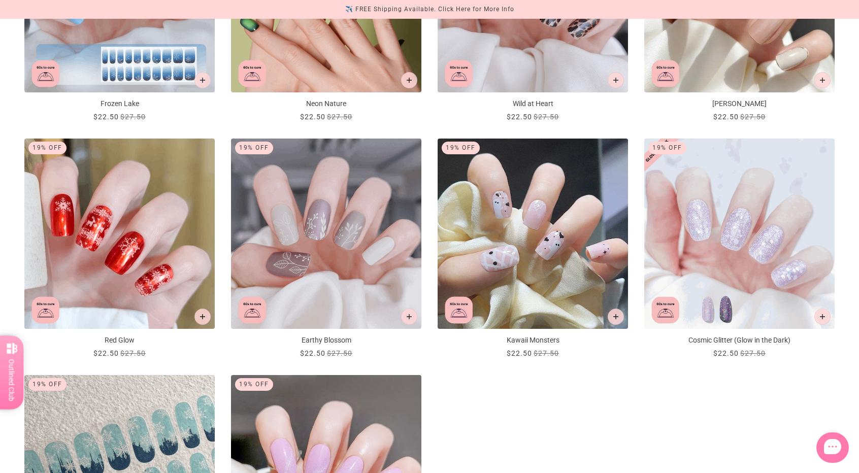
scroll to position [1319, 0]
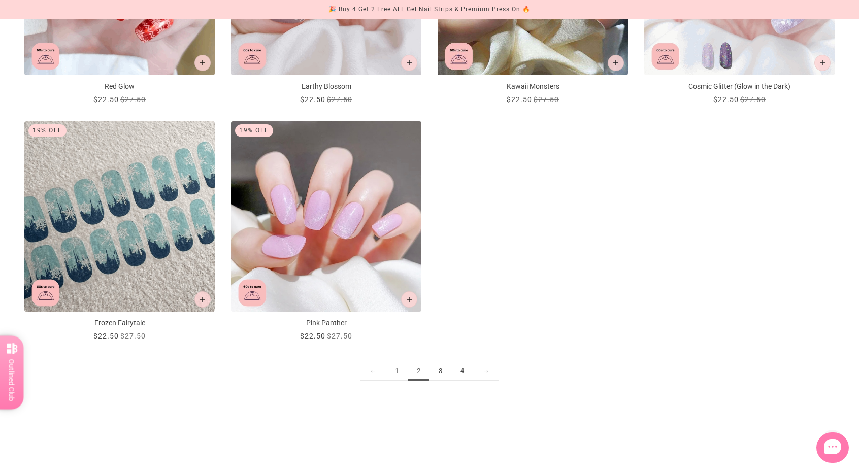
click at [399, 367] on link "1" at bounding box center [397, 371] width 22 height 19
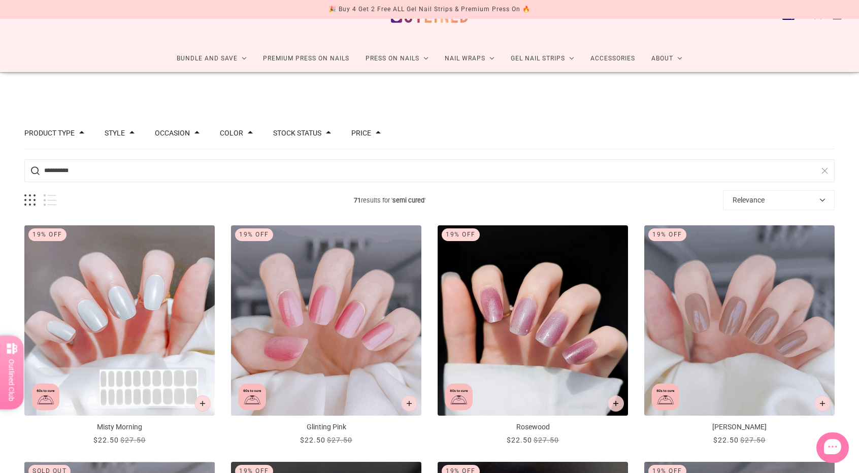
scroll to position [101, 0]
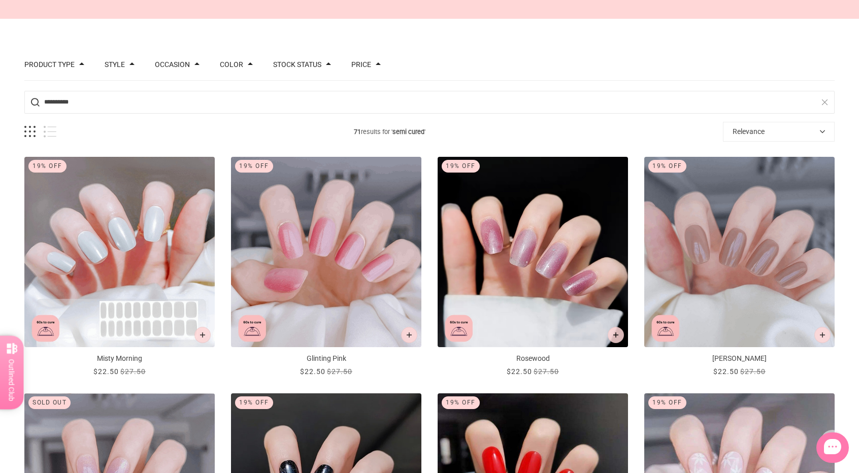
click at [331, 241] on img "Glinting Pink" at bounding box center [326, 252] width 190 height 190
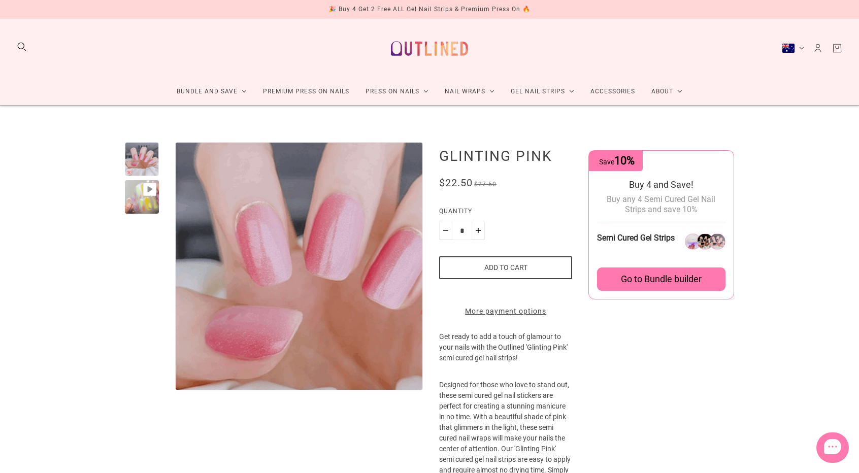
scroll to position [51, 0]
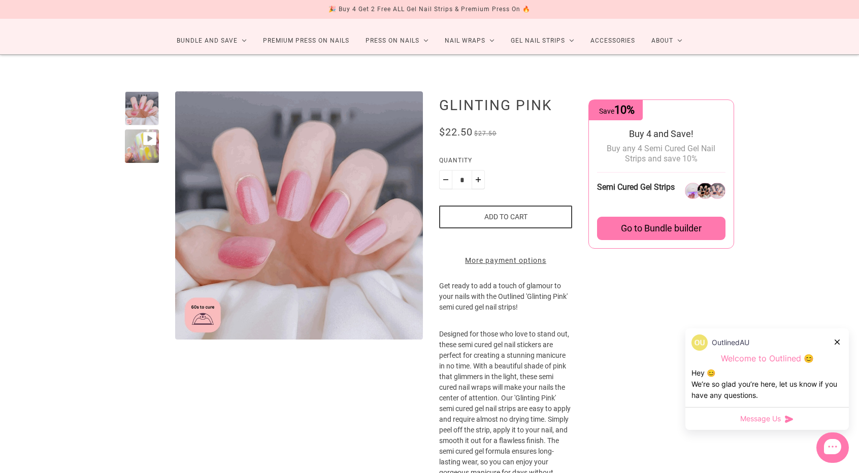
click at [146, 109] on div at bounding box center [142, 108] width 34 height 34
click at [146, 147] on div at bounding box center [142, 146] width 34 height 34
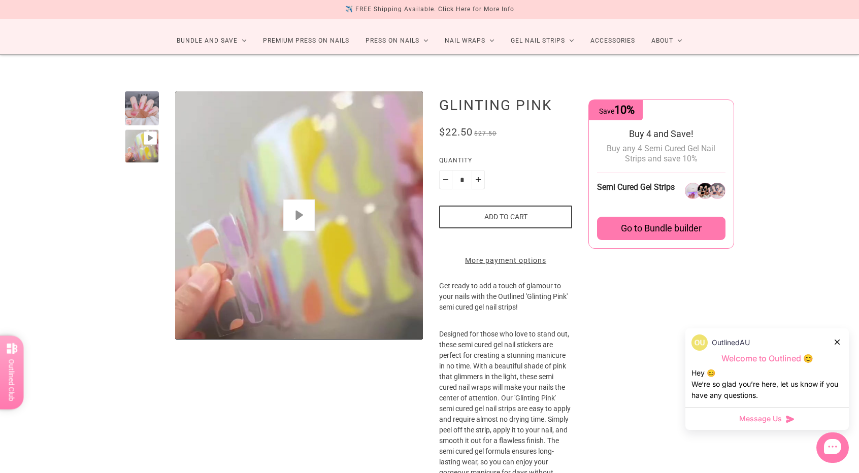
click at [310, 220] on button "Play" at bounding box center [298, 214] width 31 height 31
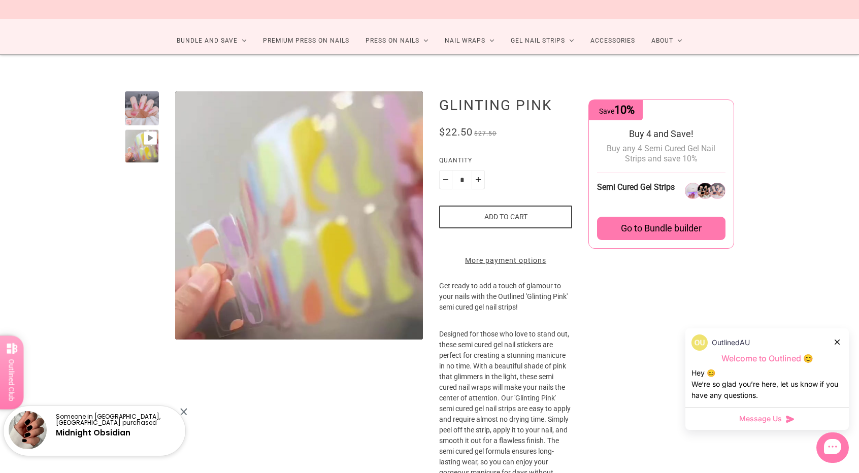
type input "*"
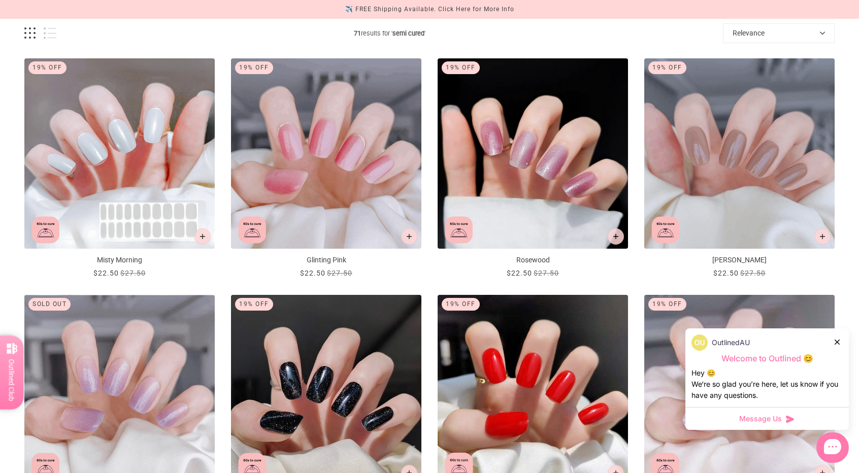
scroll to position [203, 0]
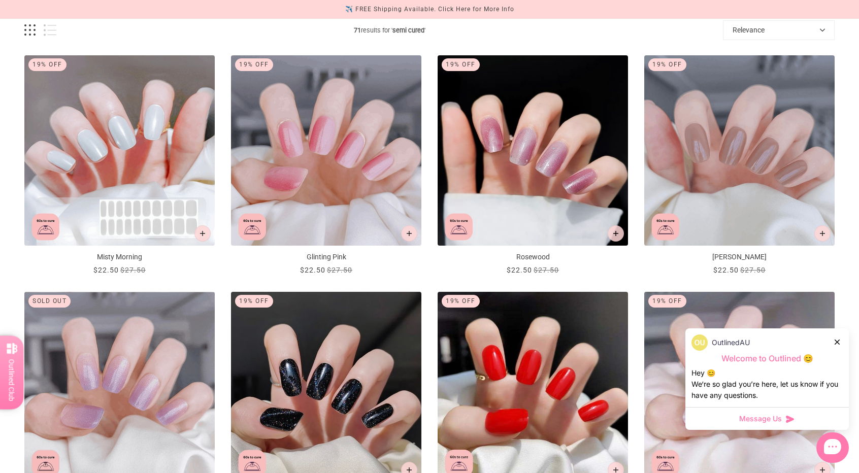
click at [835, 339] on icon at bounding box center [836, 341] width 5 height 5
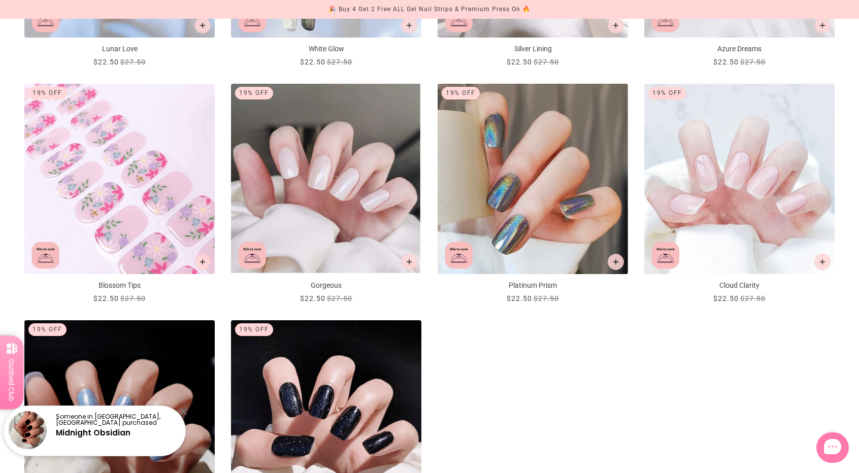
scroll to position [1116, 0]
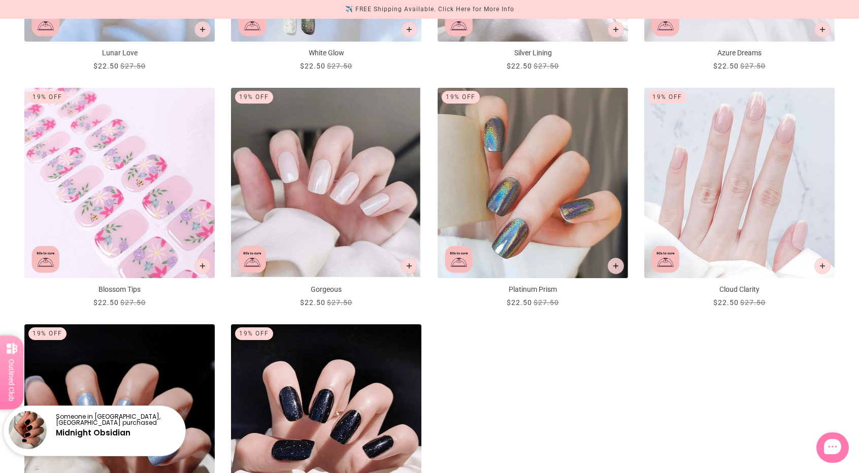
click at [739, 190] on img "Cloud Clarity" at bounding box center [739, 183] width 190 height 190
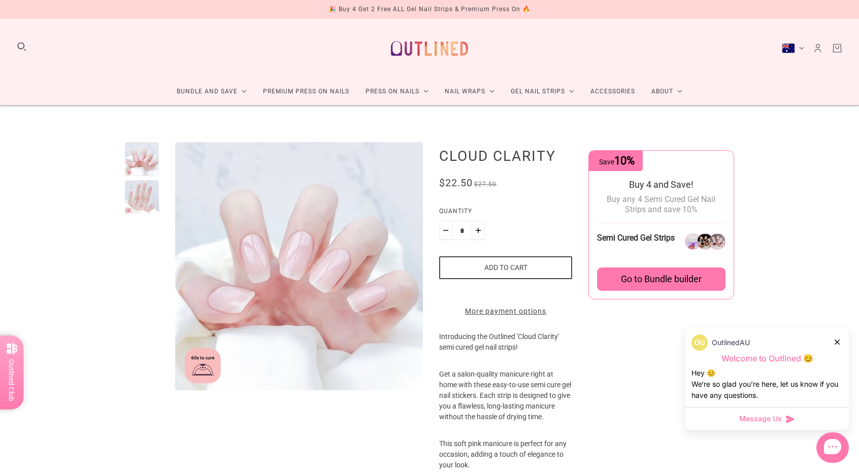
click at [149, 199] on div at bounding box center [142, 197] width 34 height 34
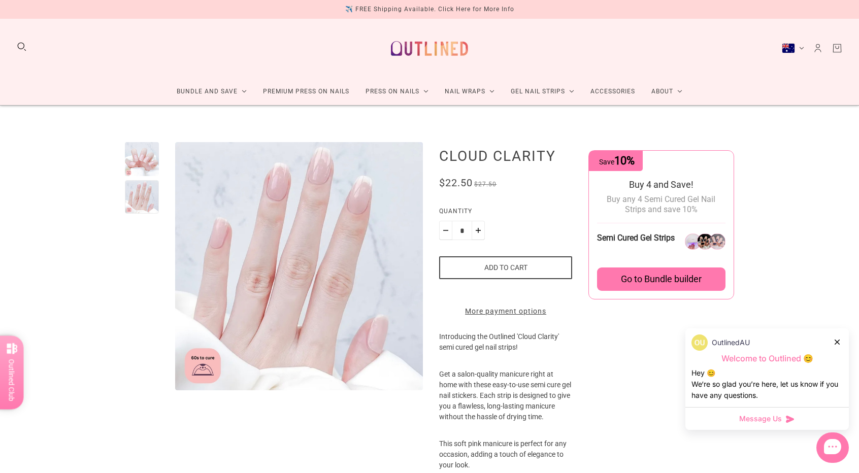
click at [157, 160] on div at bounding box center [142, 159] width 34 height 34
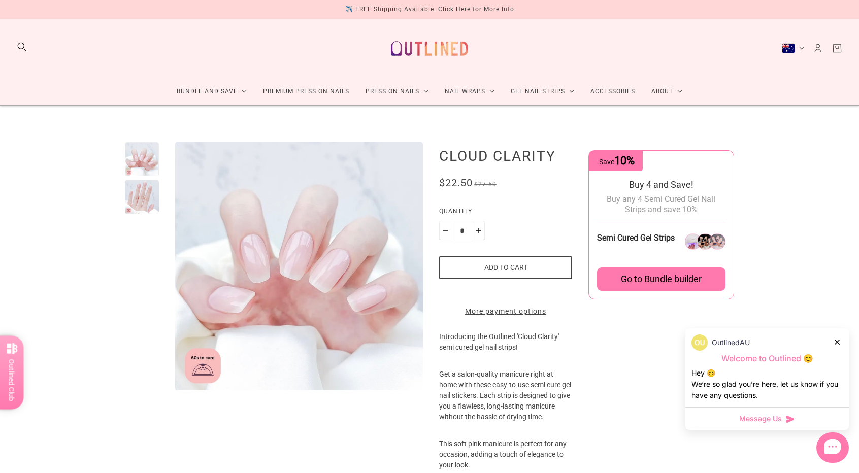
click at [149, 188] on div at bounding box center [142, 197] width 34 height 34
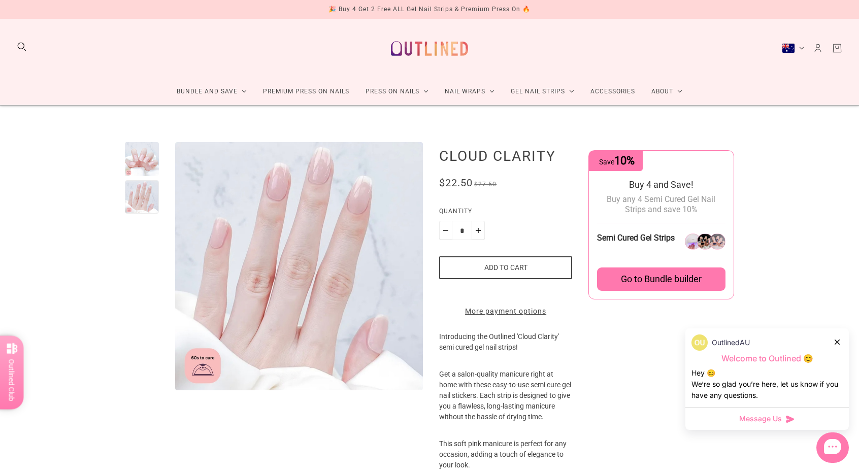
click at [144, 155] on div at bounding box center [142, 159] width 34 height 34
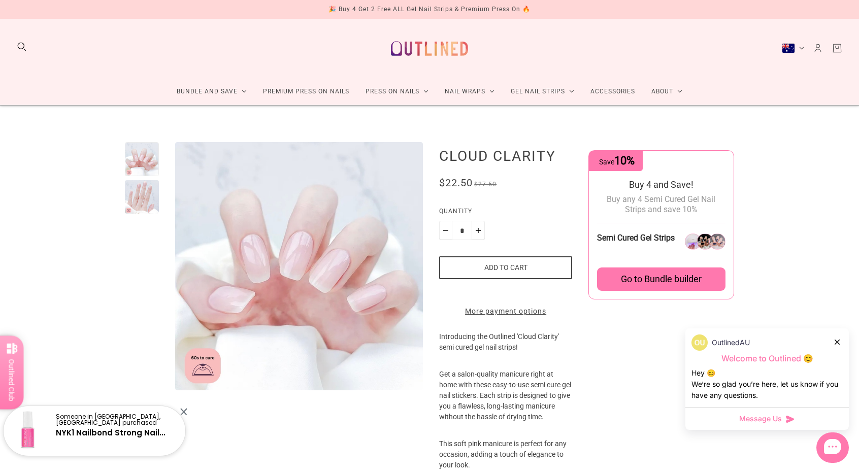
click at [520, 265] on button "Add to cart" at bounding box center [505, 267] width 133 height 23
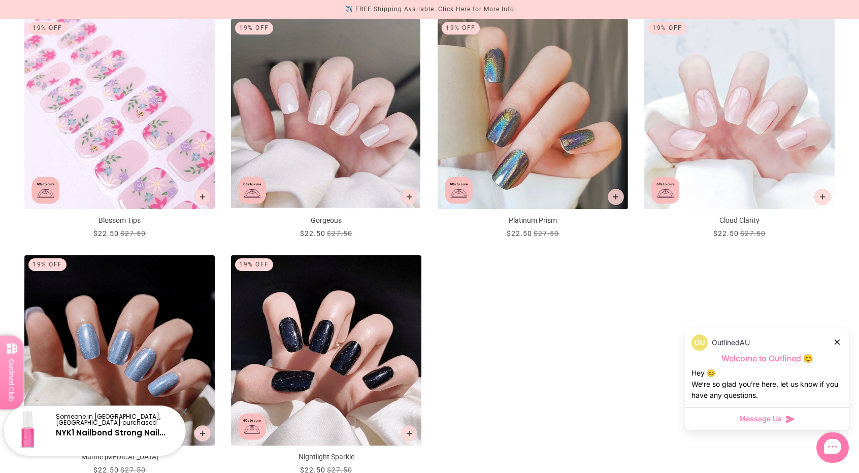
scroll to position [1167, 0]
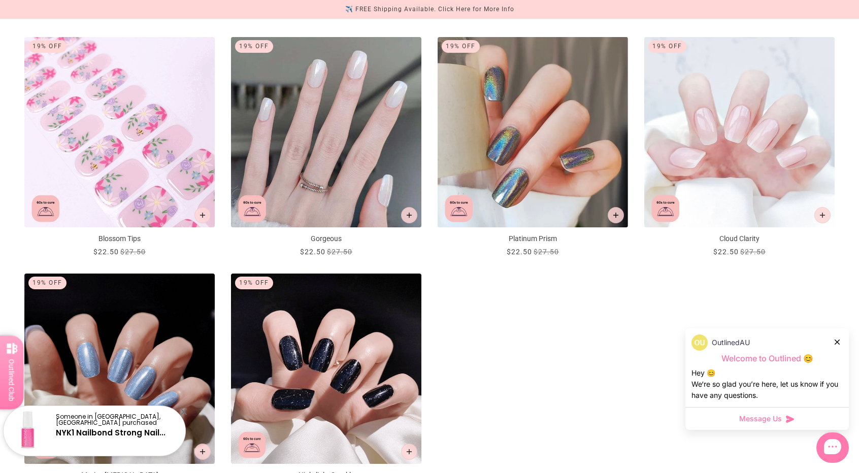
click at [313, 170] on img "Gorgeous" at bounding box center [326, 132] width 190 height 190
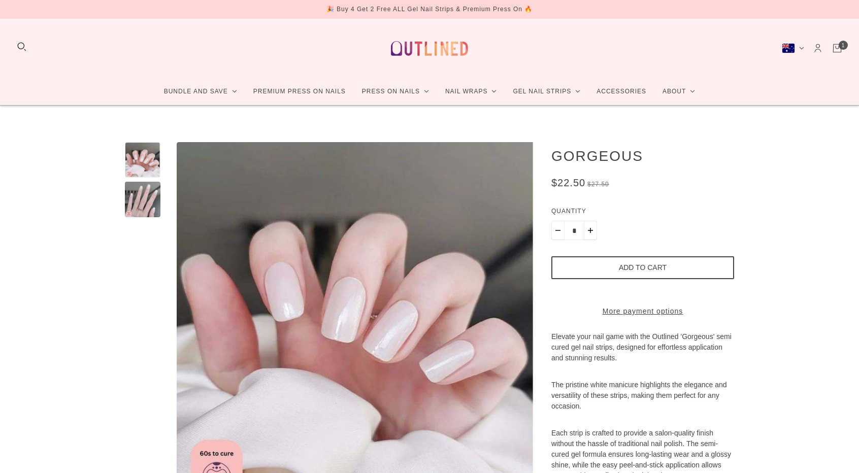
click at [142, 209] on div at bounding box center [143, 200] width 36 height 36
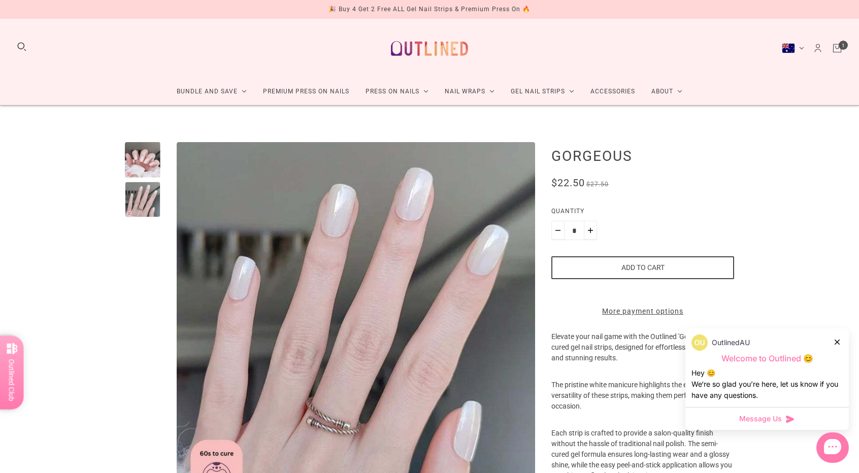
click at [149, 168] on div at bounding box center [143, 160] width 36 height 36
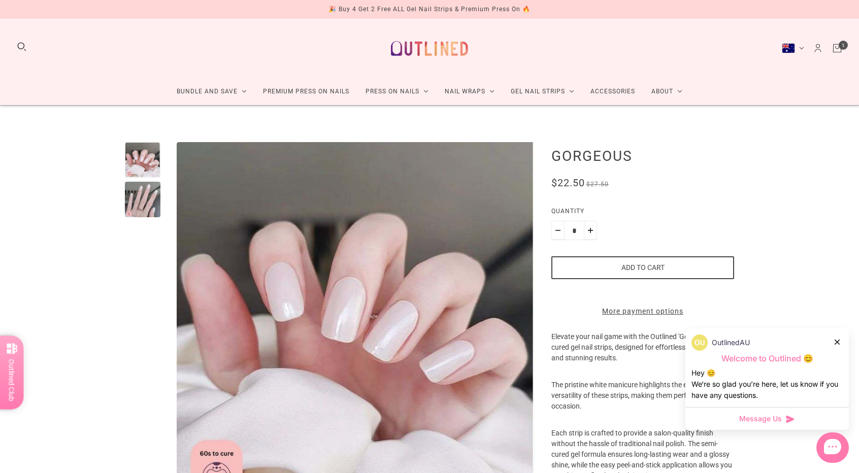
click at [605, 269] on button "Add to cart" at bounding box center [642, 267] width 183 height 23
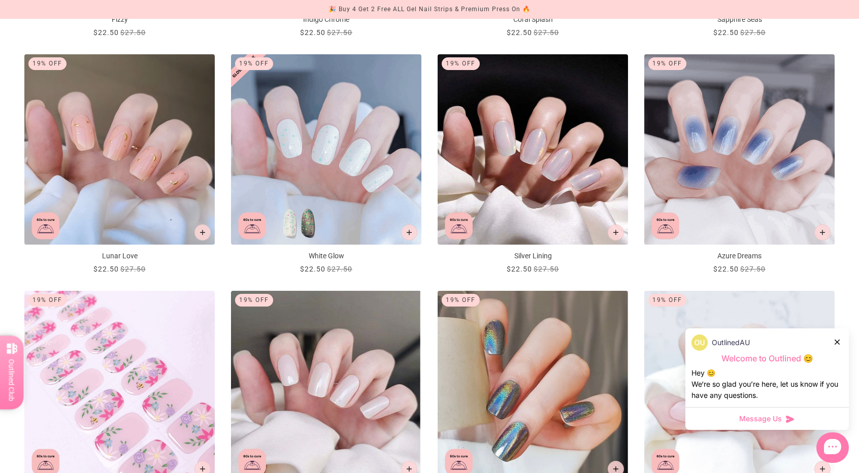
scroll to position [1421, 0]
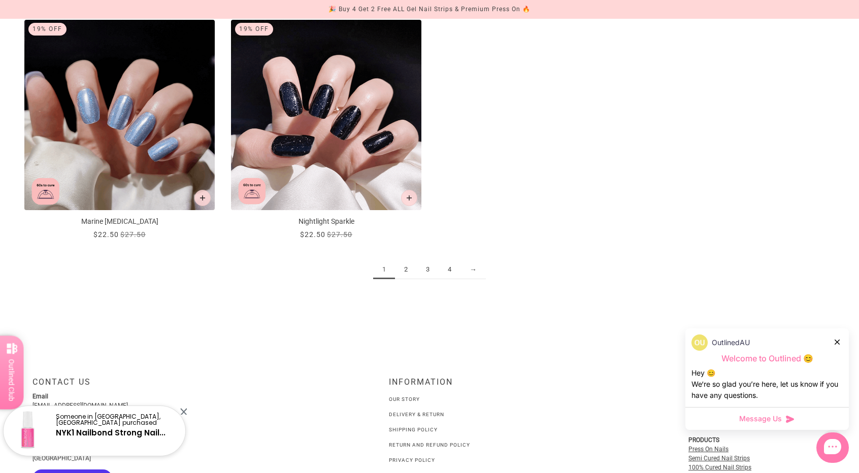
click at [404, 271] on link "2" at bounding box center [406, 269] width 22 height 19
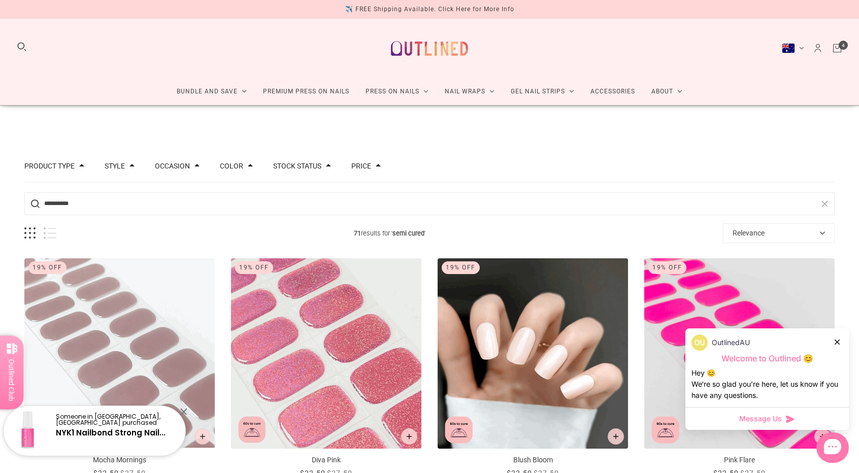
click at [838, 342] on icon at bounding box center [836, 341] width 5 height 5
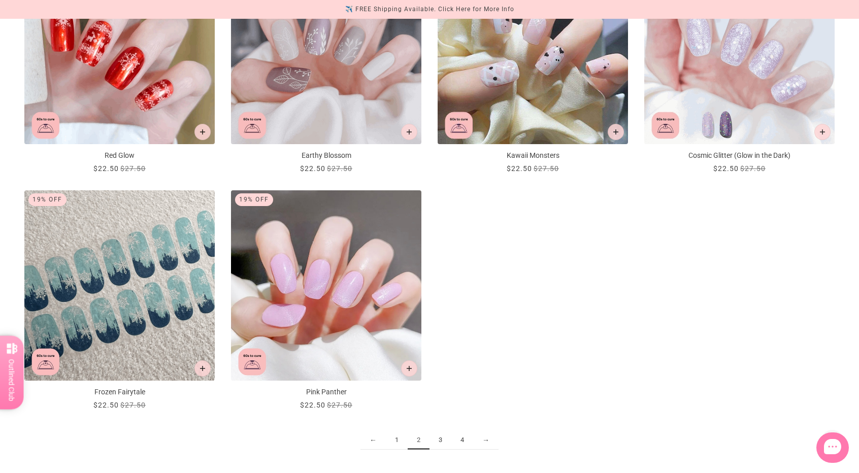
scroll to position [1319, 0]
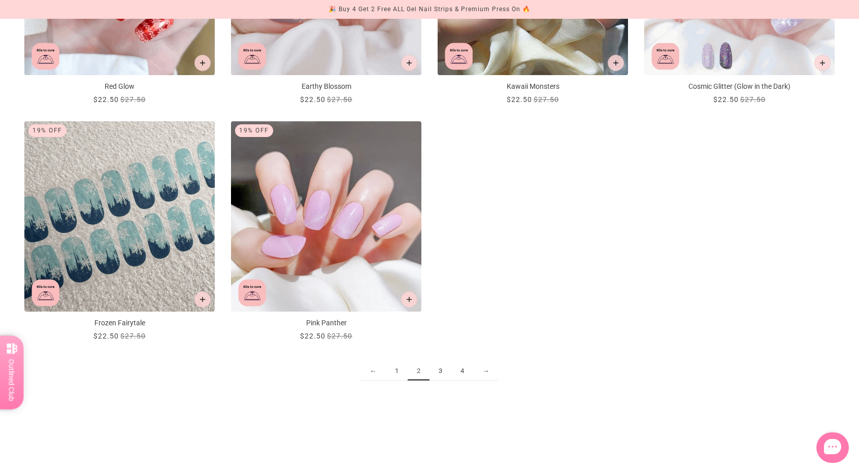
click at [433, 373] on link "3" at bounding box center [440, 371] width 22 height 19
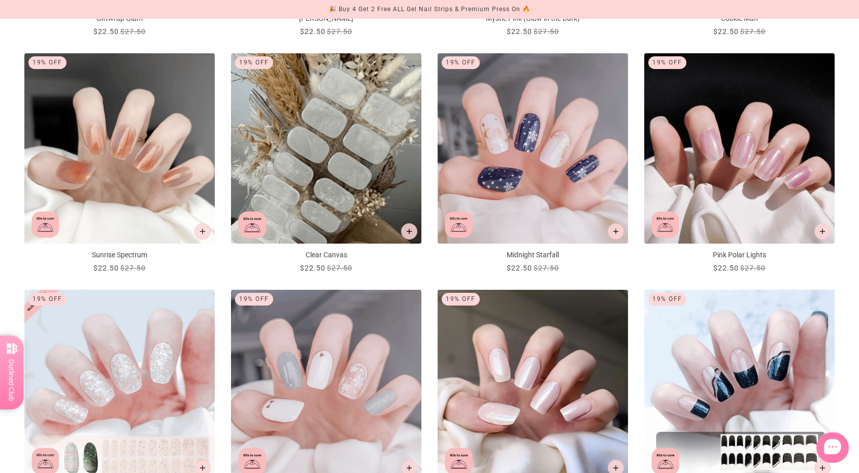
scroll to position [913, 0]
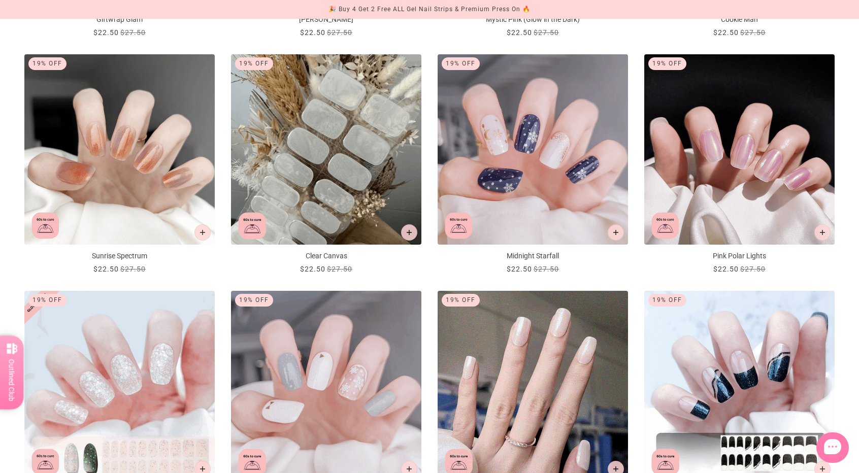
click at [508, 353] on img "Aloe Aurora" at bounding box center [532, 386] width 190 height 190
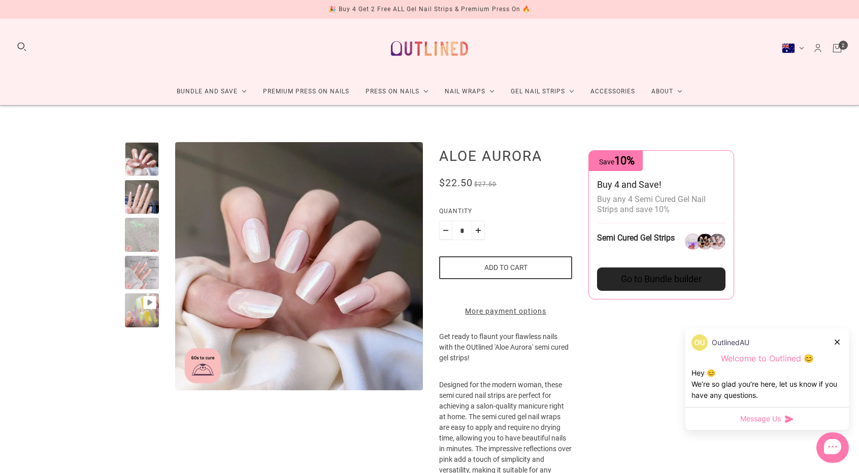
click at [135, 199] on div at bounding box center [142, 197] width 34 height 34
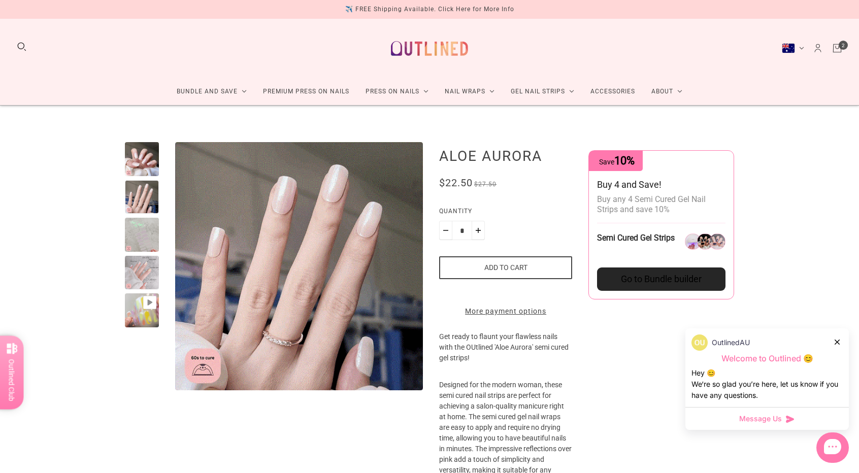
click at [524, 264] on button "Add to cart" at bounding box center [505, 267] width 133 height 23
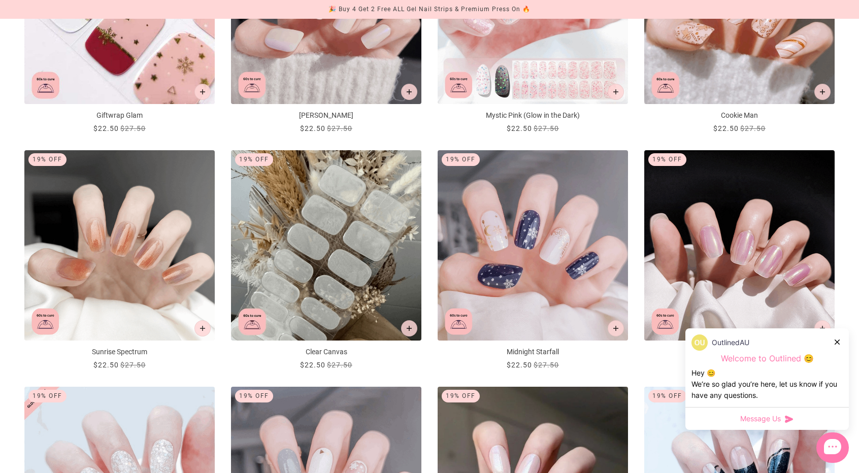
scroll to position [812, 0]
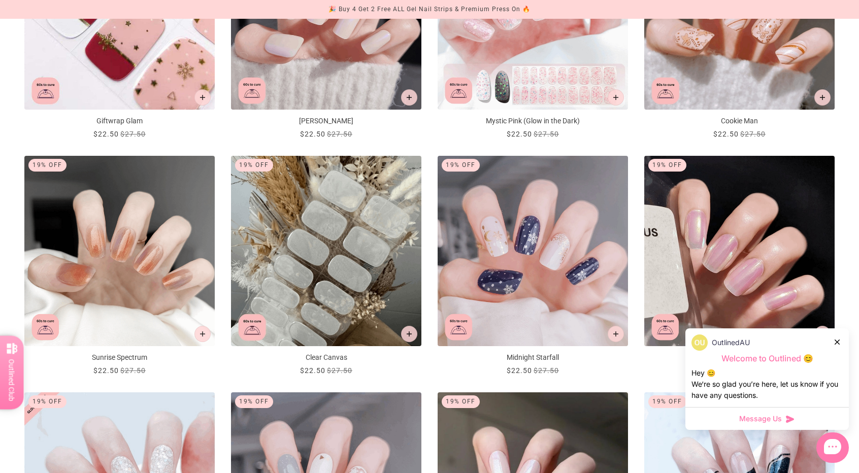
click at [790, 247] on img "Pink Polar Lights" at bounding box center [739, 251] width 190 height 190
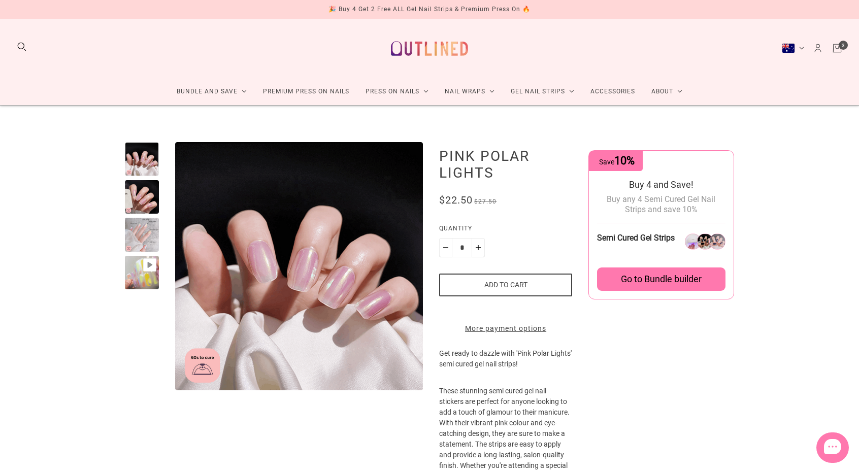
click at [149, 218] on div at bounding box center [142, 235] width 34 height 34
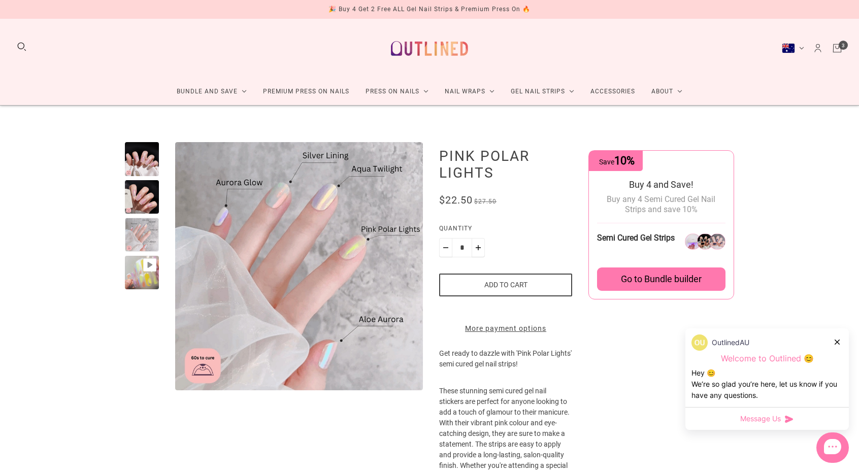
click at [147, 184] on div at bounding box center [142, 197] width 34 height 34
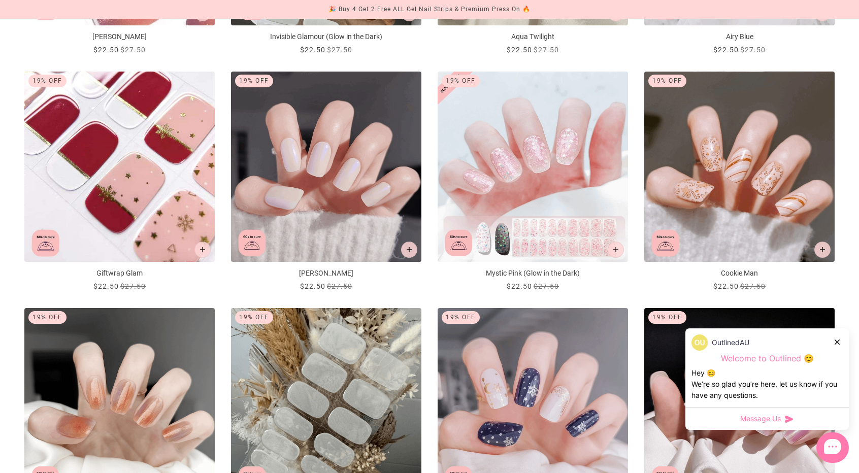
scroll to position [812, 0]
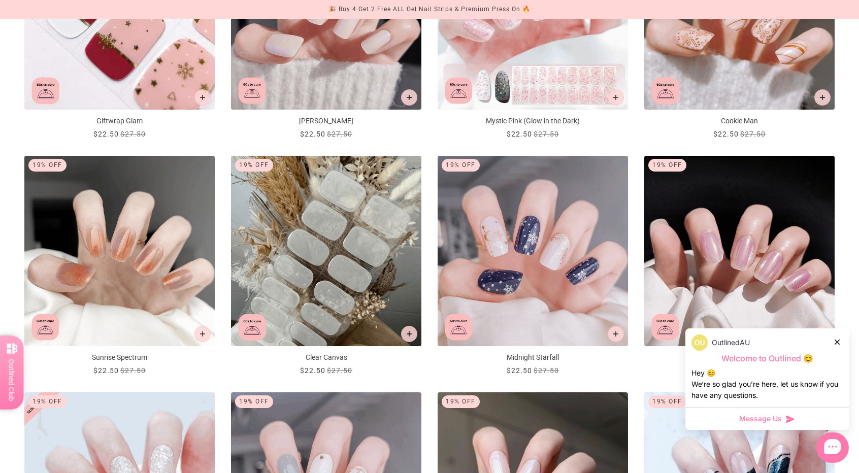
click at [836, 344] on icon at bounding box center [836, 341] width 5 height 5
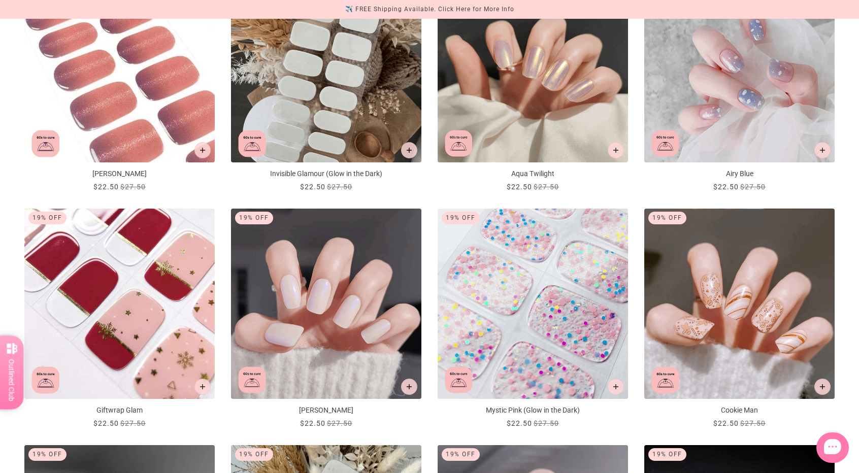
scroll to position [609, 0]
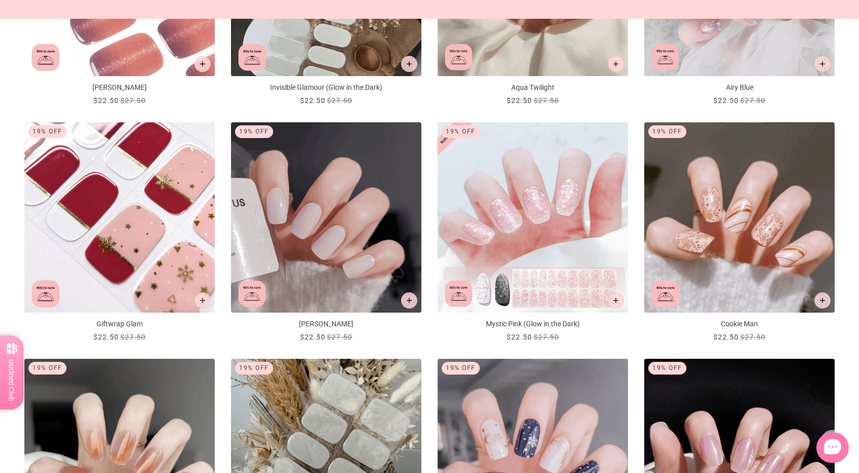
click at [353, 256] on img "Aurora Glow" at bounding box center [326, 217] width 190 height 190
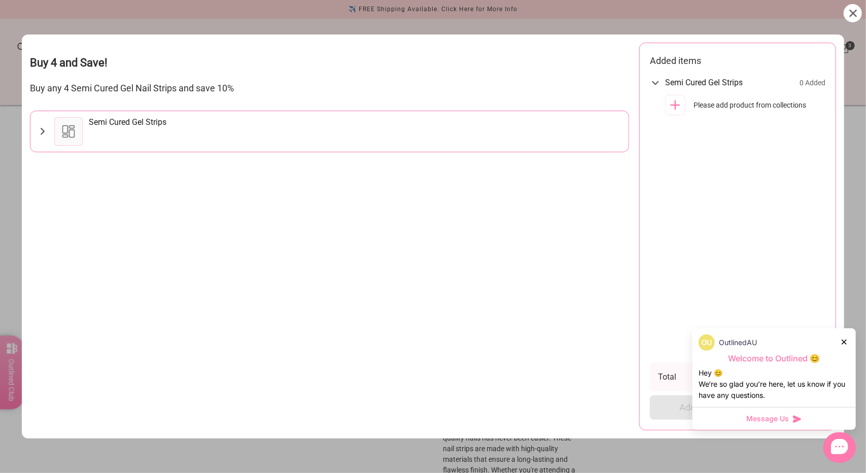
click at [857, 9] on div at bounding box center [853, 13] width 18 height 18
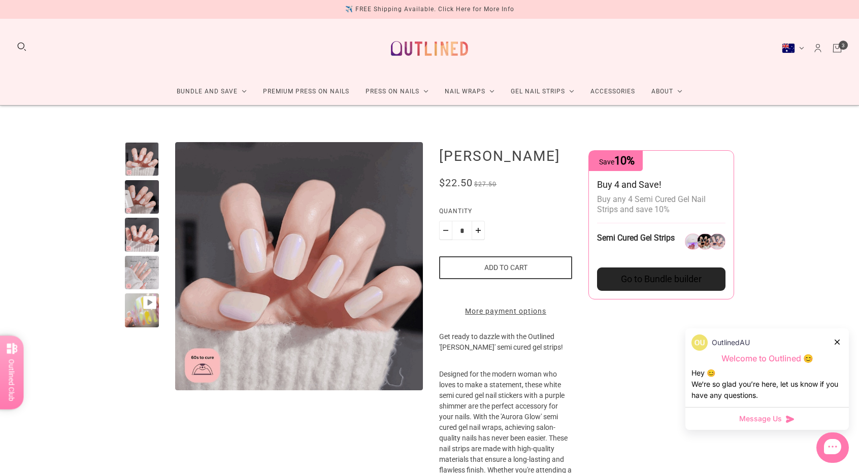
click at [834, 341] on icon at bounding box center [836, 341] width 5 height 5
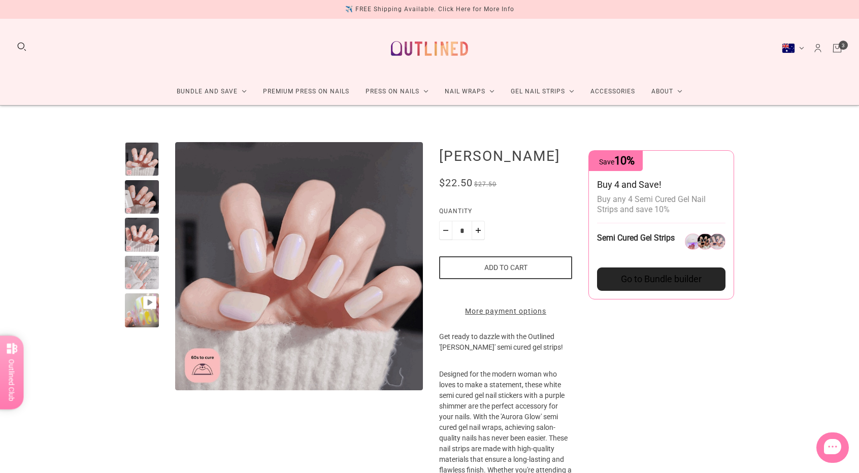
click at [514, 262] on button "Add to cart" at bounding box center [505, 267] width 133 height 23
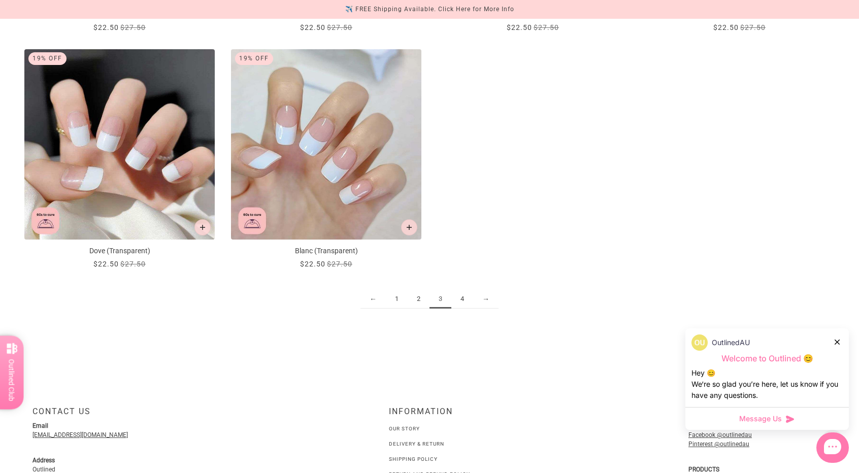
scroll to position [1421, 0]
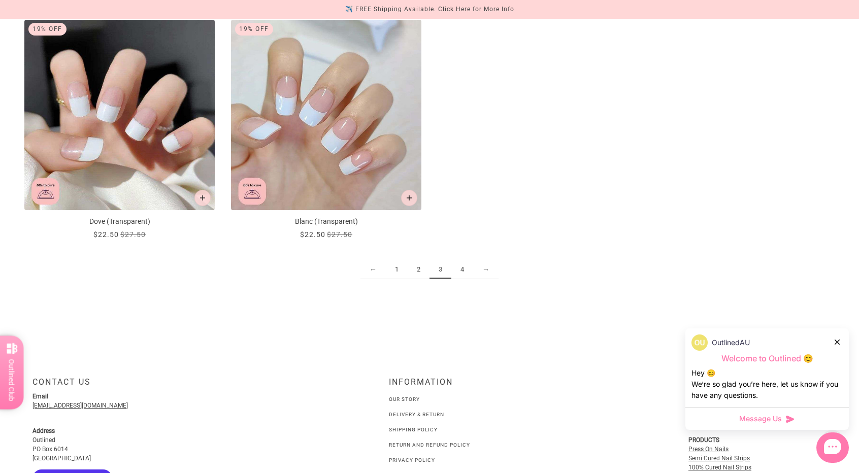
click at [839, 345] on div at bounding box center [837, 341] width 6 height 11
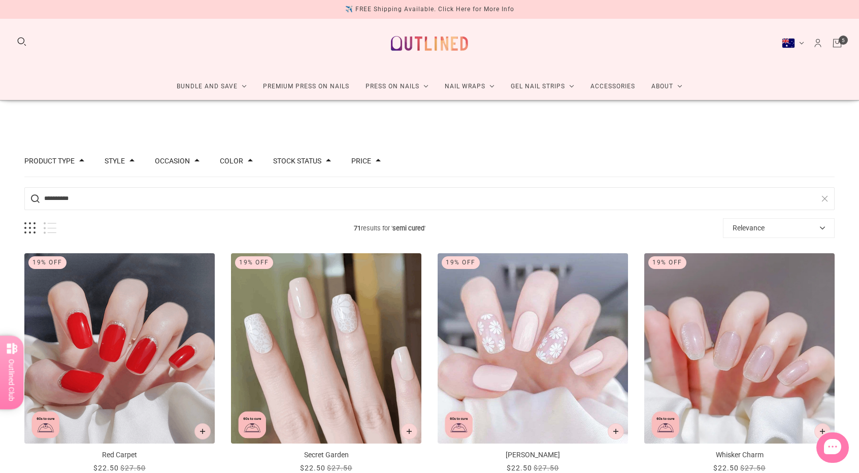
scroll to position [0, 0]
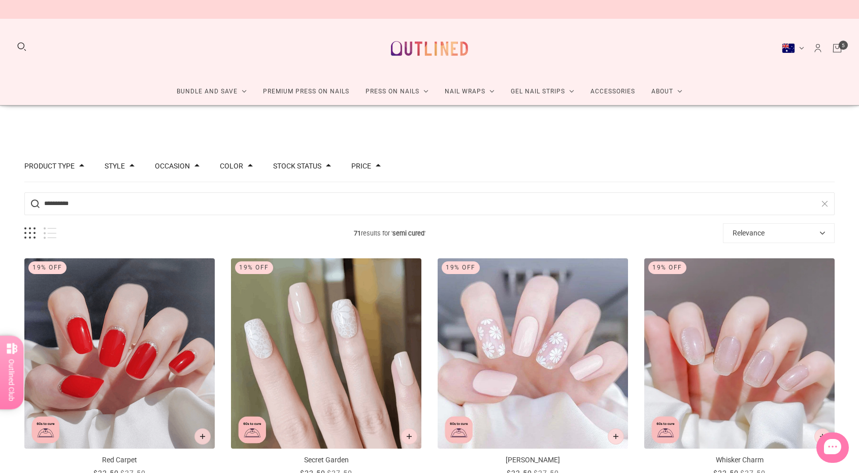
click at [839, 49] on icon "Cart" at bounding box center [836, 48] width 11 height 11
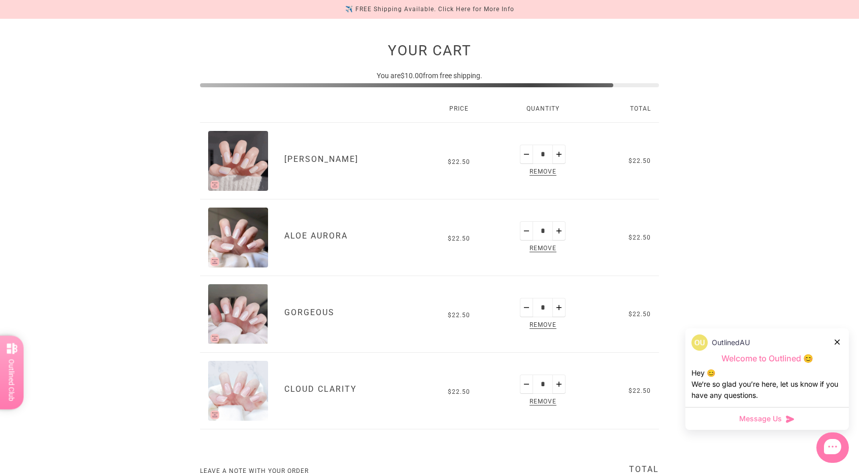
scroll to position [101, 0]
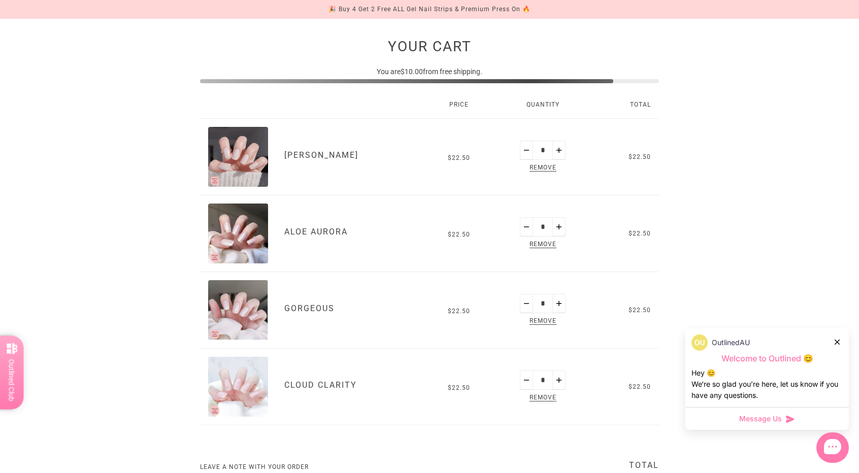
click at [835, 341] on icon at bounding box center [836, 341] width 5 height 5
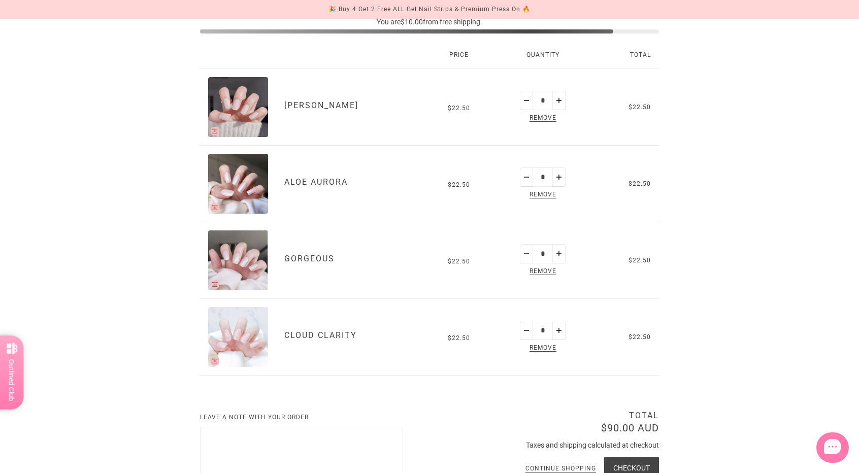
scroll to position [152, 0]
click at [549, 346] on span "Remove" at bounding box center [542, 347] width 31 height 12
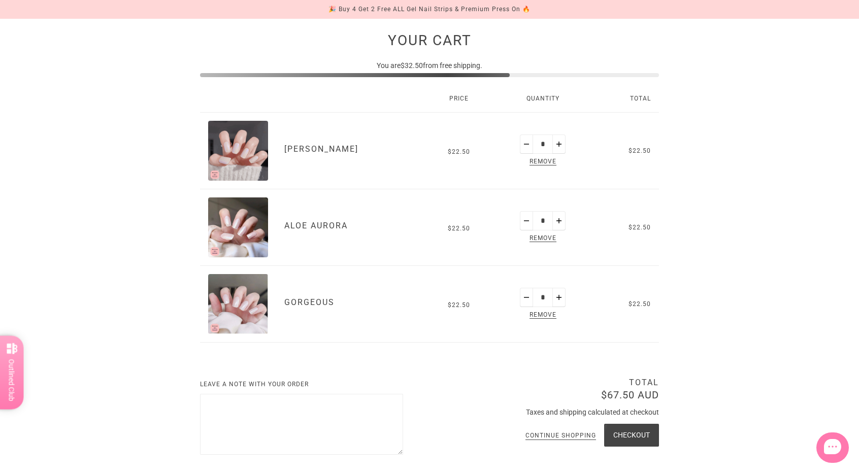
scroll to position [101, 0]
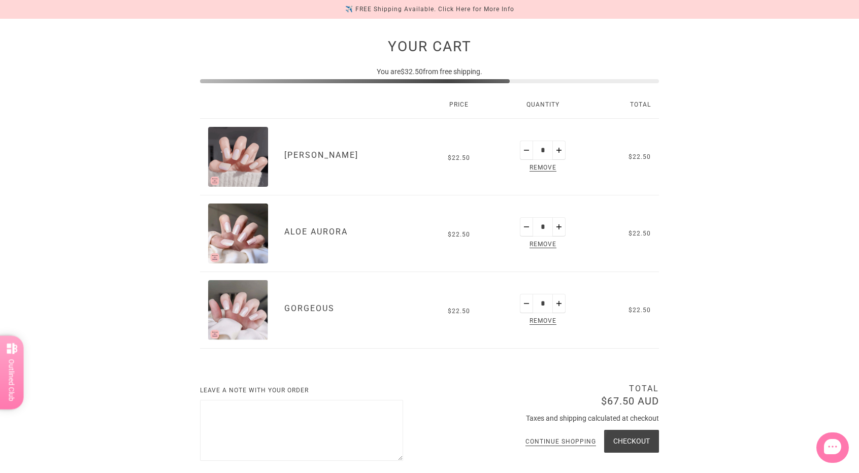
click at [255, 222] on img "Aloe Aurora" at bounding box center [238, 233] width 60 height 60
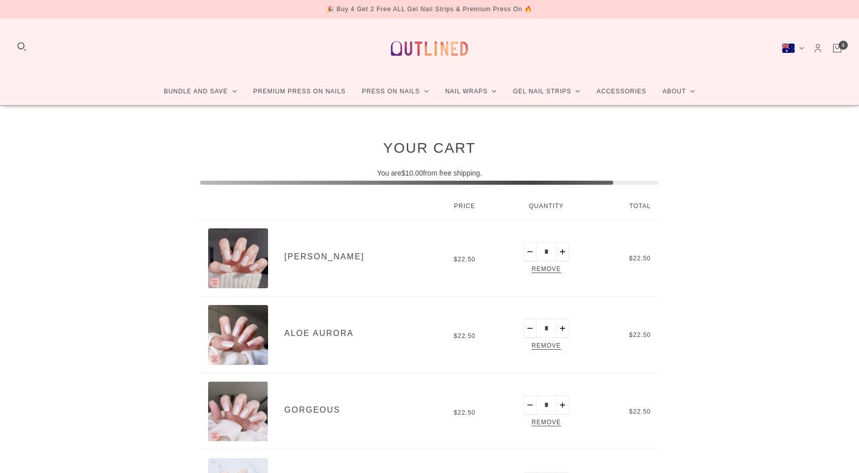
scroll to position [101, 0]
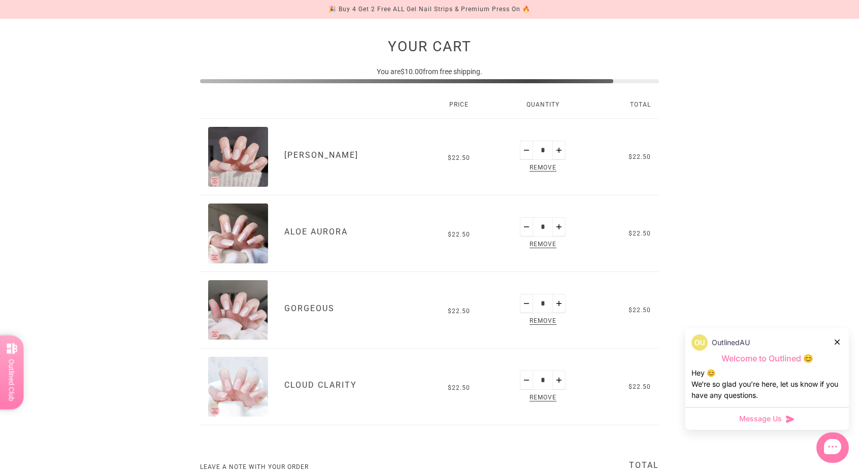
click at [838, 341] on icon at bounding box center [836, 341] width 5 height 5
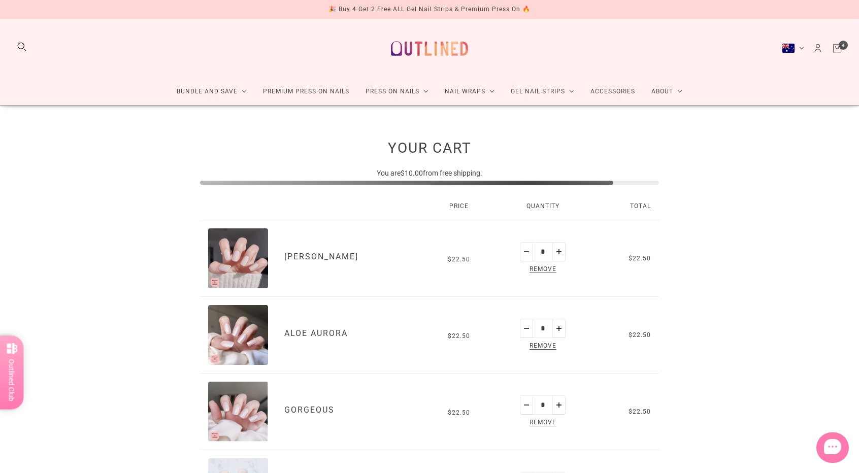
scroll to position [24, 0]
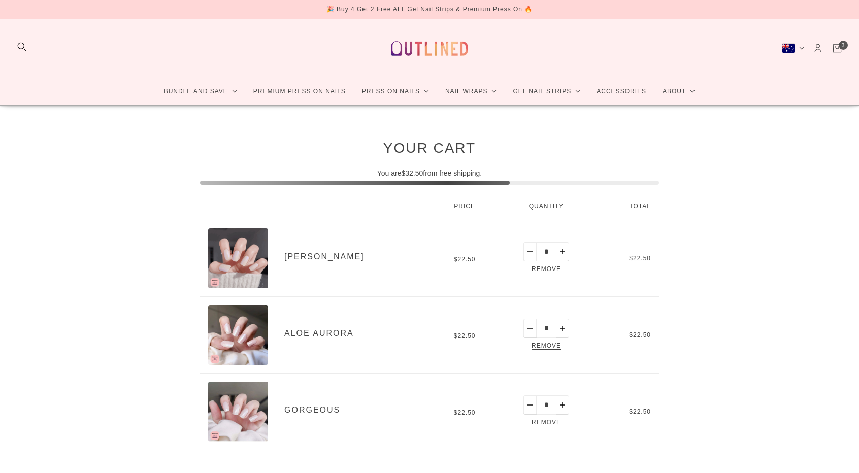
scroll to position [84, 0]
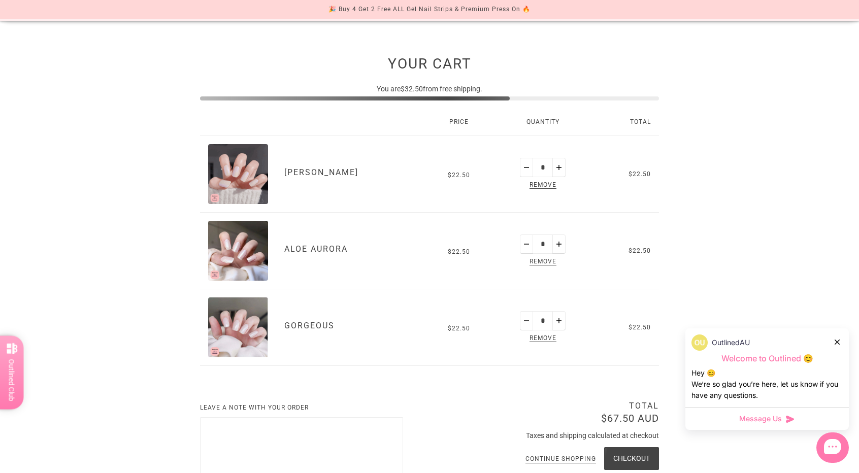
click at [839, 340] on icon at bounding box center [836, 341] width 5 height 5
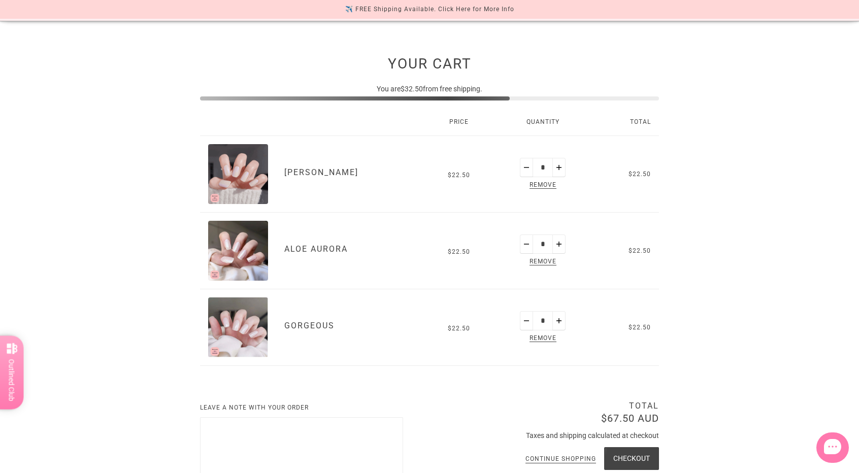
click at [238, 323] on img "Gorgeous" at bounding box center [238, 327] width 60 height 60
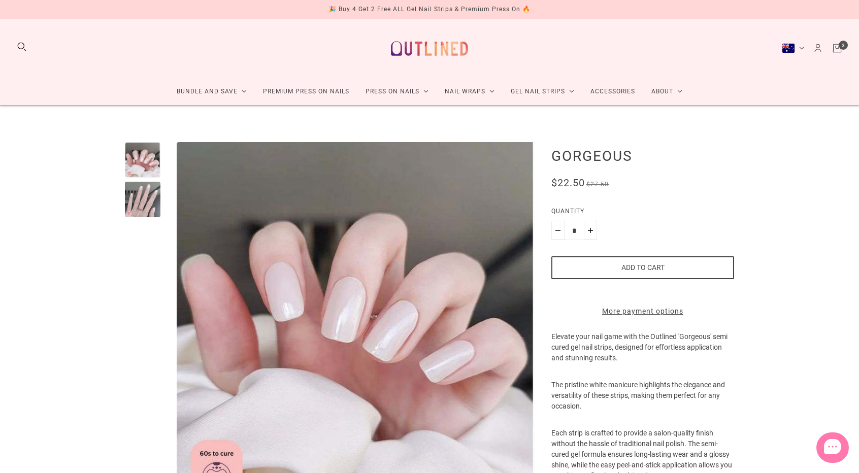
click at [145, 198] on div at bounding box center [143, 200] width 36 height 36
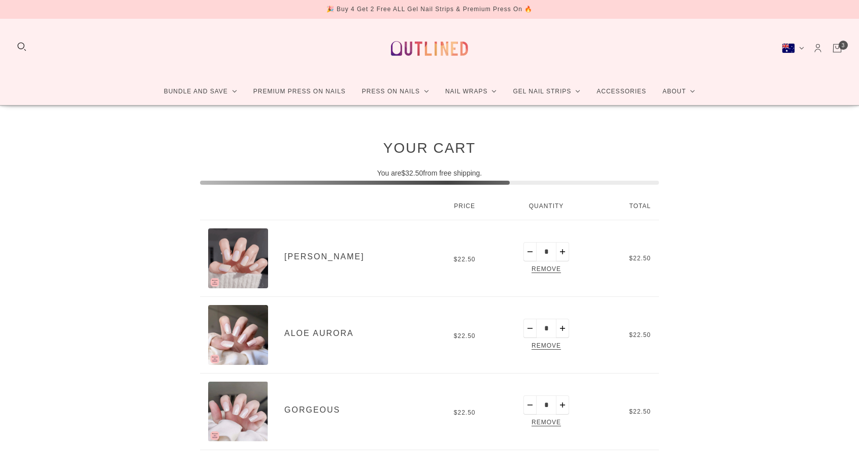
scroll to position [84, 0]
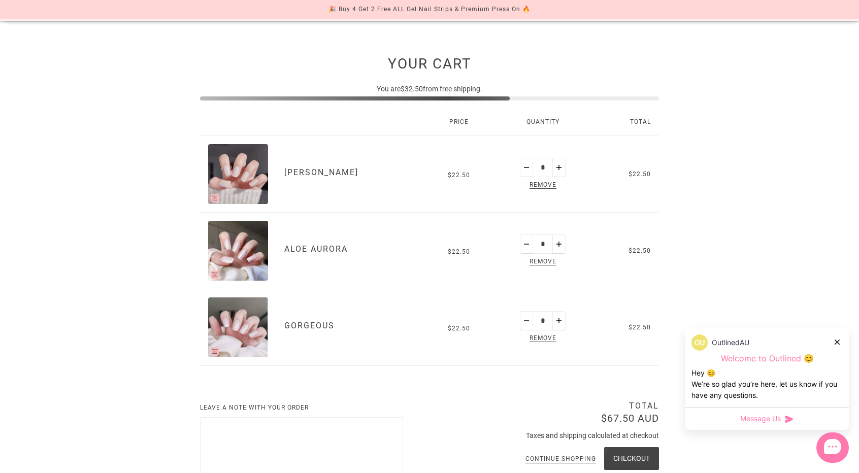
click at [252, 264] on img "Aloe Aurora" at bounding box center [238, 251] width 60 height 60
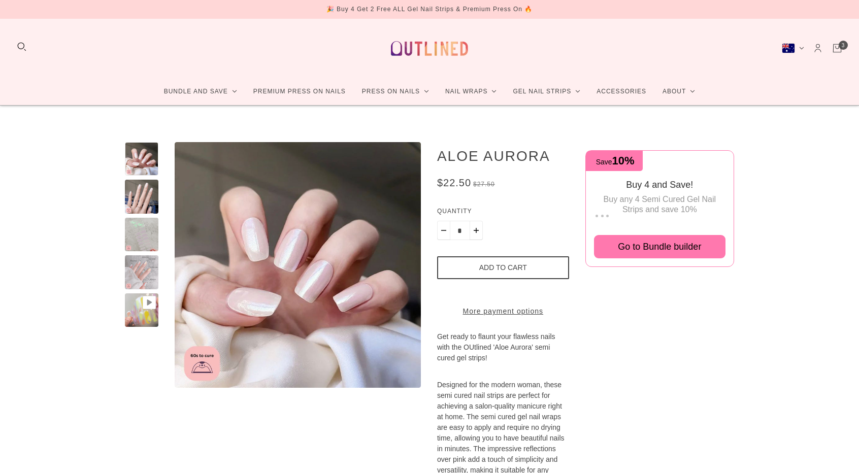
click at [152, 195] on div at bounding box center [141, 196] width 33 height 33
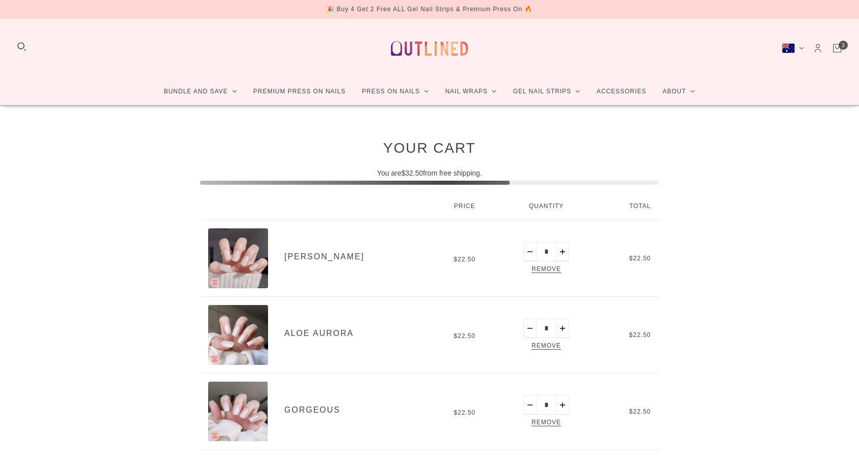
scroll to position [84, 0]
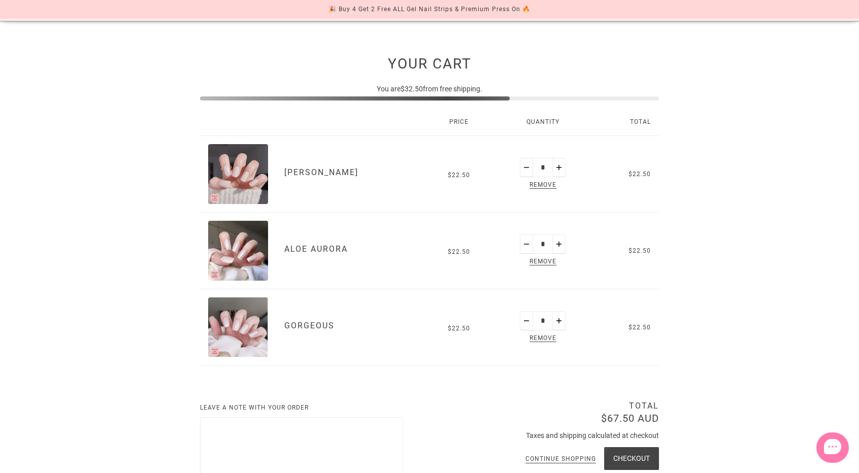
click at [254, 172] on img "Aurora Glow" at bounding box center [238, 174] width 60 height 60
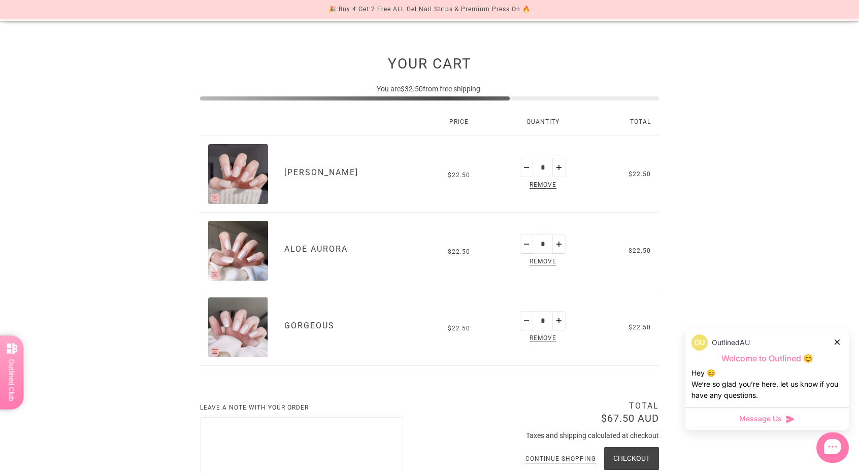
click at [237, 245] on img "Aloe Aurora" at bounding box center [238, 251] width 60 height 60
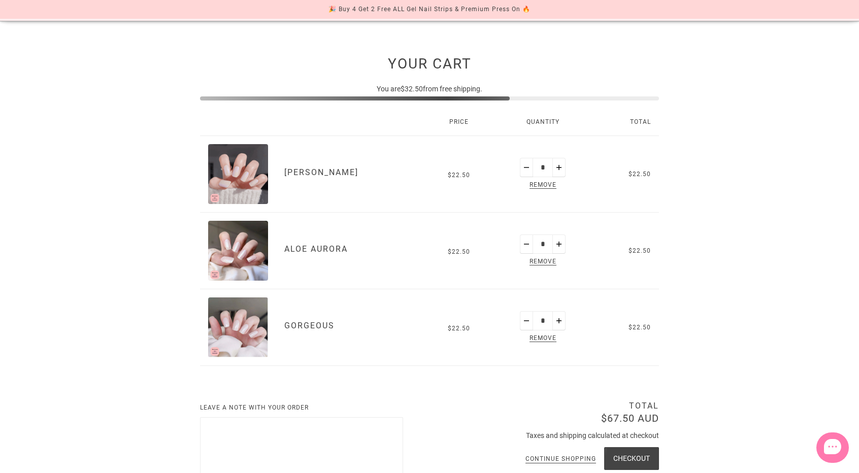
scroll to position [84, 0]
click at [242, 179] on img "Aurora Glow" at bounding box center [238, 174] width 60 height 60
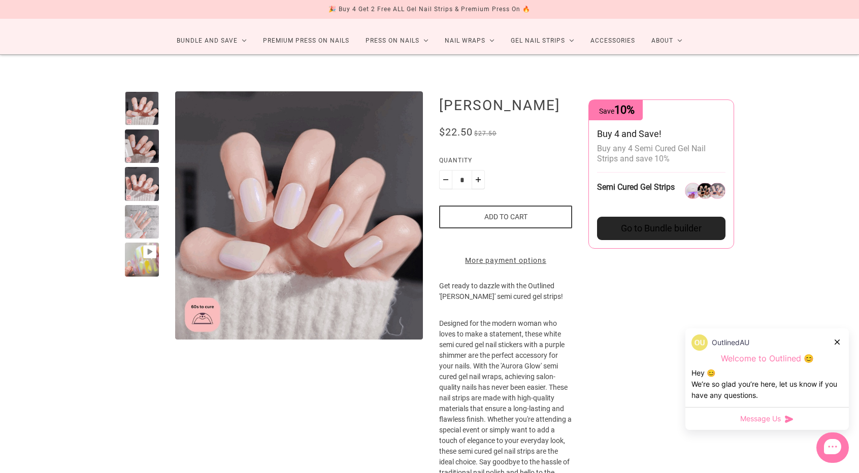
click at [146, 182] on div at bounding box center [142, 184] width 34 height 34
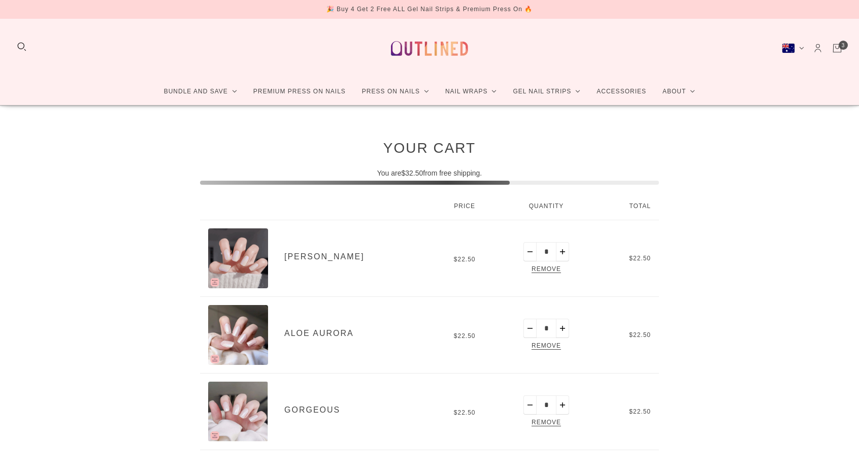
scroll to position [84, 0]
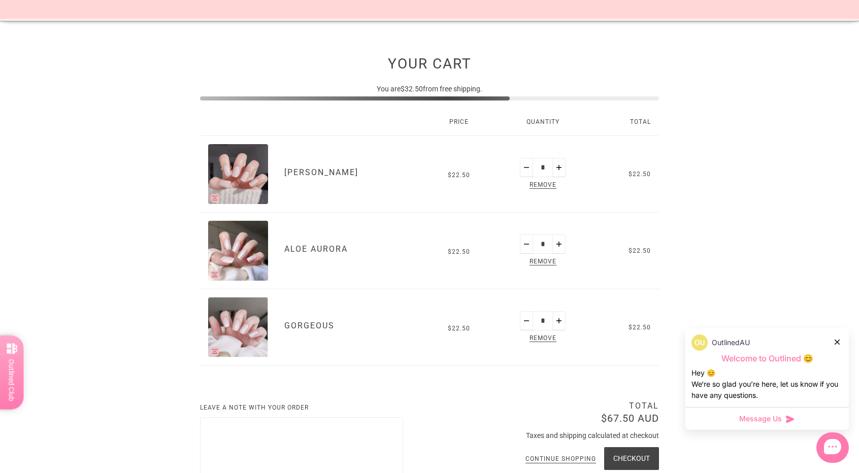
click at [768, 84] on div "Your Cart You are $32.50 from free shipping. Price Quantity Total Aurora Glow A…" at bounding box center [429, 293] width 859 height 545
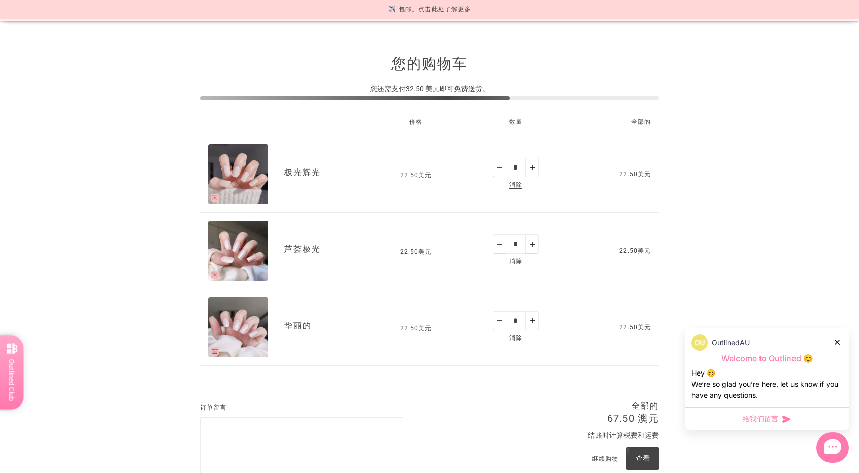
click at [834, 340] on icon at bounding box center [836, 341] width 5 height 5
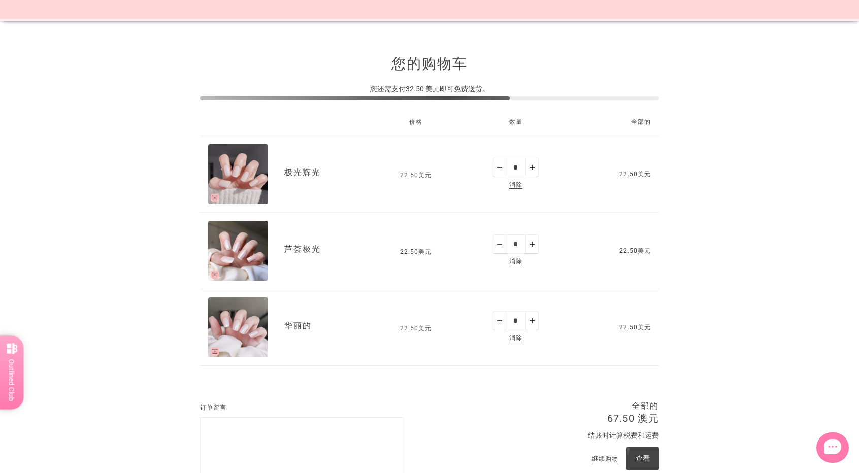
click at [517, 259] on font "消除" at bounding box center [515, 261] width 13 height 7
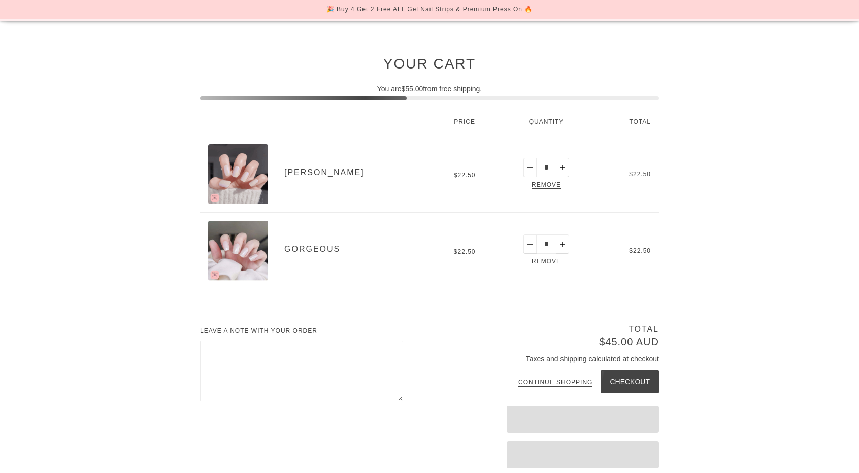
scroll to position [84, 0]
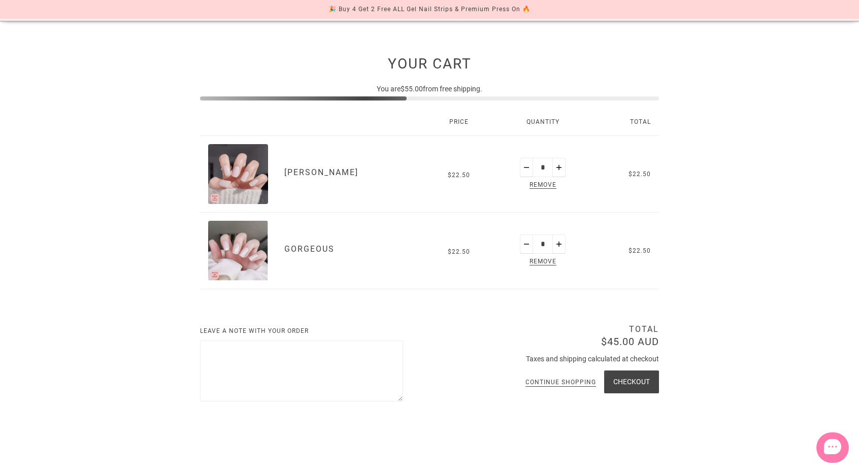
click at [235, 167] on img "Aurora Glow" at bounding box center [238, 174] width 60 height 60
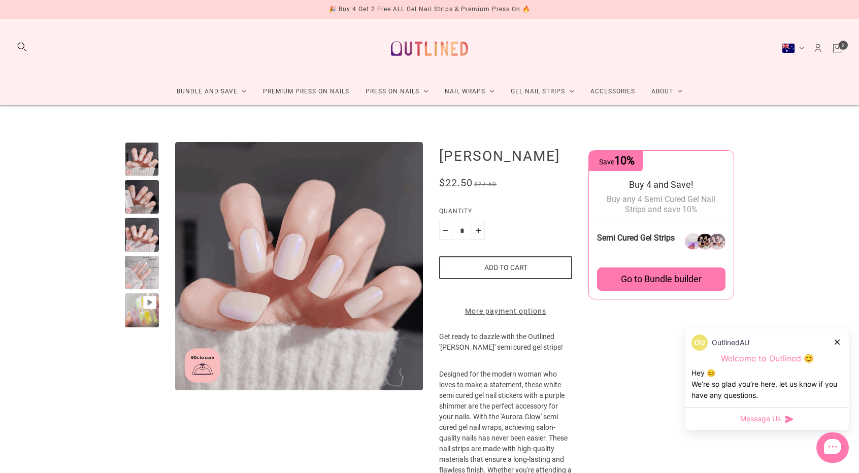
click at [138, 269] on div at bounding box center [142, 273] width 34 height 34
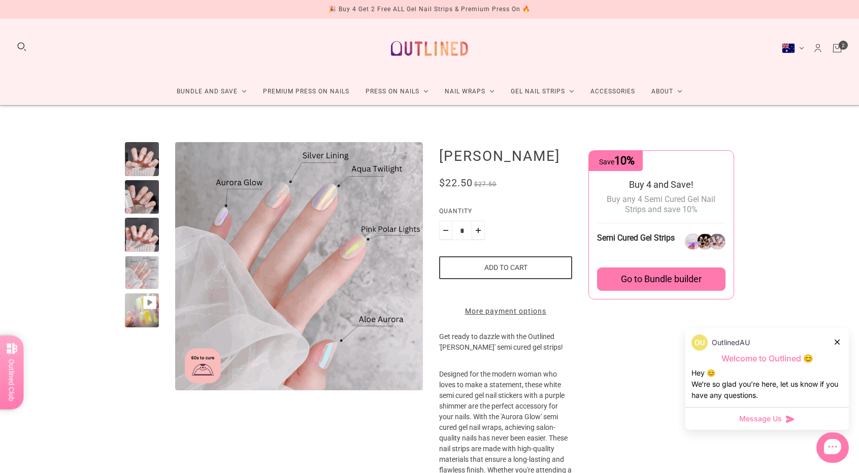
click at [144, 233] on div at bounding box center [142, 235] width 34 height 34
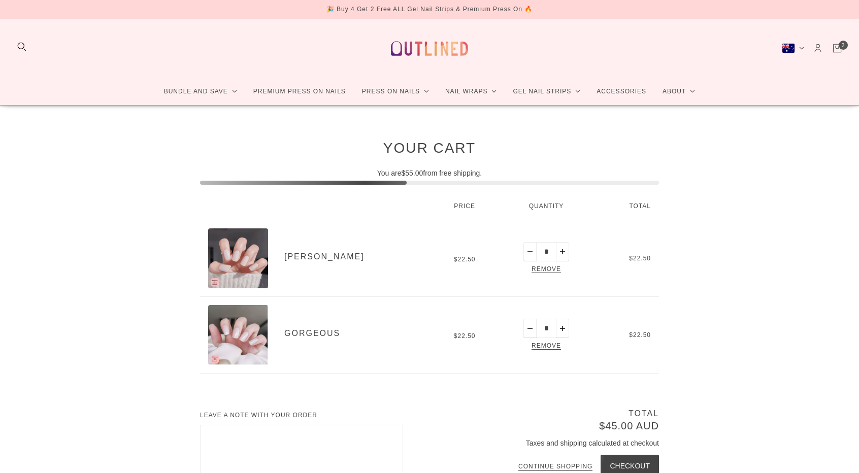
scroll to position [84, 0]
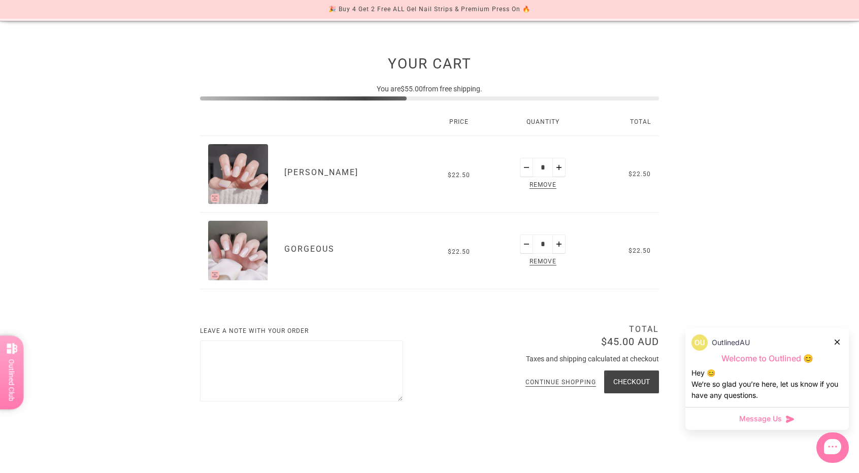
click at [836, 338] on div at bounding box center [837, 341] width 6 height 11
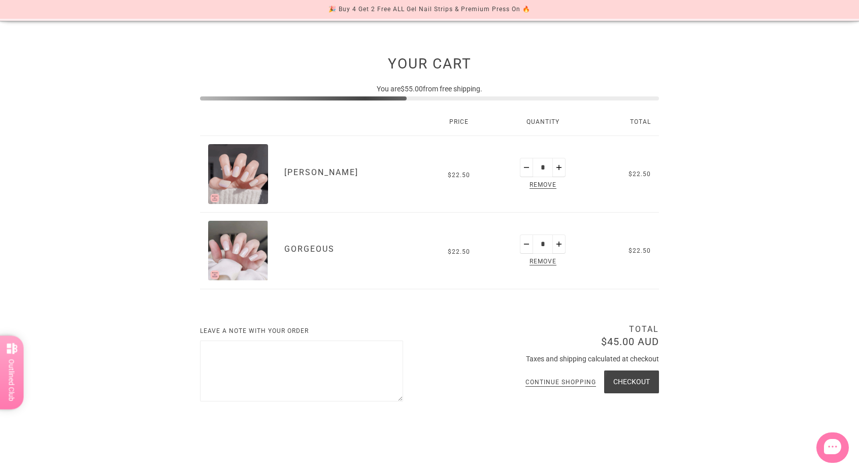
click at [234, 254] on img "Gorgeous" at bounding box center [238, 251] width 60 height 60
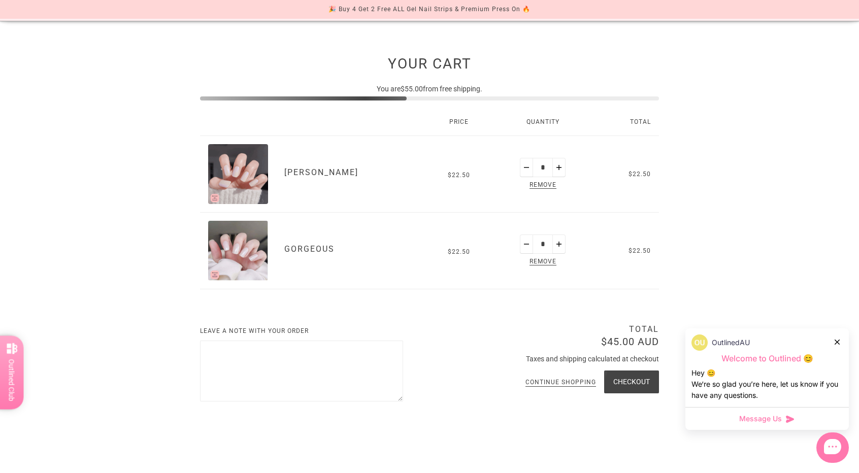
click at [836, 342] on icon at bounding box center [836, 341] width 5 height 5
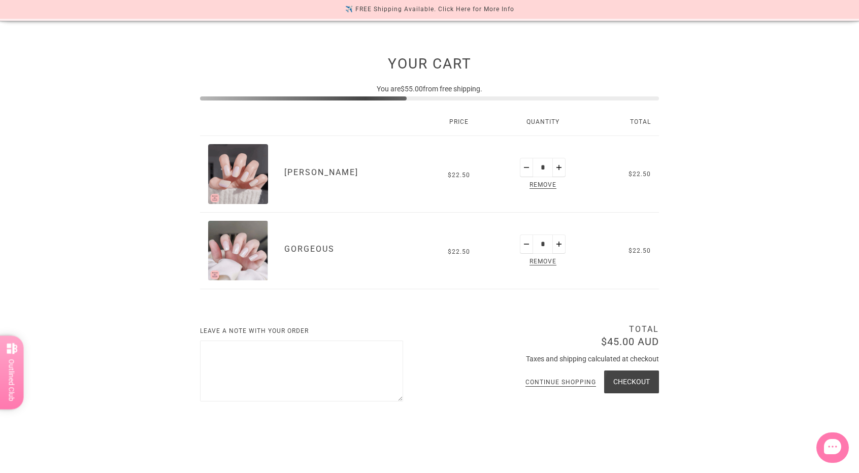
click at [256, 158] on img "Aurora Glow" at bounding box center [238, 174] width 60 height 60
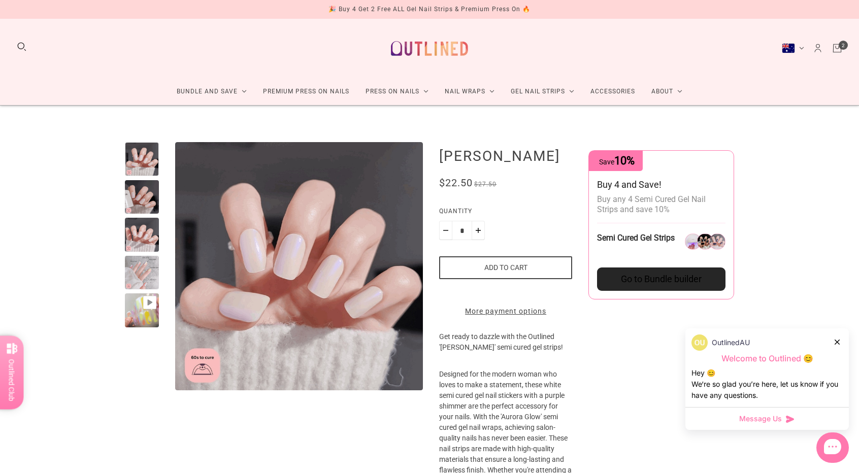
click at [152, 234] on div at bounding box center [142, 235] width 34 height 34
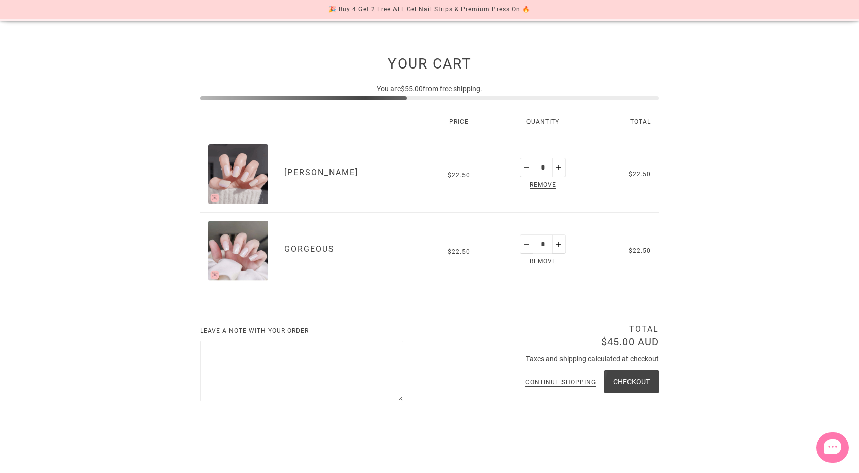
scroll to position [84, 0]
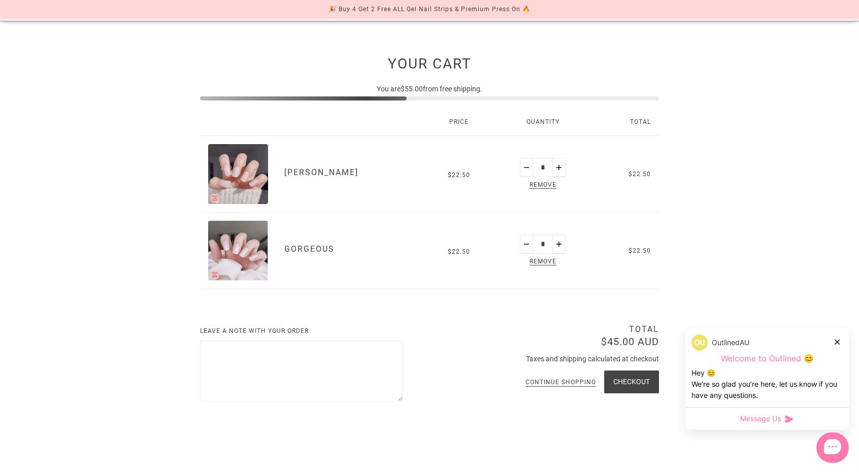
click at [256, 245] on img "Gorgeous" at bounding box center [238, 251] width 60 height 60
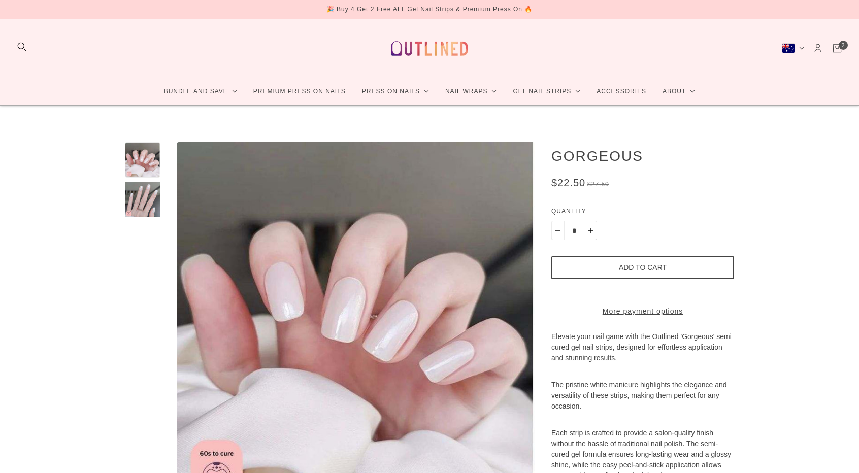
click at [158, 207] on div at bounding box center [143, 200] width 36 height 36
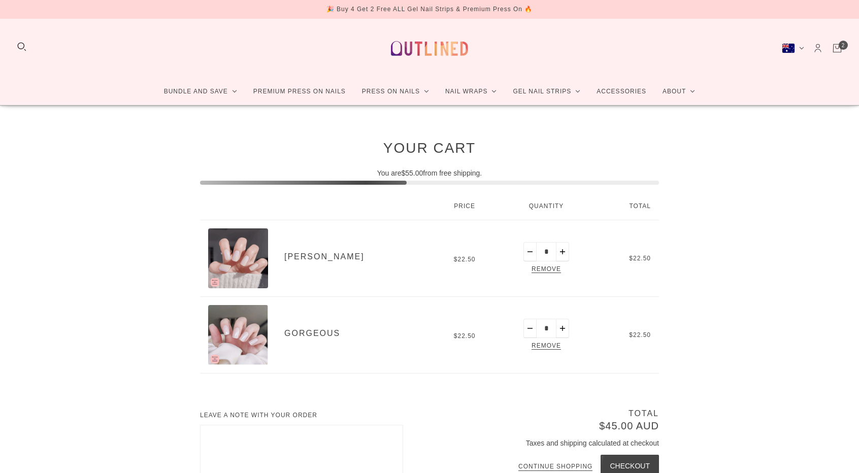
scroll to position [84, 0]
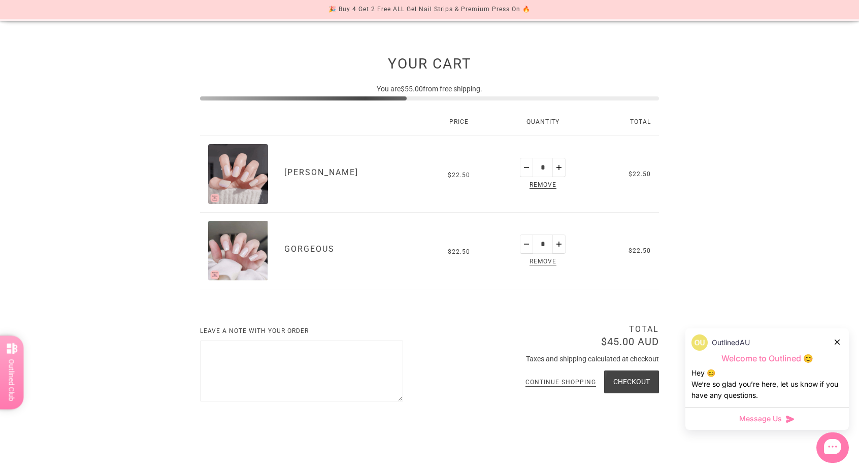
click at [837, 344] on icon at bounding box center [836, 341] width 5 height 5
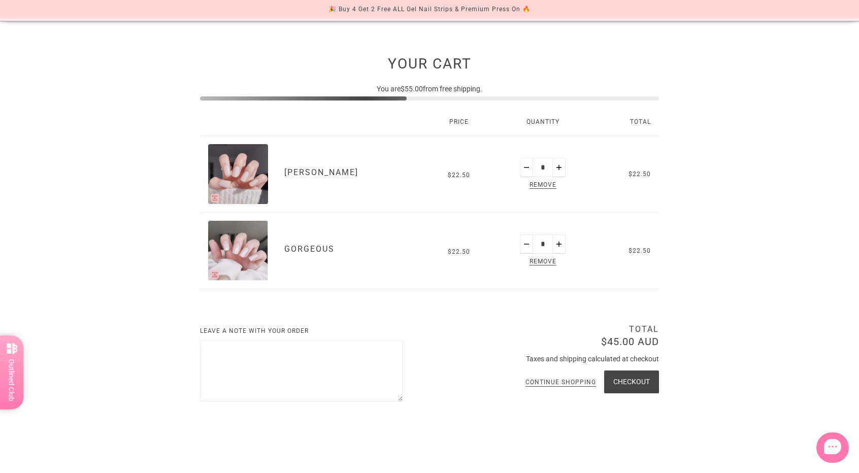
click at [633, 377] on button "Checkout" at bounding box center [631, 381] width 55 height 23
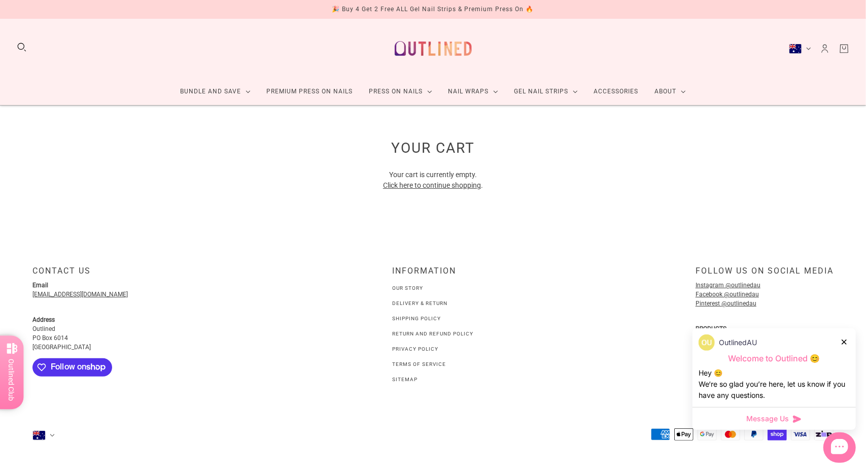
click at [716, 77] on div "Bundle and Save Press On Nail Bundles Press On Nails Bundles Kids Press On Nail…" at bounding box center [433, 62] width 866 height 87
click at [733, 164] on div "Your Cart You are $100.00 from free shipping. Price Quantity Total Leave a note…" at bounding box center [433, 167] width 866 height 122
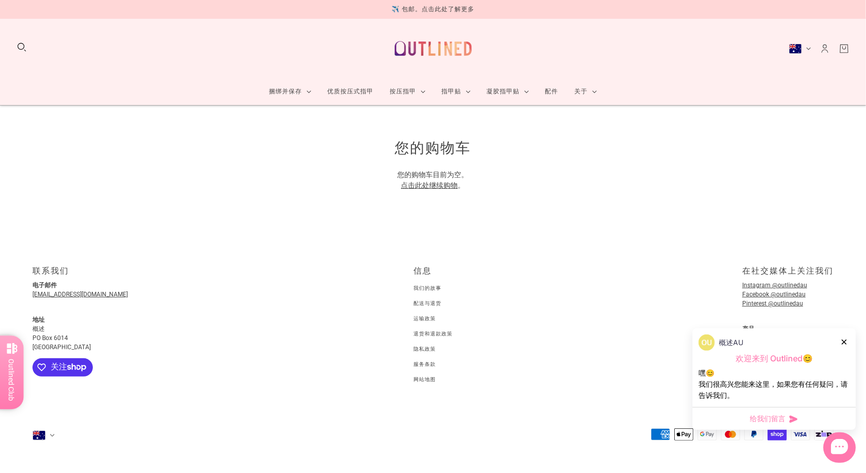
click at [846, 340] on icon at bounding box center [844, 341] width 5 height 5
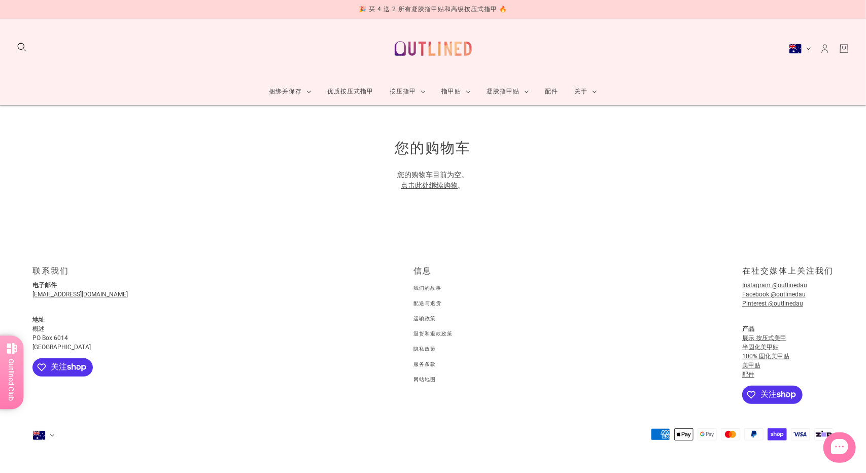
click at [827, 49] on icon "帐户" at bounding box center [825, 50] width 6 height 3
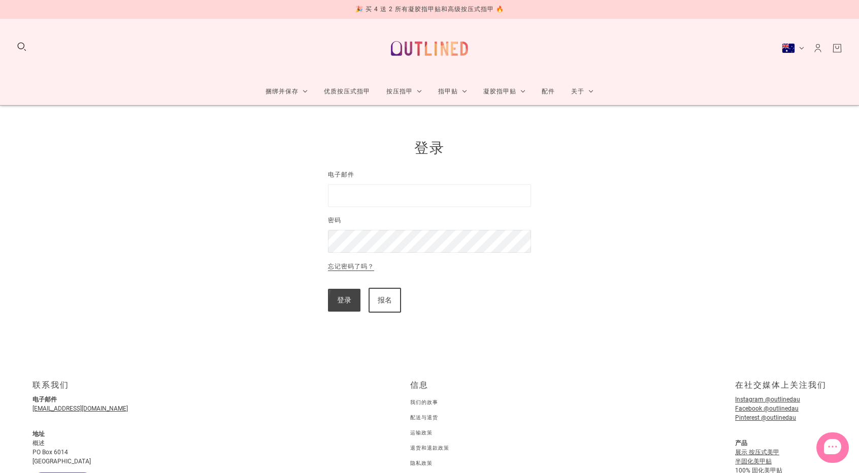
click at [836, 51] on icon "大车" at bounding box center [836, 48] width 11 height 11
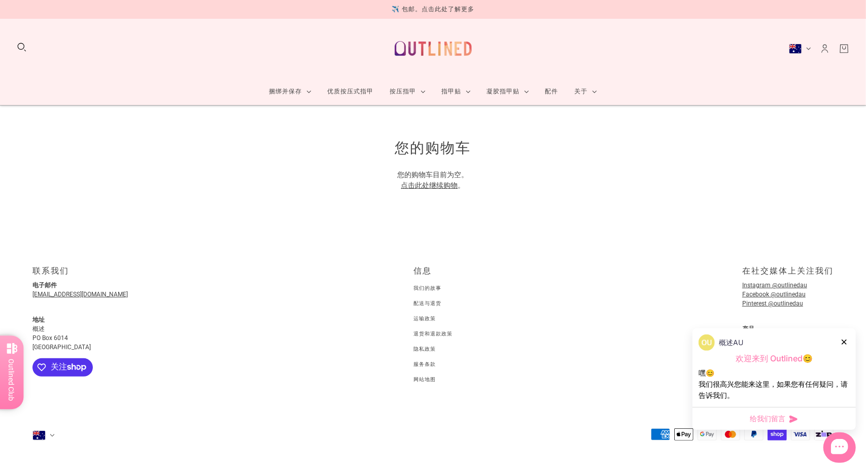
click at [844, 341] on icon at bounding box center [844, 341] width 5 height 5
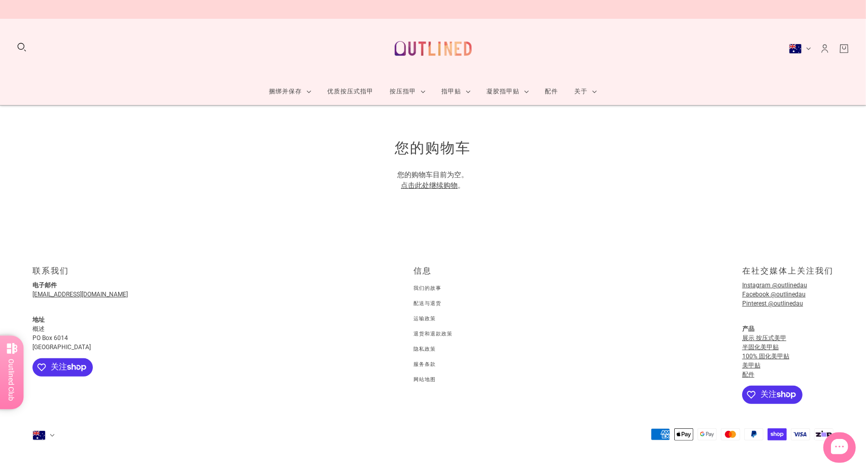
click at [807, 49] on button "澳大利亚 (澳元)" at bounding box center [800, 49] width 22 height 10
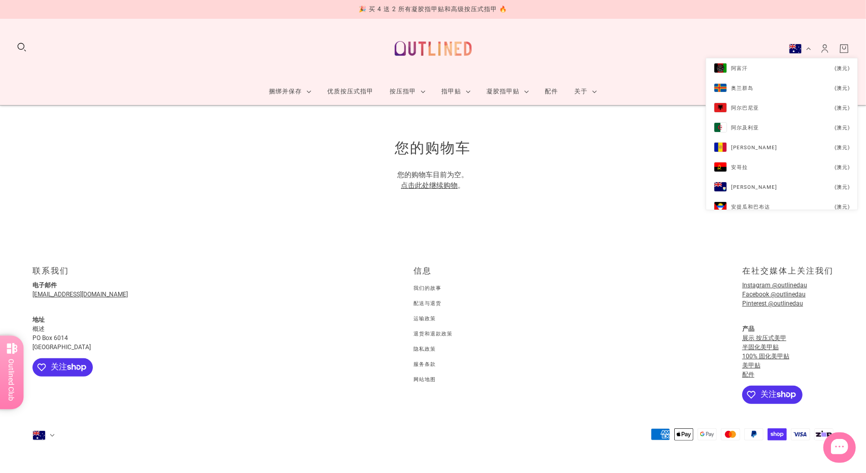
click at [808, 48] on button "澳大利亚 (澳元)" at bounding box center [800, 49] width 22 height 10
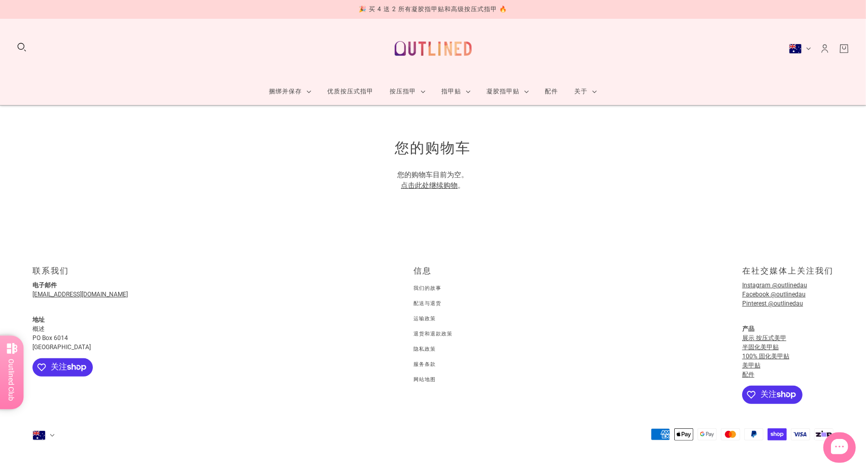
click at [433, 305] on font "配送与退货" at bounding box center [428, 303] width 28 height 6
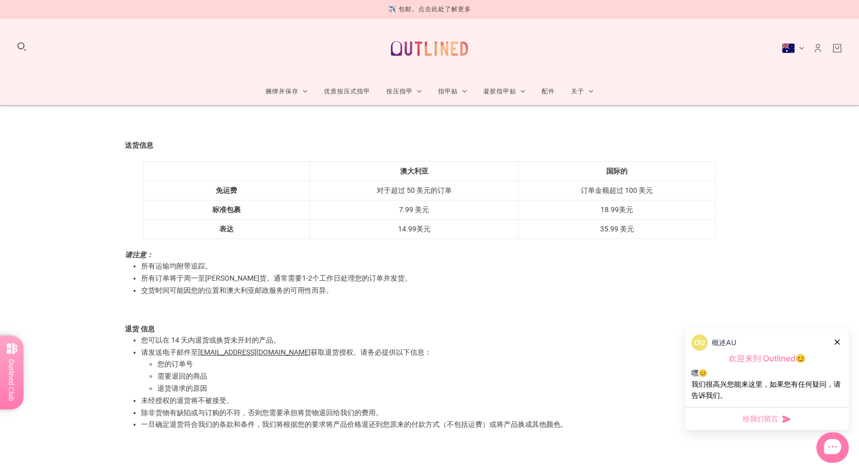
click at [838, 341] on icon at bounding box center [836, 341] width 5 height 5
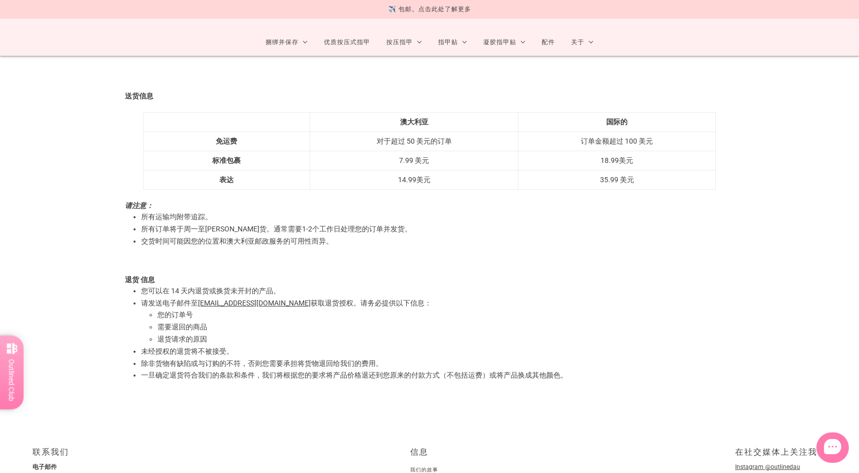
scroll to position [51, 0]
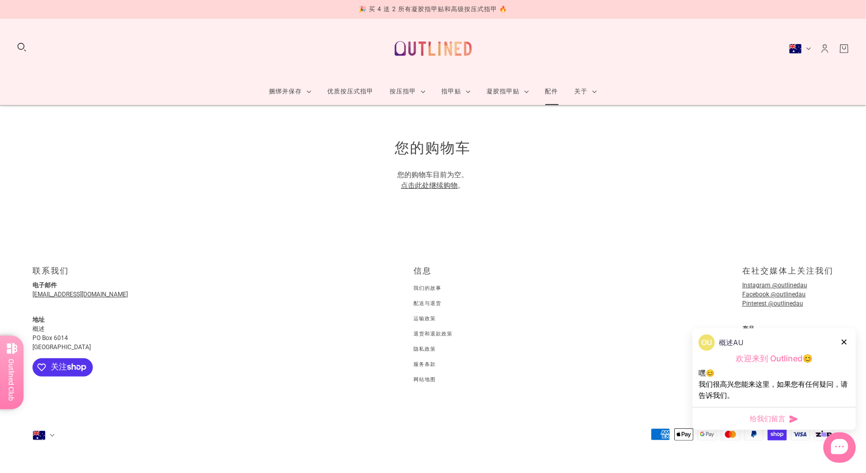
click at [557, 91] on font "配件" at bounding box center [551, 91] width 13 height 7
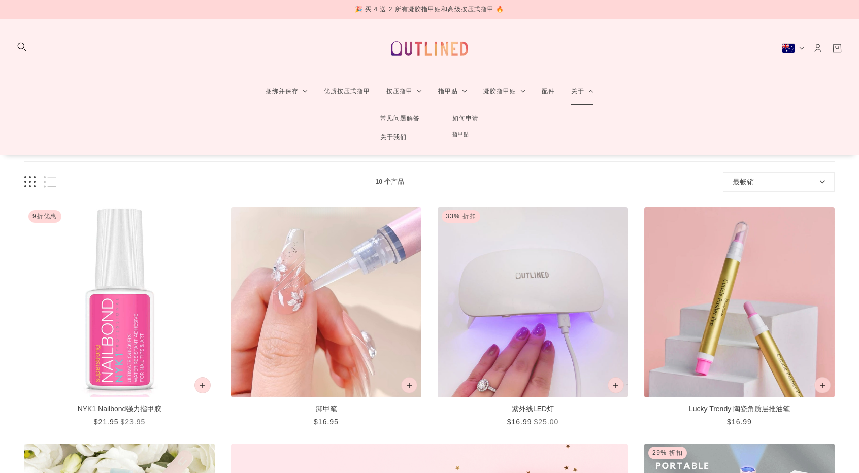
click at [586, 91] on link "关于" at bounding box center [582, 91] width 39 height 27
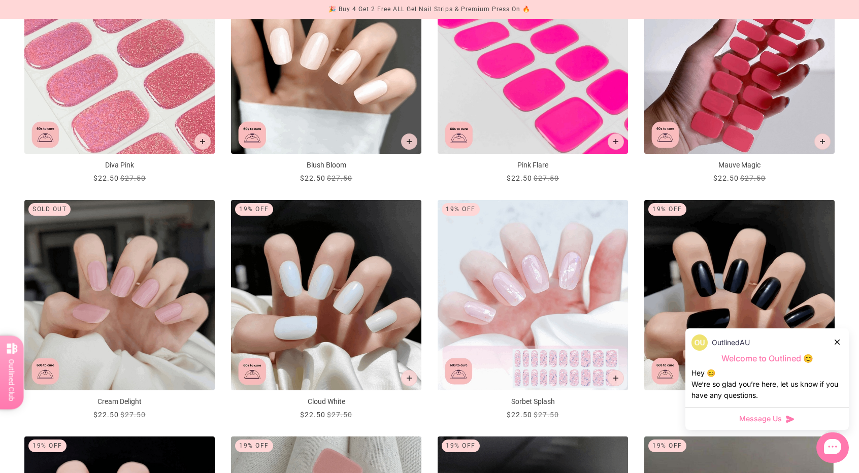
scroll to position [146, 0]
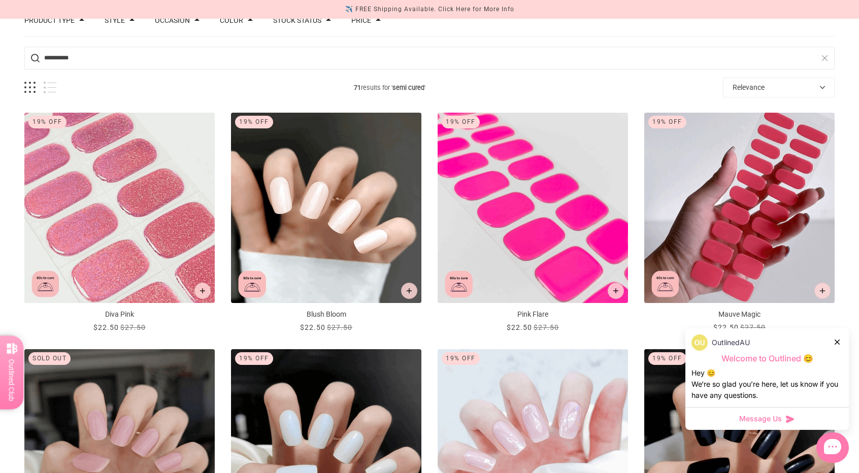
click at [837, 342] on icon at bounding box center [836, 341] width 5 height 5
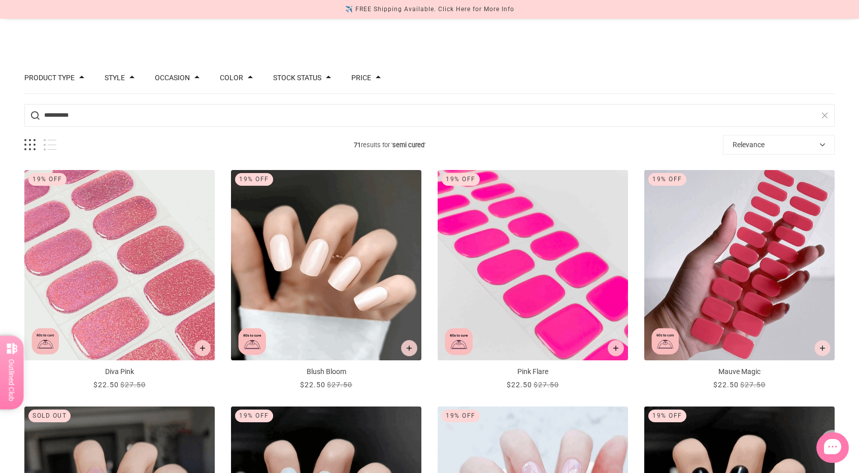
scroll to position [0, 0]
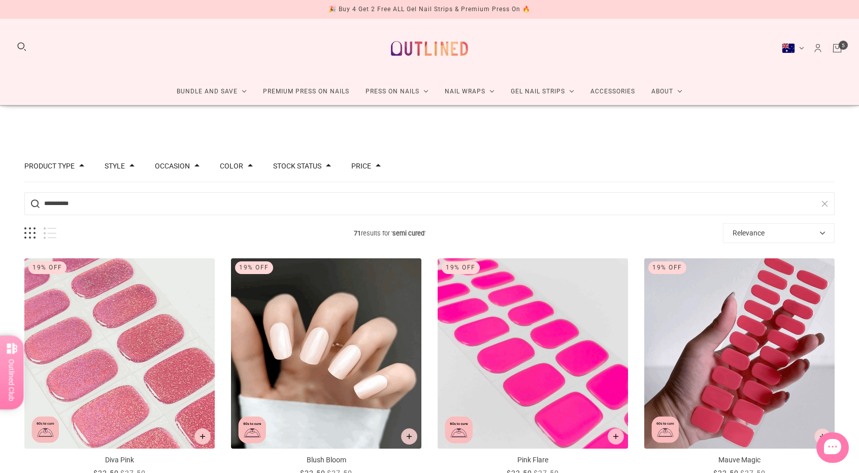
click at [777, 153] on div "Product type Accessories 2 Semi Cured Gel Strips 69 Style Cat Eye 5 Chrome 2 Fr…" at bounding box center [429, 166] width 810 height 31
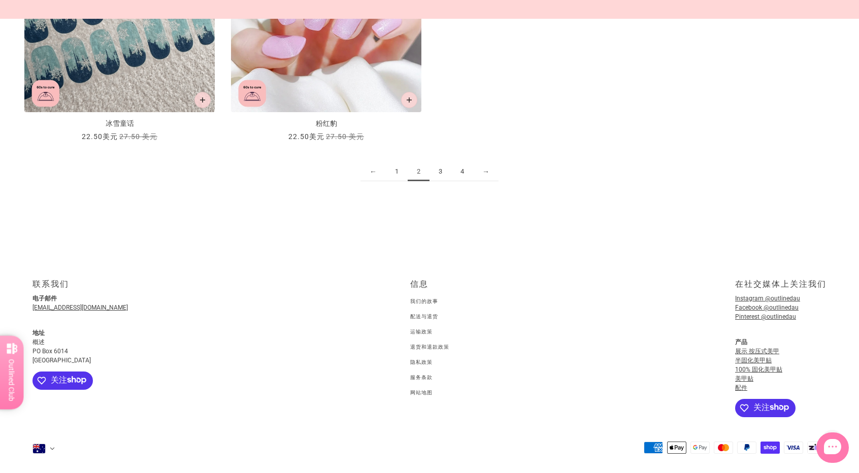
scroll to position [1531, 0]
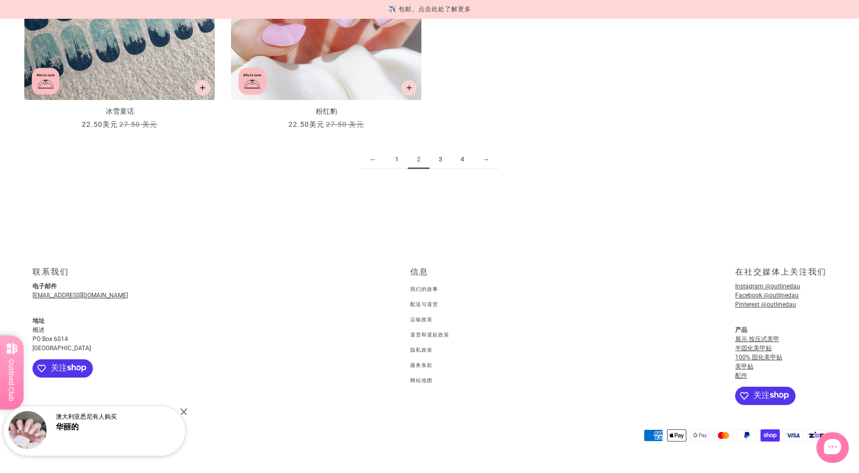
click at [186, 410] on div at bounding box center [183, 411] width 7 height 7
click at [430, 301] on font "配送与退货" at bounding box center [424, 304] width 28 height 6
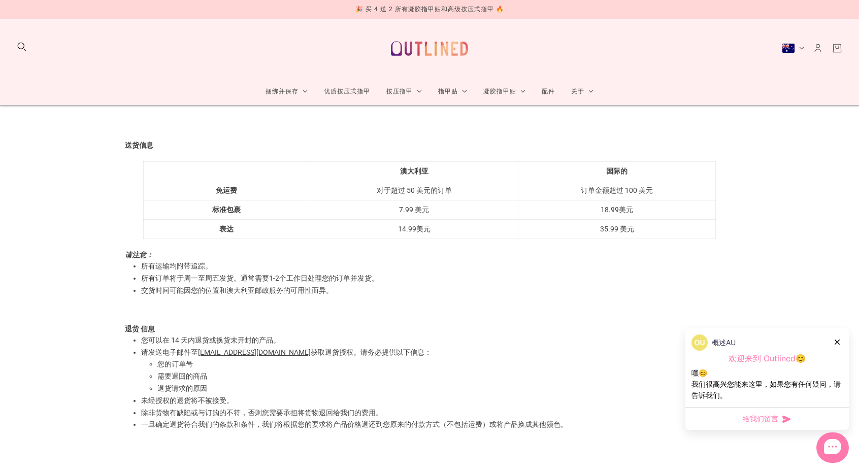
click at [801, 48] on button "Australia (AUD $)" at bounding box center [792, 48] width 22 height 10
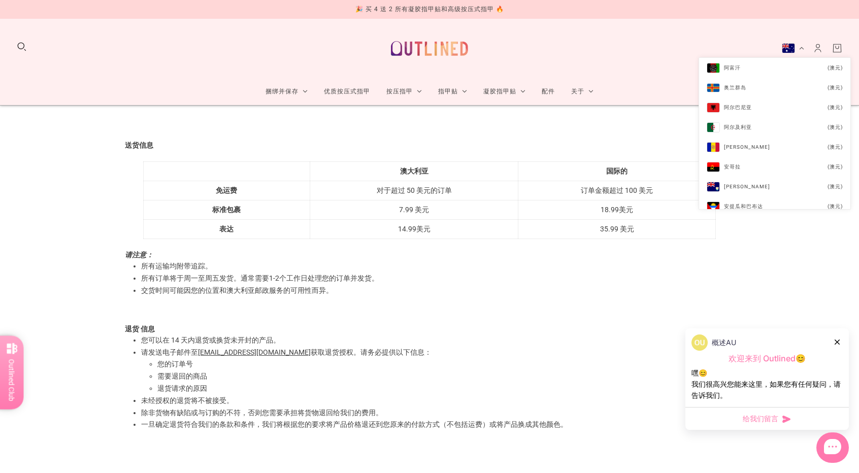
click at [801, 48] on button "Australia (AUD $)" at bounding box center [792, 48] width 22 height 10
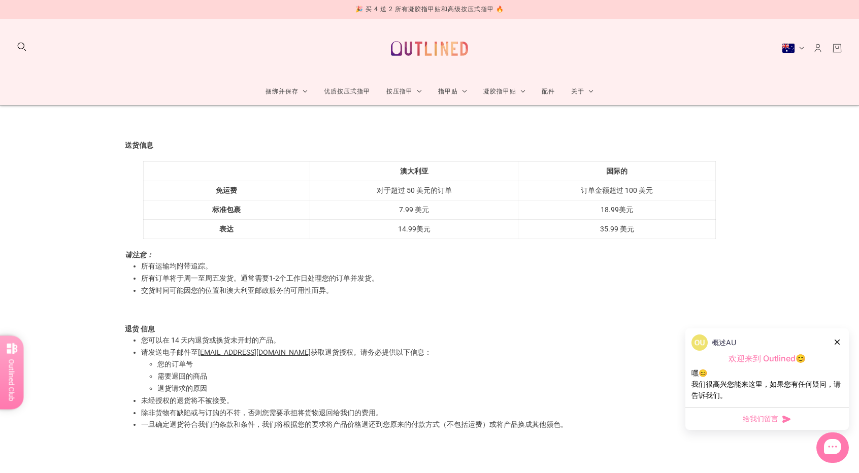
click at [835, 344] on icon at bounding box center [836, 341] width 5 height 5
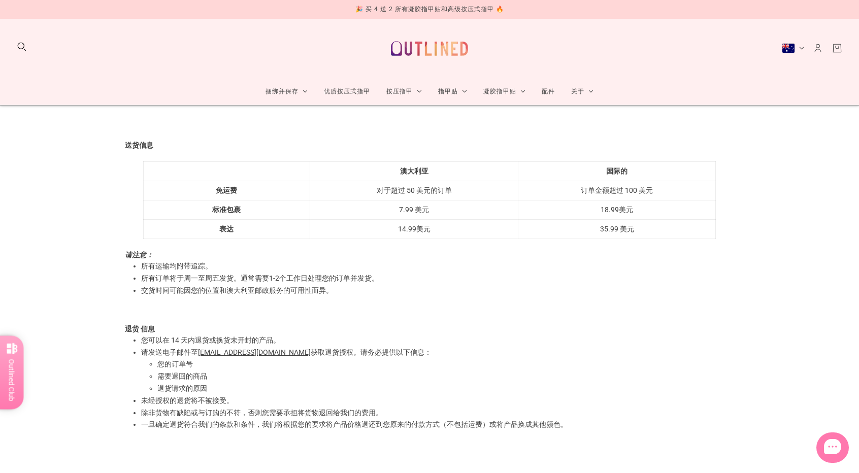
click at [835, 48] on icon "大车" at bounding box center [836, 47] width 3 height 3
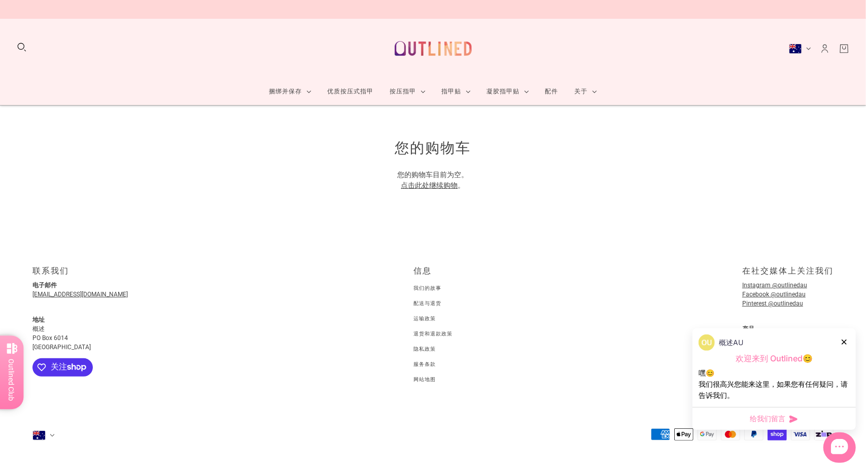
click at [843, 338] on div at bounding box center [845, 341] width 6 height 11
